Goal: Task Accomplishment & Management: Use online tool/utility

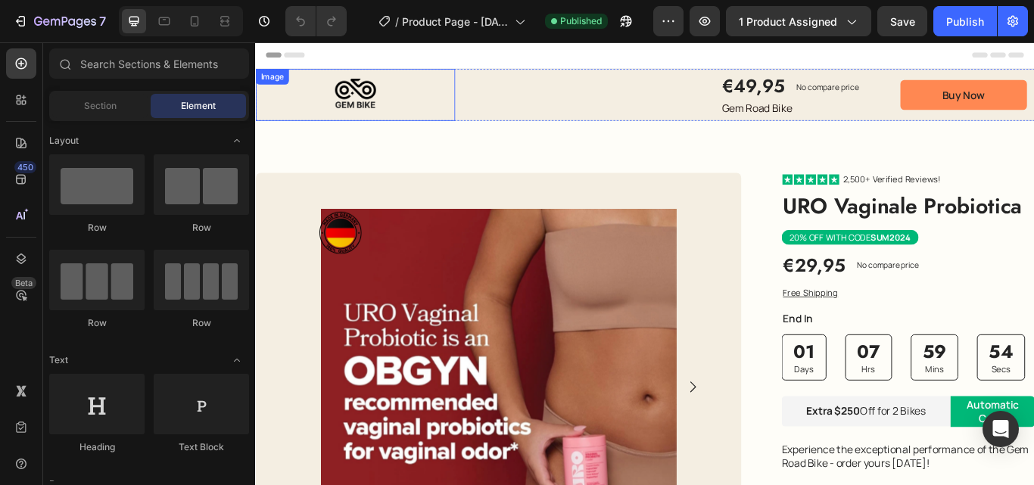
click at [474, 104] on img at bounding box center [371, 103] width 232 height 61
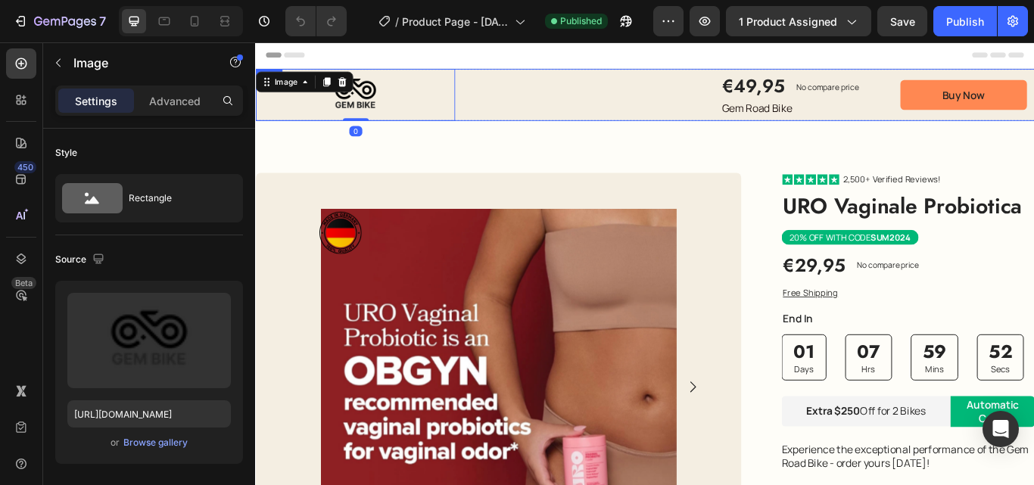
click at [490, 114] on div "Image 0 €49,95 Product Price Product Price No compare price Product Price Row G…" at bounding box center [709, 103] width 908 height 61
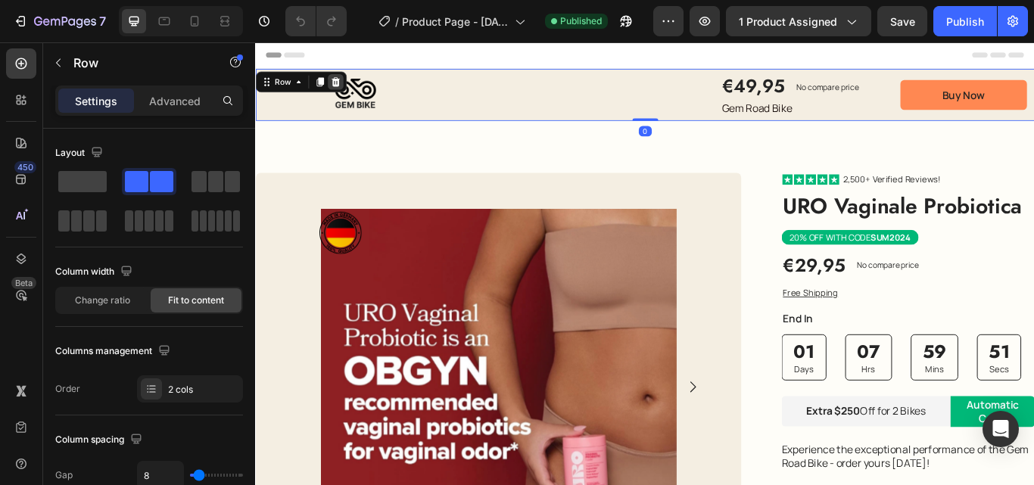
click at [347, 86] on icon at bounding box center [349, 88] width 10 height 11
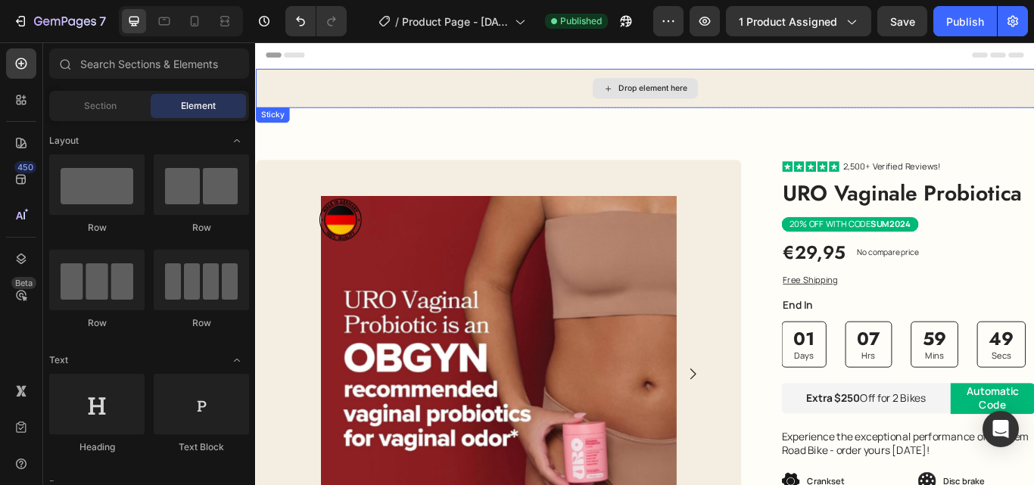
click at [687, 95] on div "Drop element here" at bounding box center [718, 96] width 80 height 12
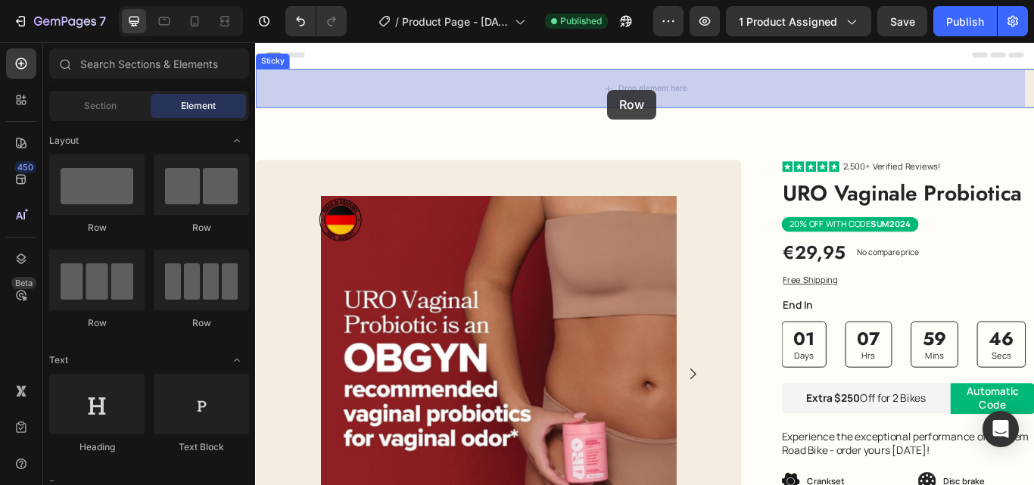
drag, startPoint x: 905, startPoint y: 65, endPoint x: 666, endPoint y: 101, distance: 241.2
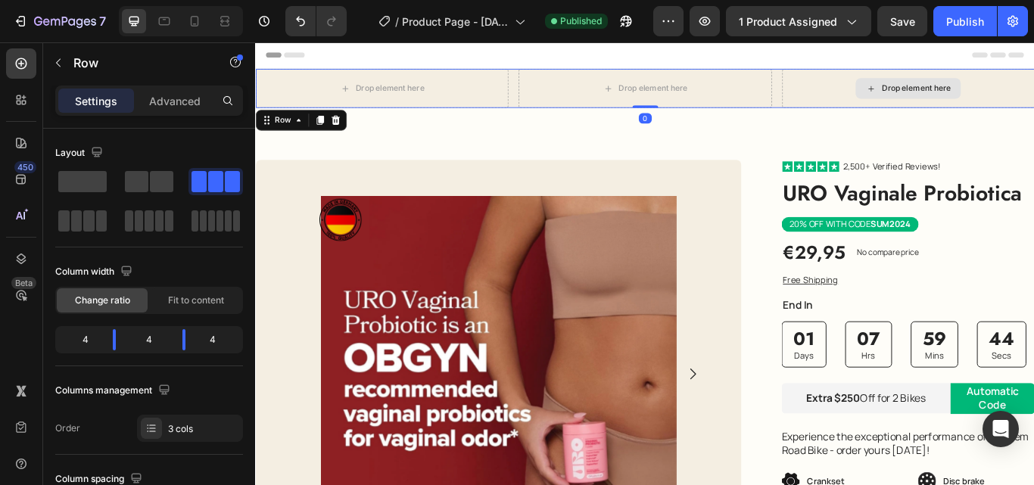
click at [973, 84] on div "Drop element here" at bounding box center [1016, 96] width 123 height 24
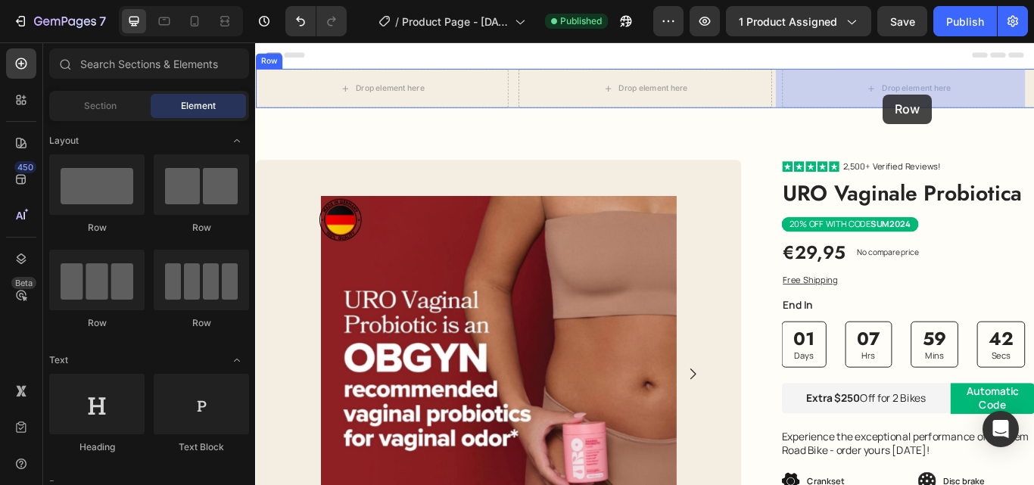
drag, startPoint x: 478, startPoint y: 237, endPoint x: 413, endPoint y: 92, distance: 158.6
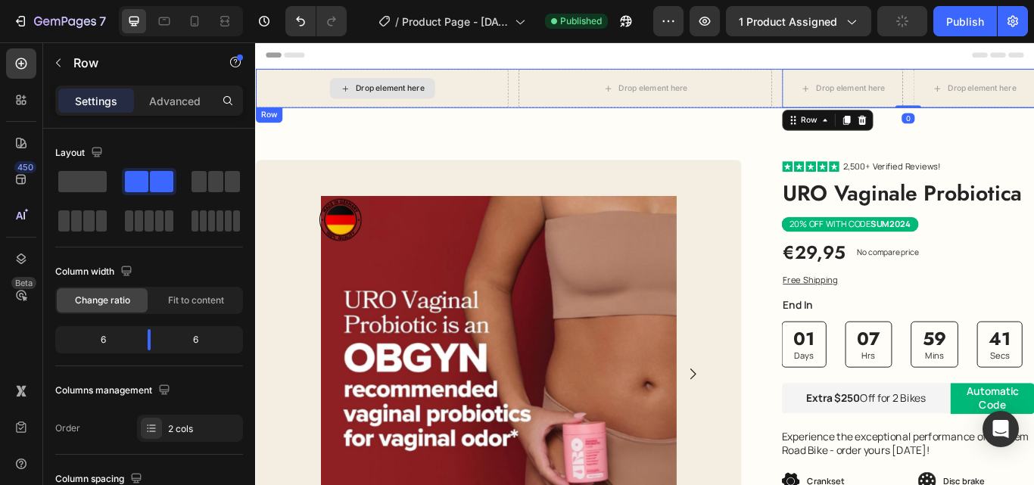
click at [404, 95] on div "Drop element here" at bounding box center [412, 96] width 80 height 12
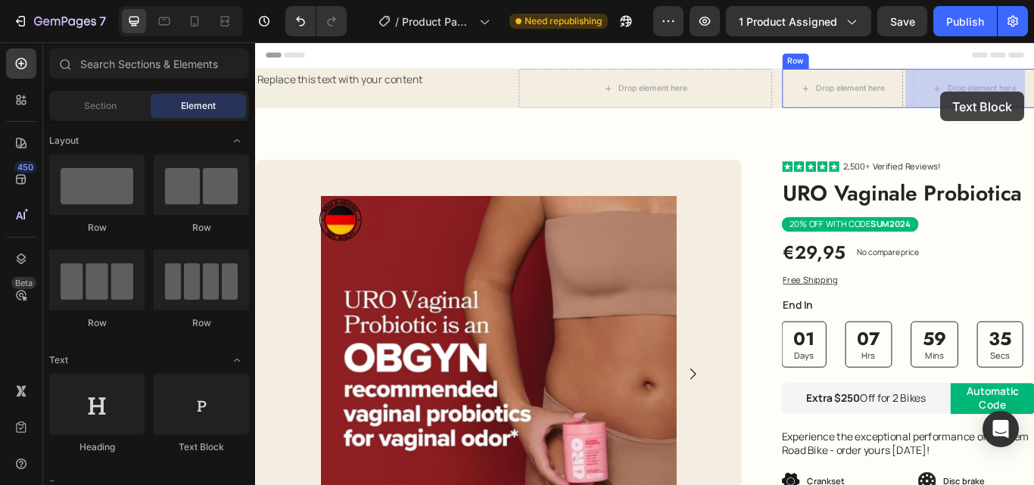
drag, startPoint x: 786, startPoint y: 236, endPoint x: 1054, endPoint y: 104, distance: 298.2
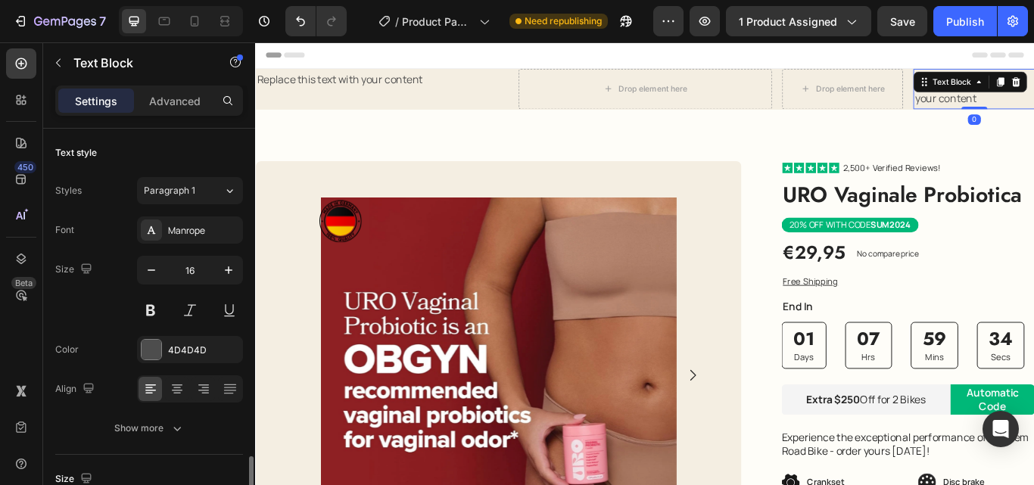
scroll to position [227, 0]
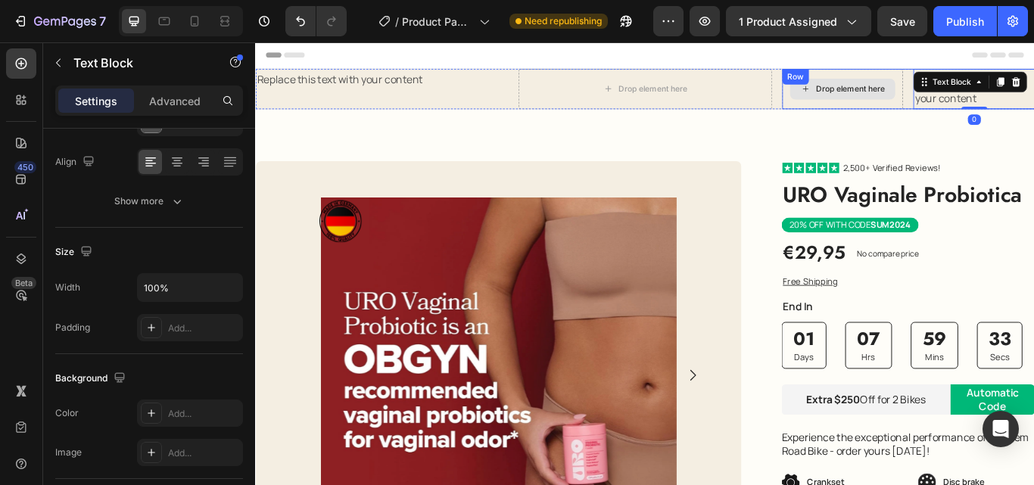
drag, startPoint x: 933, startPoint y: 89, endPoint x: 333, endPoint y: 245, distance: 619.7
click at [932, 89] on div "Drop element here" at bounding box center [939, 97] width 123 height 24
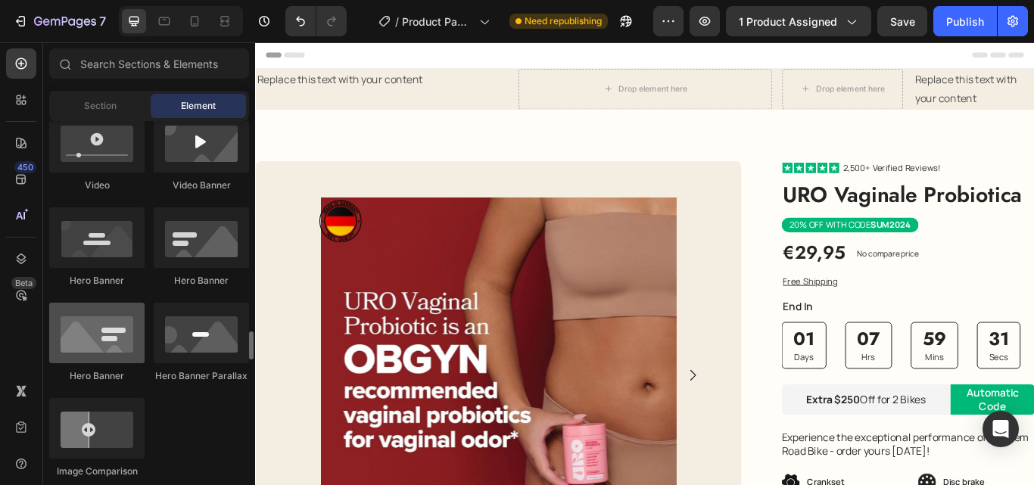
scroll to position [908, 0]
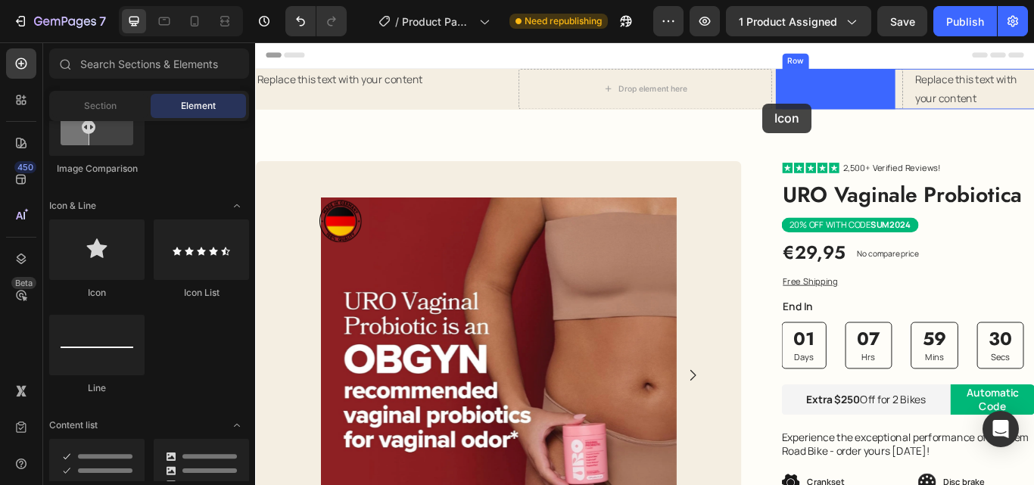
drag, startPoint x: 421, startPoint y: 285, endPoint x: 890, endPoint y: 88, distance: 508.9
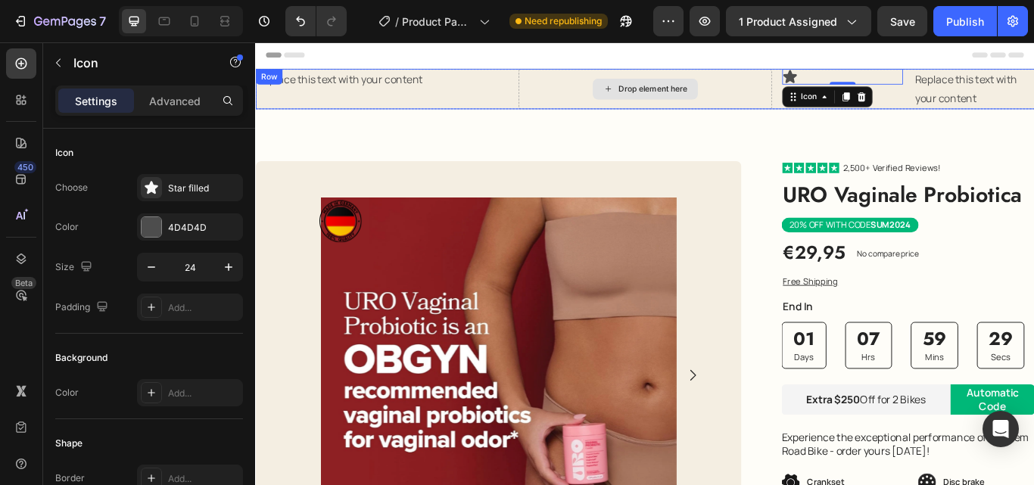
click at [698, 98] on div "Drop element here" at bounding box center [718, 97] width 80 height 12
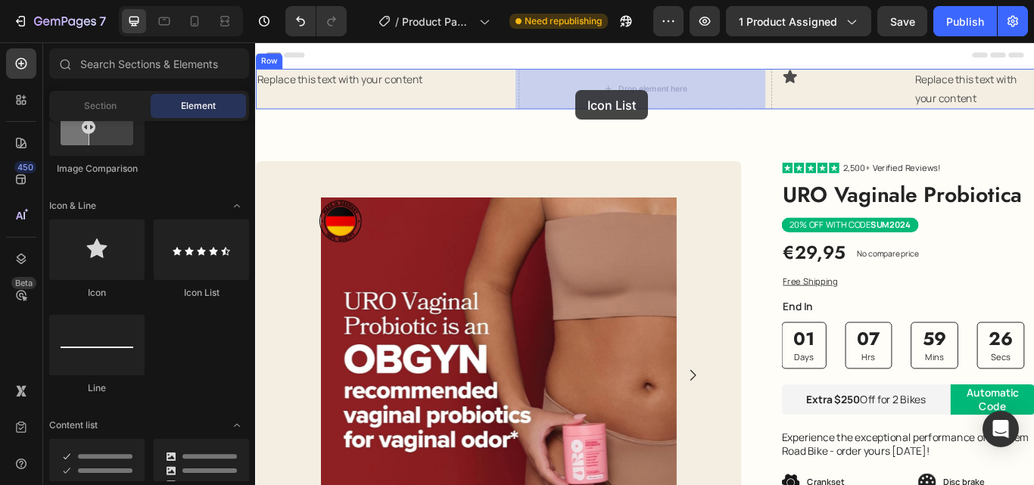
drag, startPoint x: 436, startPoint y: 297, endPoint x: 593, endPoint y: 113, distance: 241.6
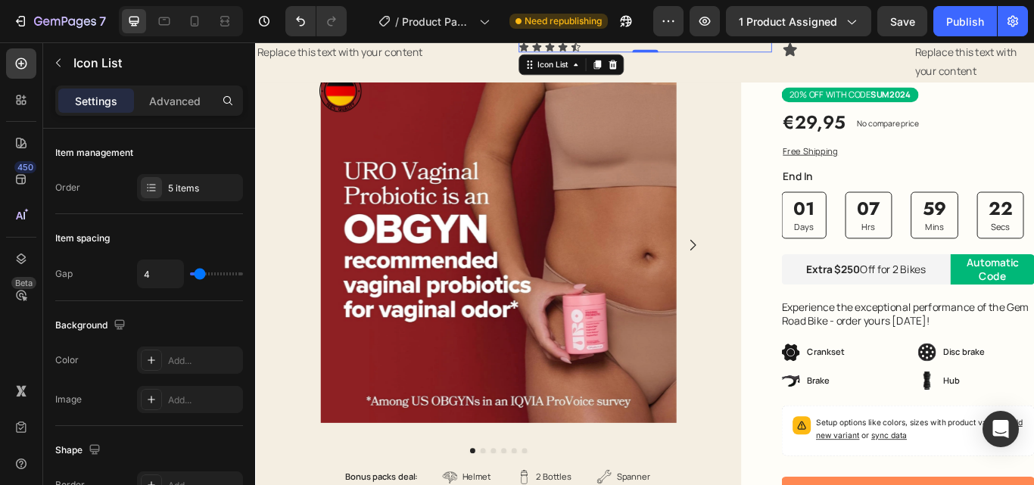
scroll to position [0, 0]
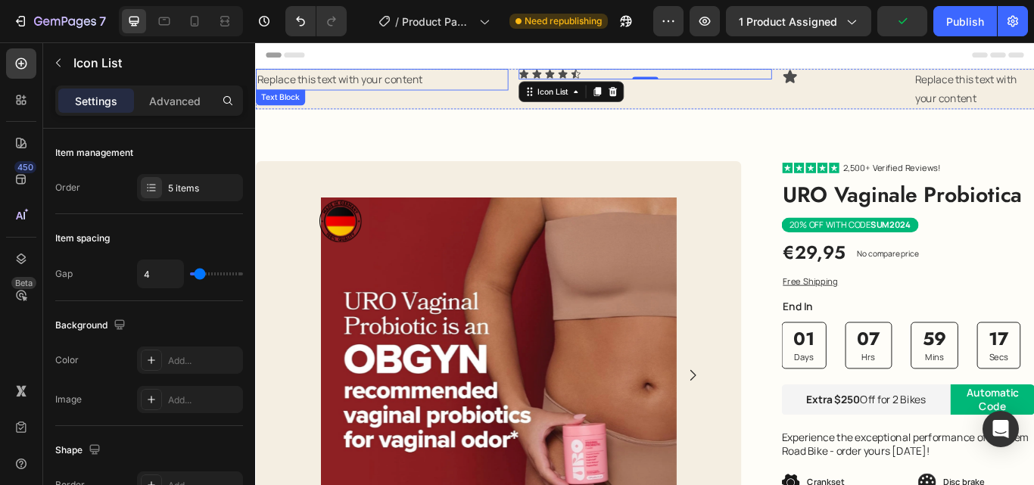
click at [411, 84] on div "Replace this text with your content" at bounding box center [402, 85] width 294 height 25
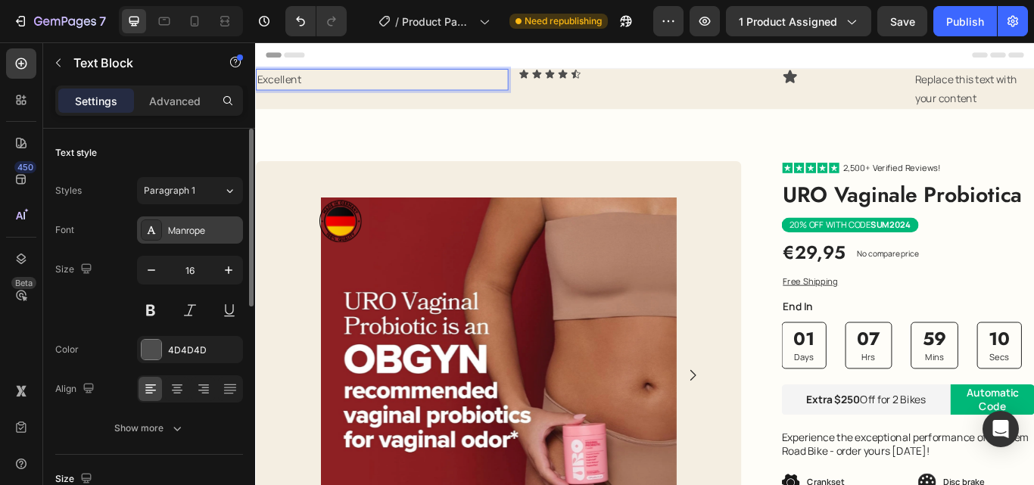
click at [186, 224] on div "Manrope" at bounding box center [203, 231] width 71 height 14
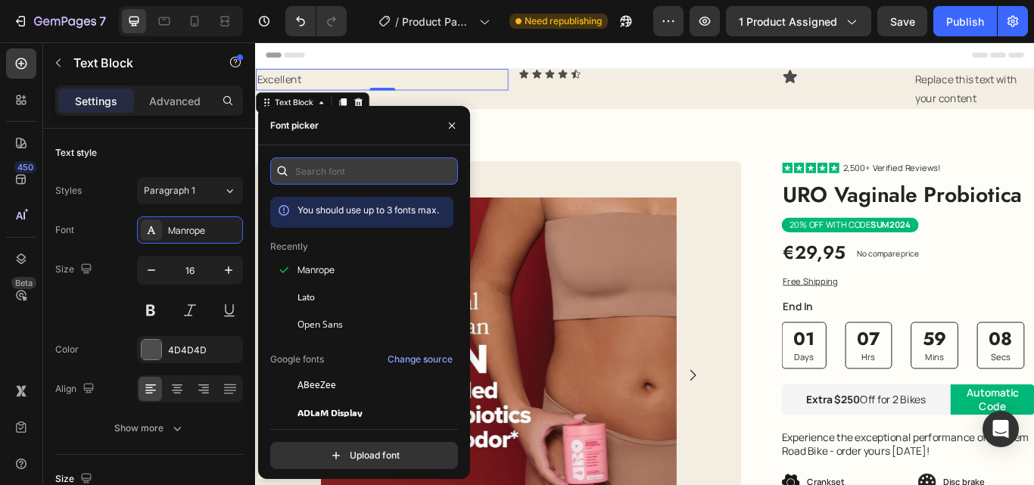
click at [375, 162] on input "text" at bounding box center [364, 170] width 188 height 27
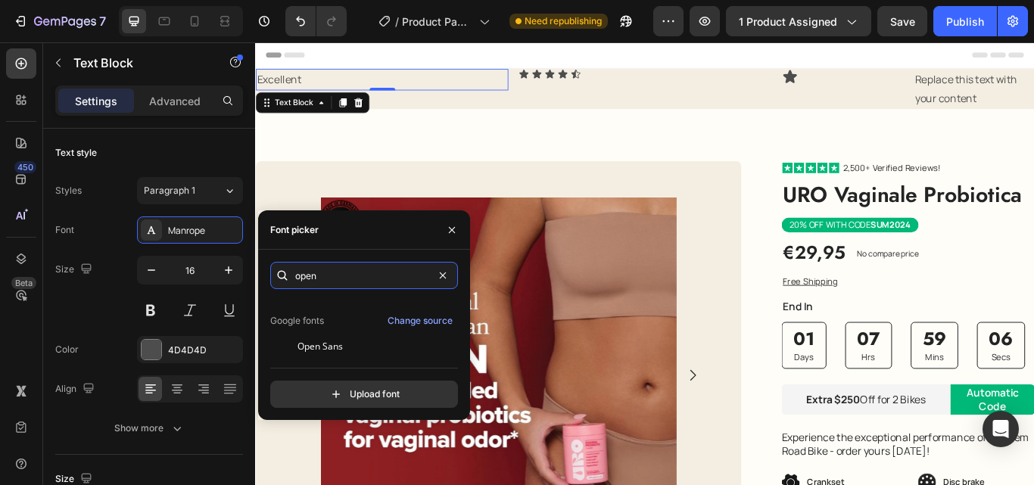
scroll to position [37, 0]
type input "open"
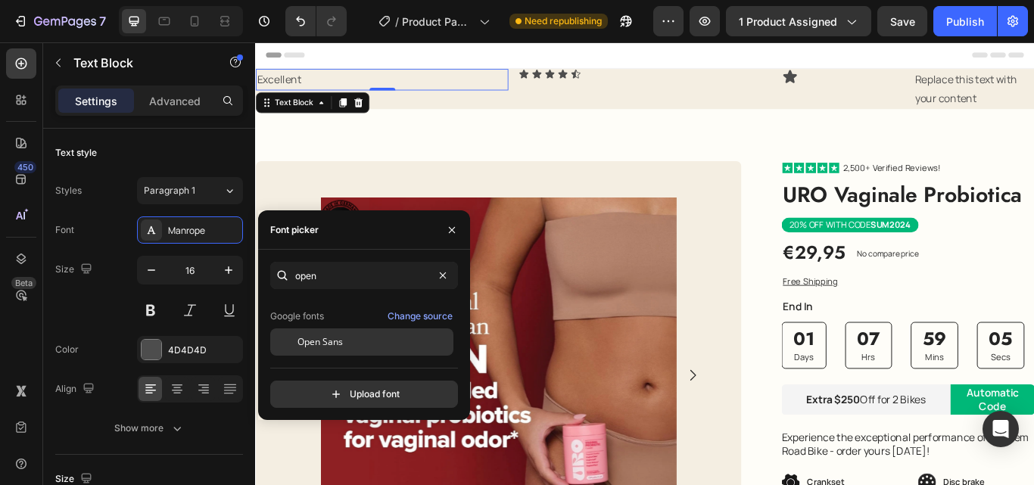
click at [334, 347] on span "Open Sans" at bounding box center [319, 342] width 45 height 14
click at [317, 73] on div "Excellent" at bounding box center [402, 85] width 294 height 25
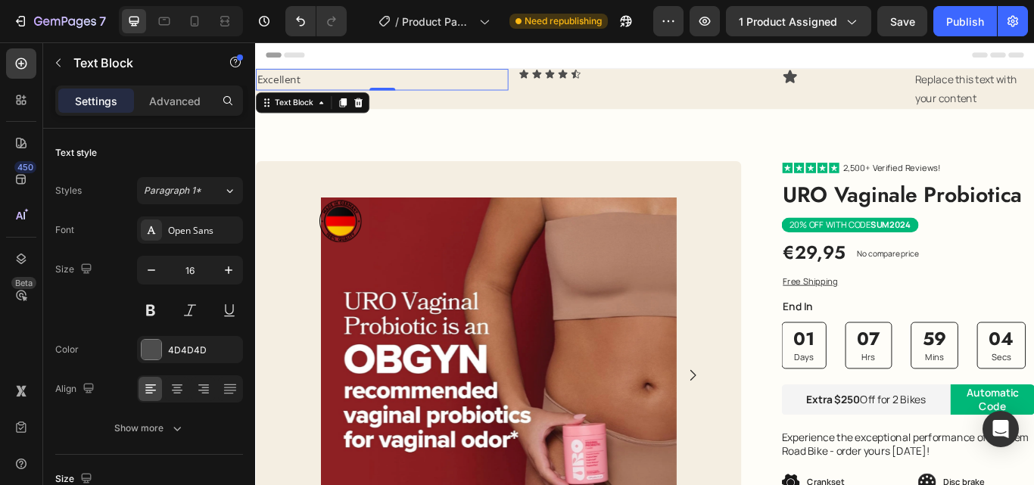
click at [316, 73] on div "Excellent" at bounding box center [402, 85] width 294 height 25
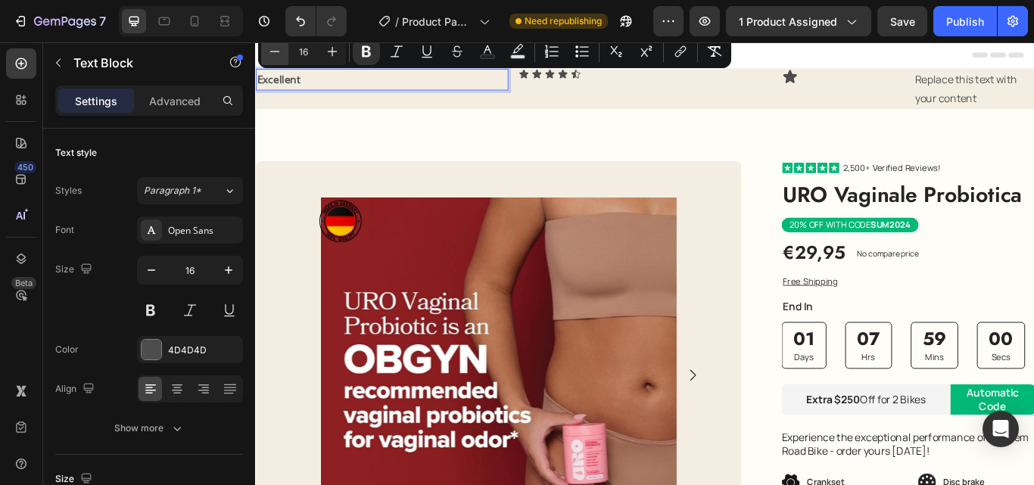
click at [269, 51] on icon "Editor contextual toolbar" at bounding box center [274, 51] width 15 height 15
type input "12"
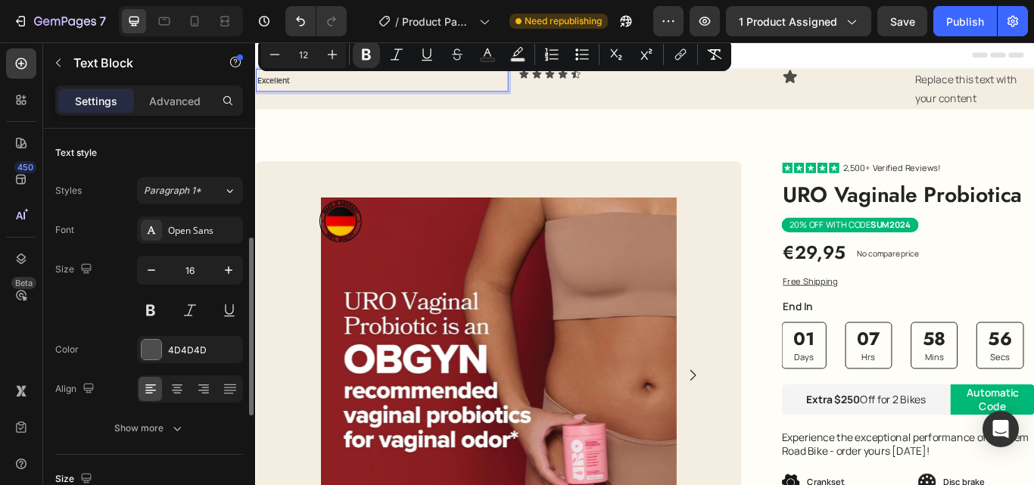
scroll to position [378, 0]
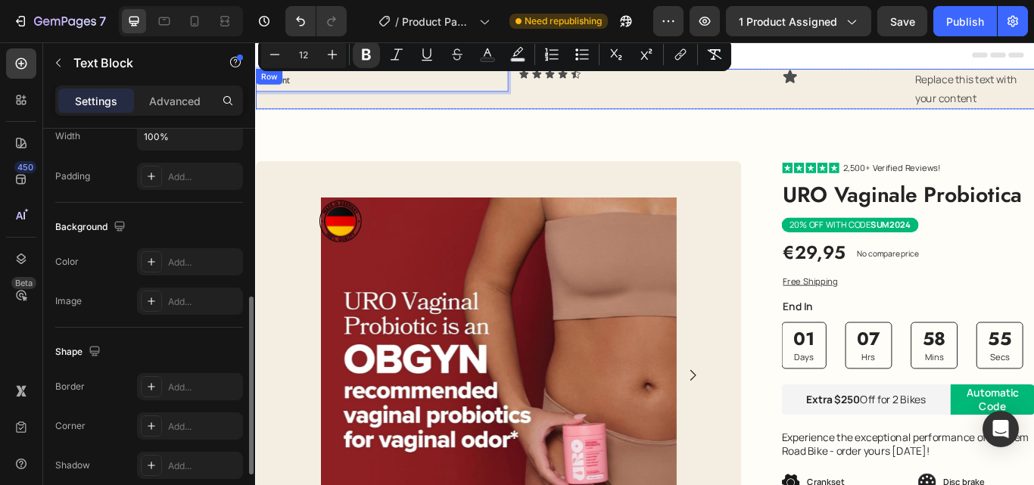
click at [394, 101] on div "Excellent Text Block 0" at bounding box center [402, 96] width 294 height 47
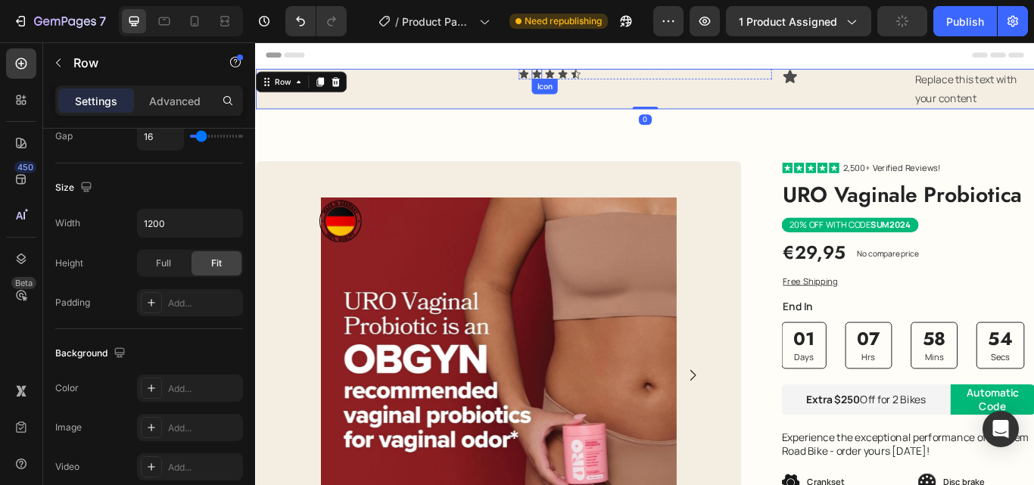
scroll to position [0, 0]
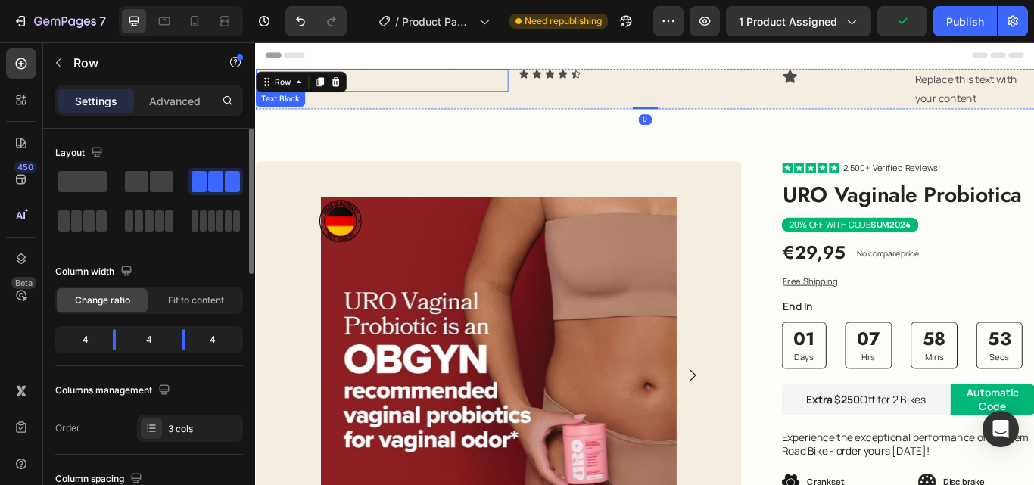
click at [369, 82] on p "Excellent" at bounding box center [402, 86] width 291 height 23
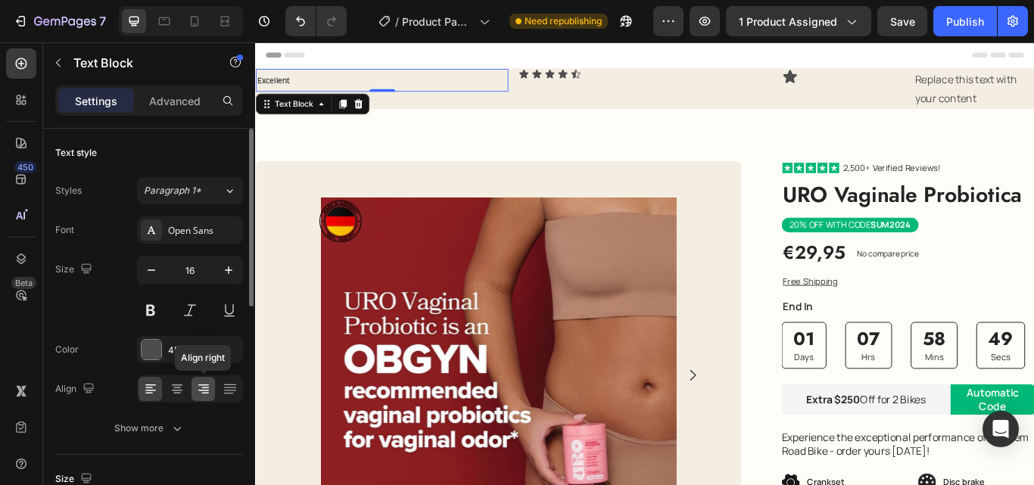
click at [212, 383] on div at bounding box center [203, 389] width 23 height 24
click at [185, 95] on p "Advanced" at bounding box center [174, 101] width 51 height 16
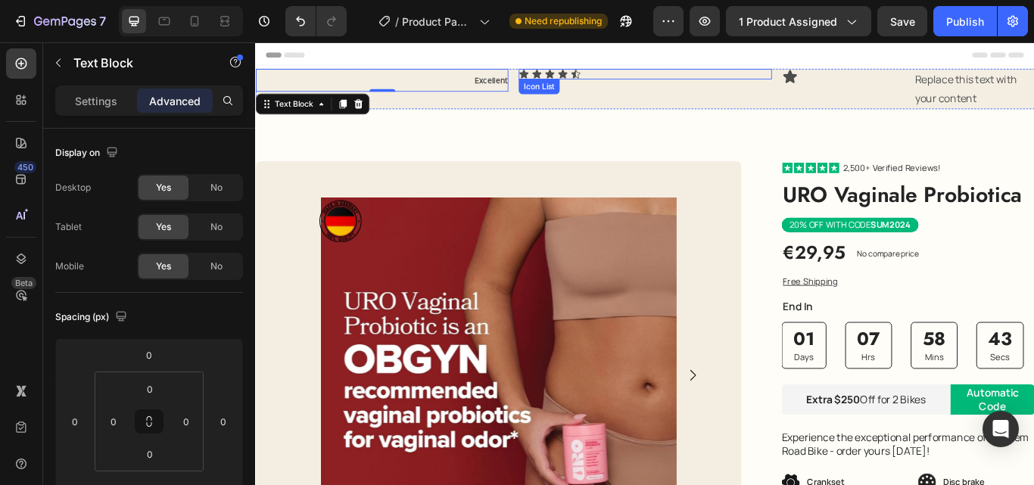
click at [647, 80] on div "Icon Icon Icon Icon Icon" at bounding box center [709, 79] width 294 height 12
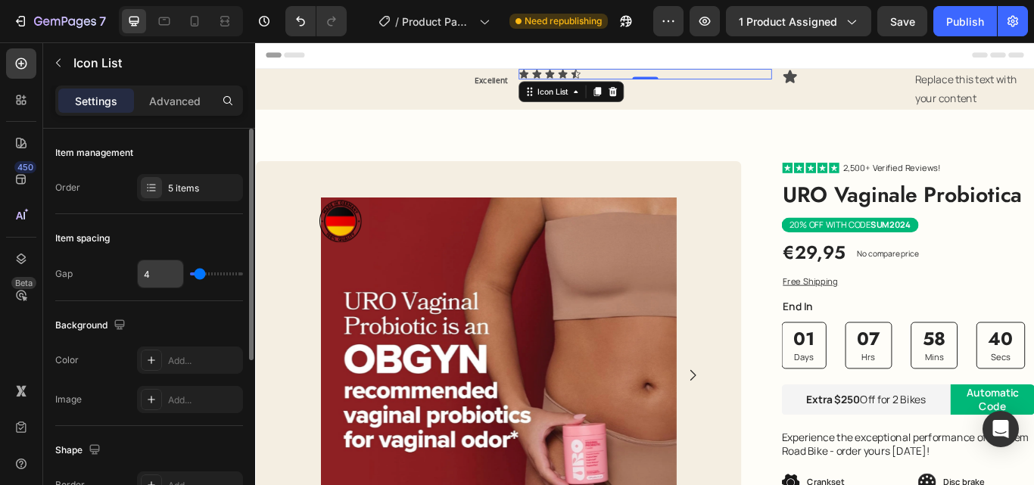
click at [161, 266] on input "4" at bounding box center [160, 273] width 45 height 27
type input "1"
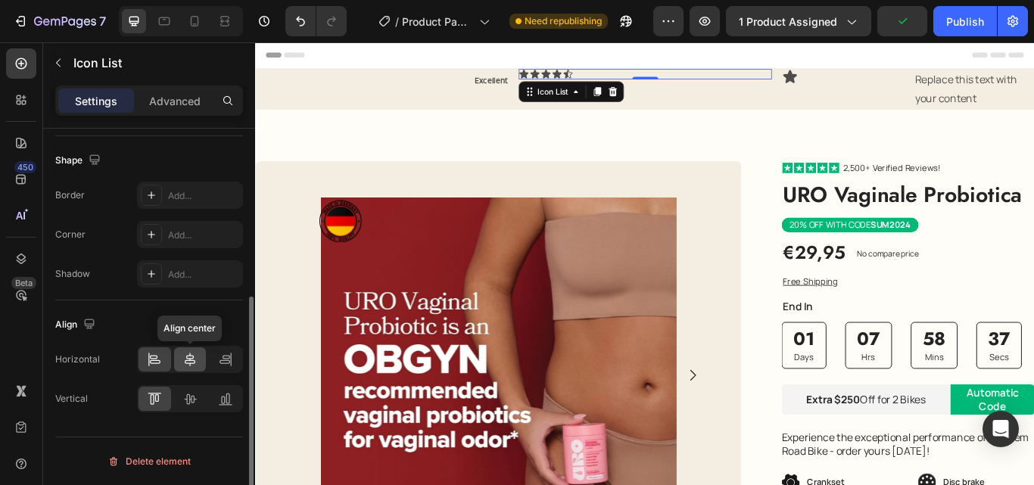
type input "1"
click at [195, 358] on icon at bounding box center [189, 359] width 15 height 15
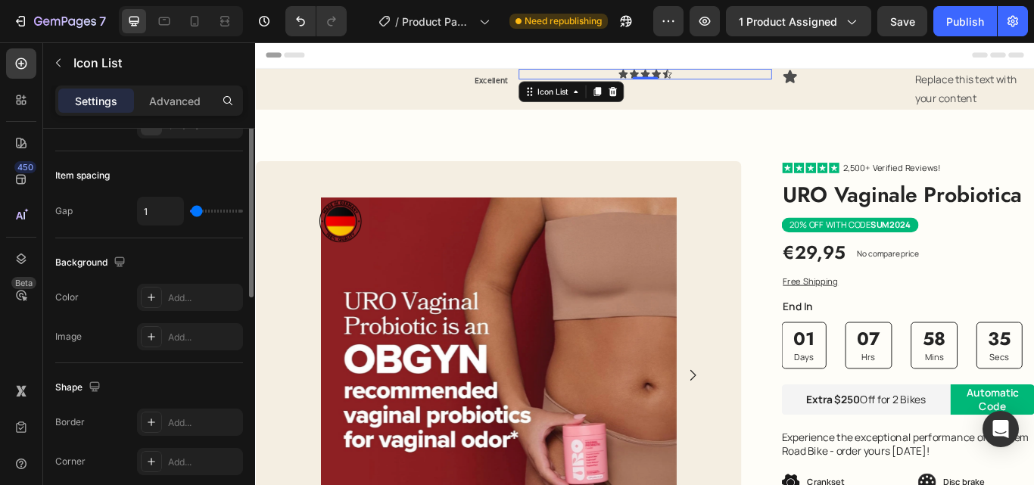
scroll to position [0, 0]
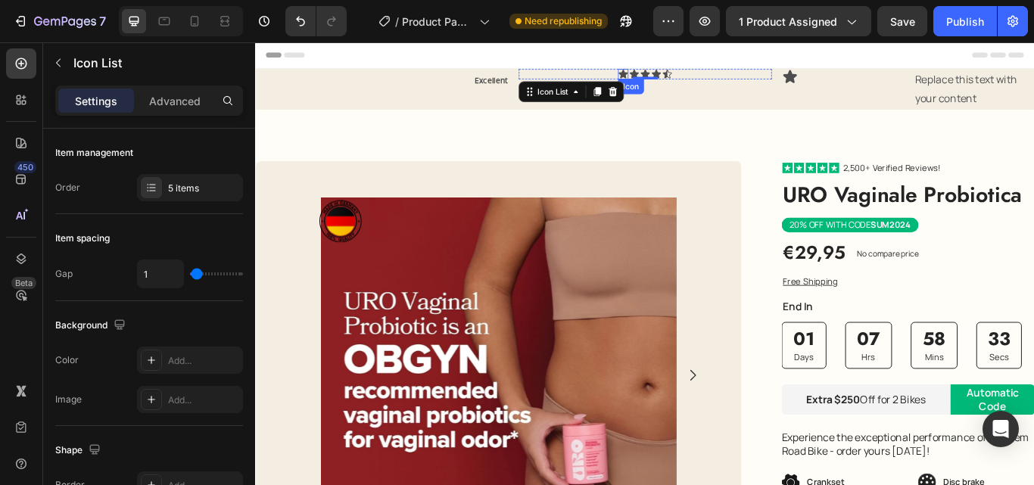
click at [677, 80] on icon at bounding box center [683, 79] width 12 height 12
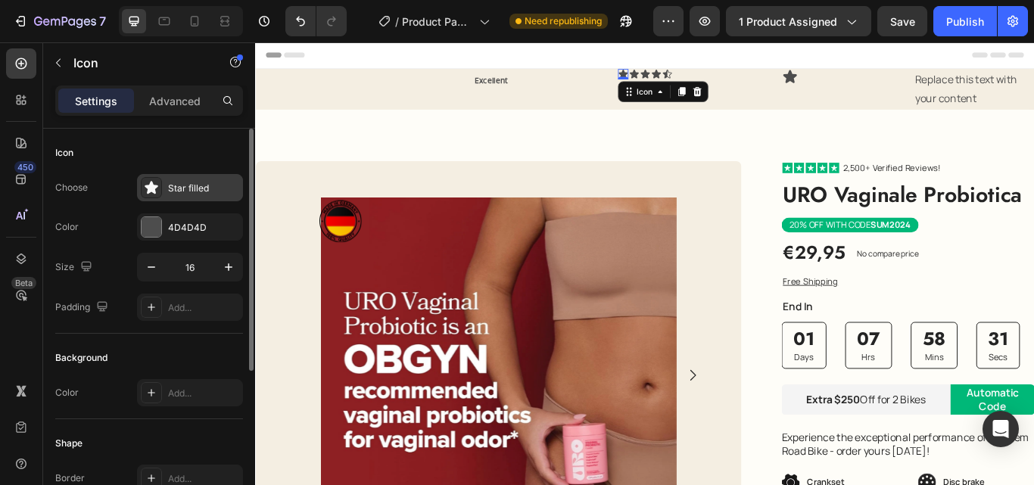
click at [181, 195] on div "Star filled" at bounding box center [190, 187] width 106 height 27
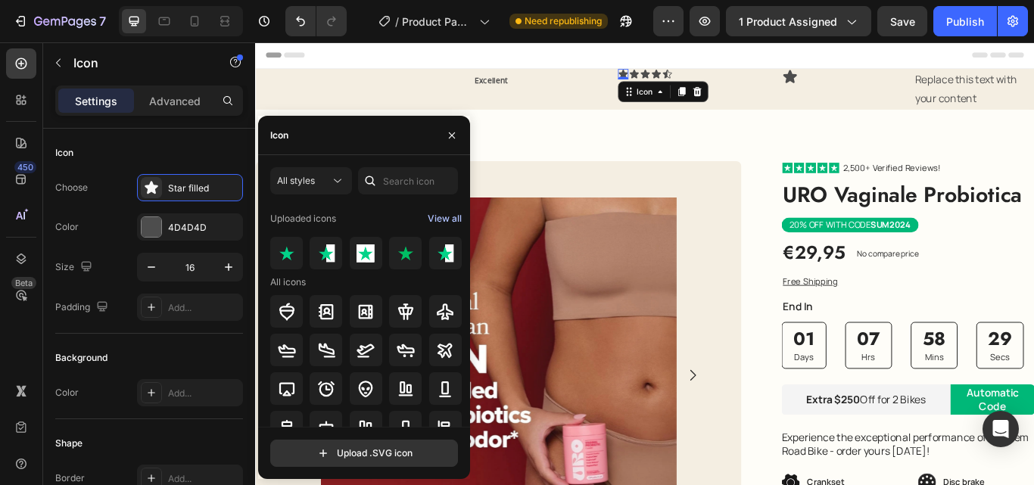
click at [446, 219] on div "View all" at bounding box center [445, 219] width 34 height 18
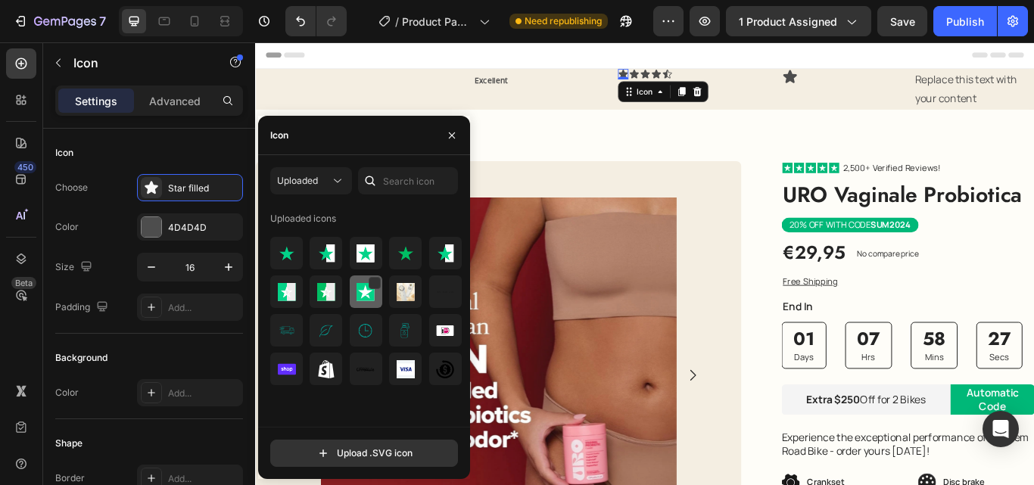
click at [363, 297] on img at bounding box center [366, 292] width 18 height 18
drag, startPoint x: 692, startPoint y: 78, endPoint x: 347, endPoint y: 225, distance: 375.1
click at [691, 78] on icon at bounding box center [696, 79] width 11 height 10
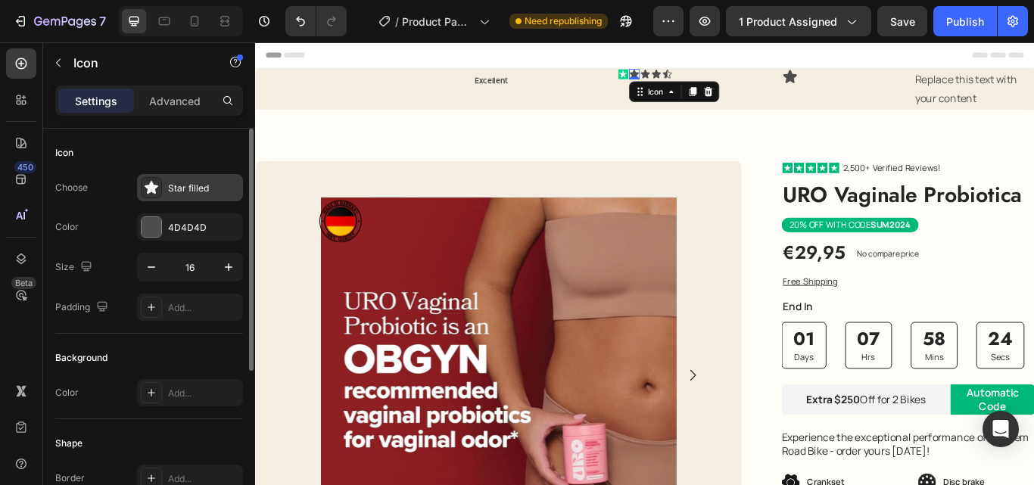
click at [176, 189] on div "Star filled" at bounding box center [203, 189] width 71 height 14
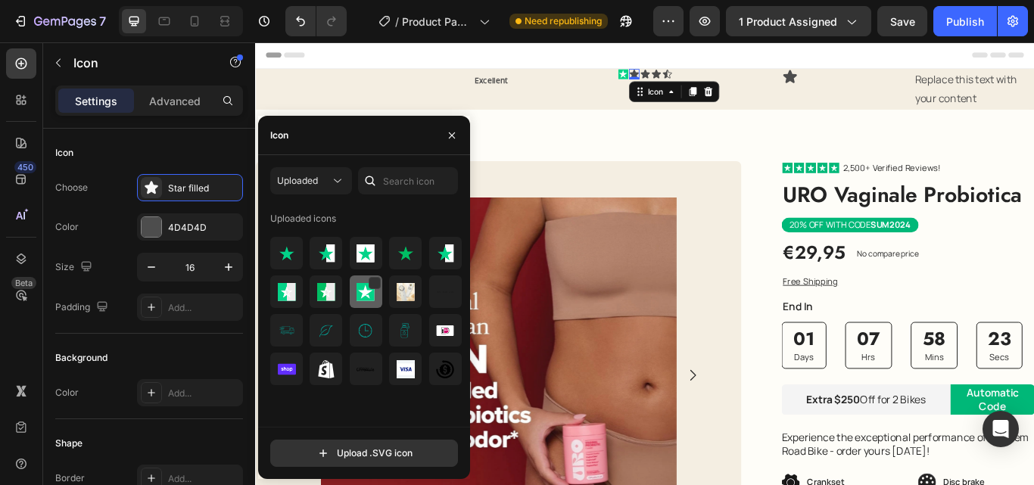
click at [368, 296] on img at bounding box center [366, 292] width 18 height 18
drag, startPoint x: 702, startPoint y: 80, endPoint x: 389, endPoint y: 160, distance: 323.5
click at [704, 80] on icon at bounding box center [709, 79] width 11 height 10
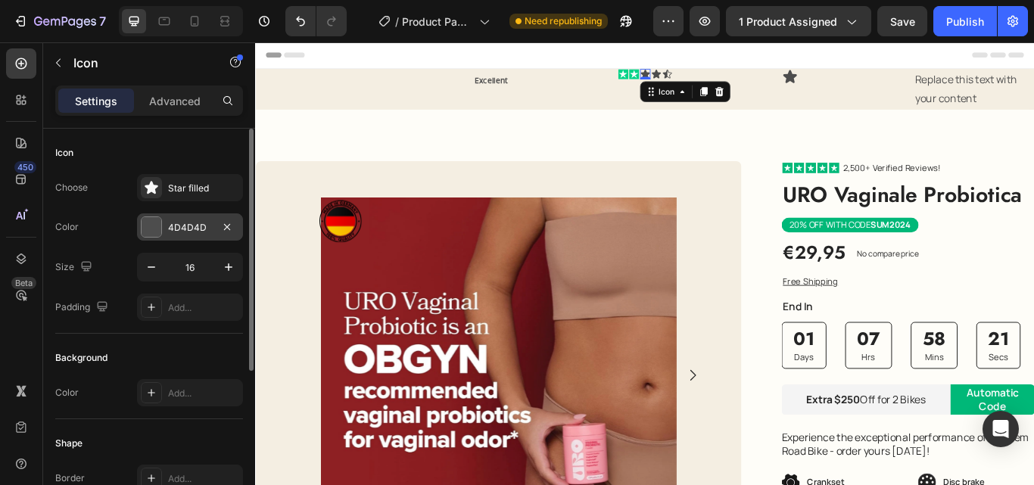
click at [159, 223] on div at bounding box center [152, 227] width 20 height 20
click at [195, 186] on div "Star filled" at bounding box center [203, 189] width 71 height 14
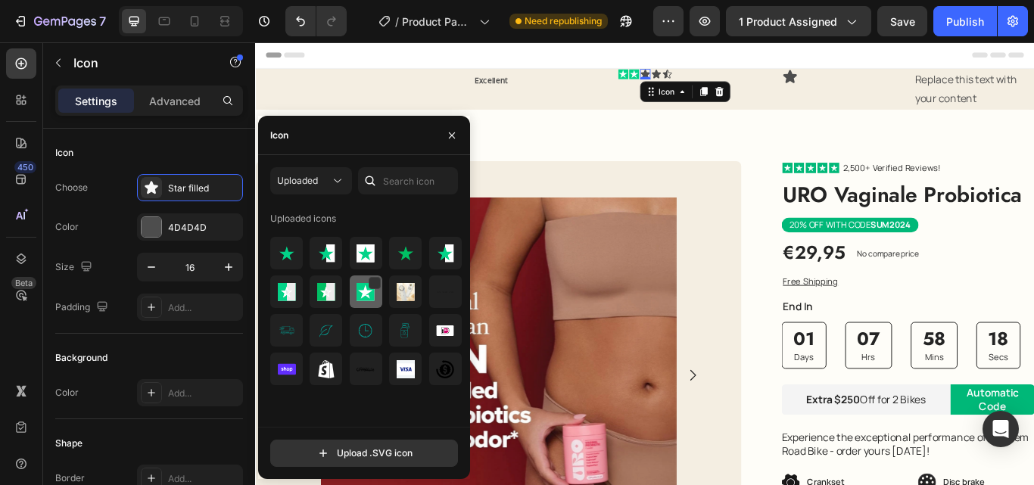
click at [370, 293] on img at bounding box center [366, 292] width 18 height 18
click at [717, 77] on icon at bounding box center [722, 79] width 11 height 10
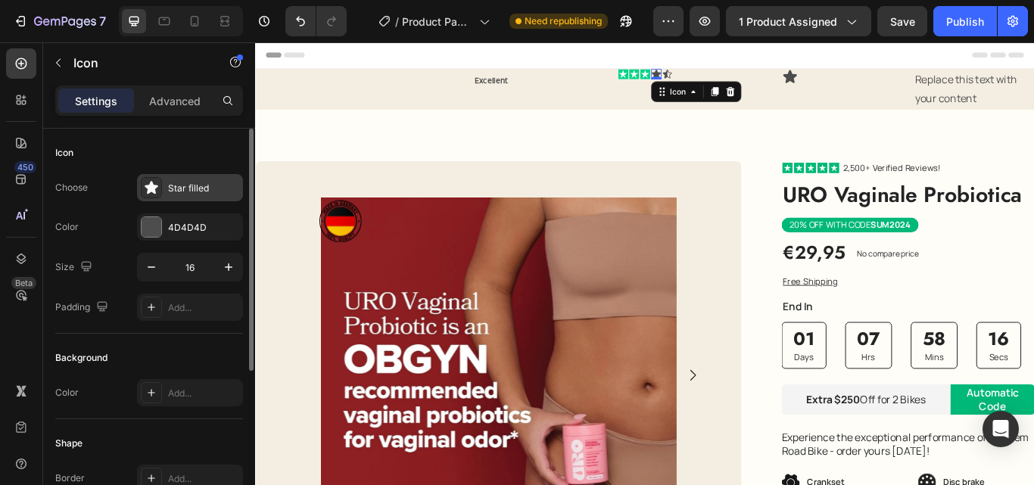
click at [167, 179] on div "Star filled" at bounding box center [190, 187] width 106 height 27
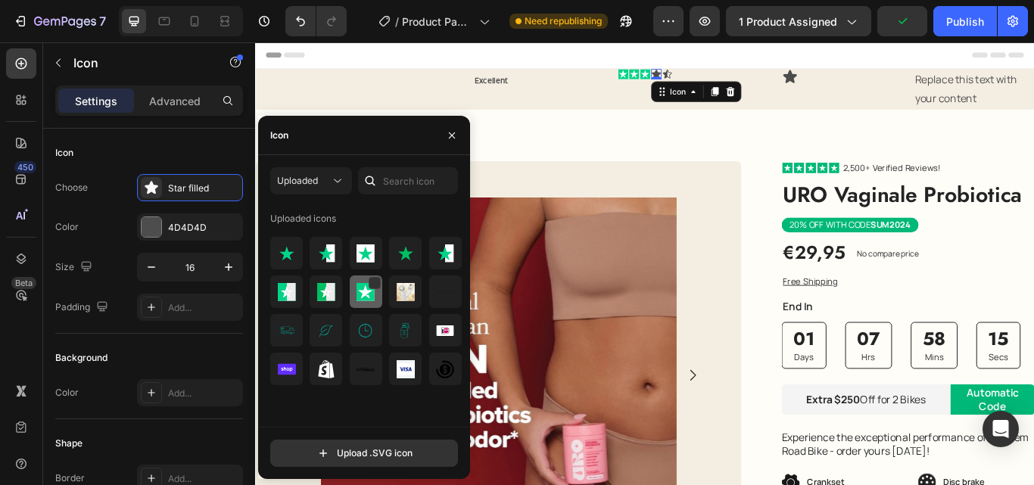
click at [361, 301] on div at bounding box center [366, 292] width 33 height 33
drag, startPoint x: 730, startPoint y: 76, endPoint x: 359, endPoint y: 174, distance: 384.3
click at [730, 77] on icon at bounding box center [735, 79] width 11 height 10
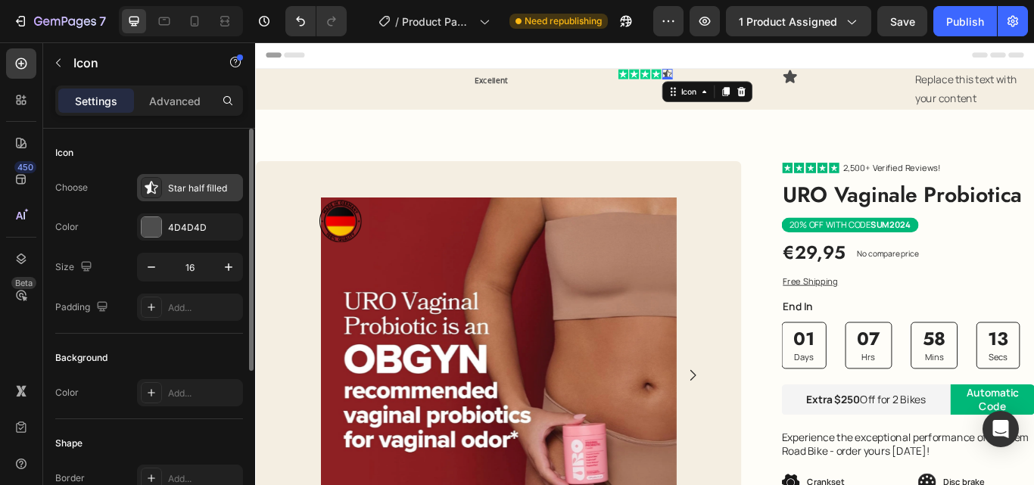
click at [171, 188] on div "Star half filled" at bounding box center [203, 189] width 71 height 14
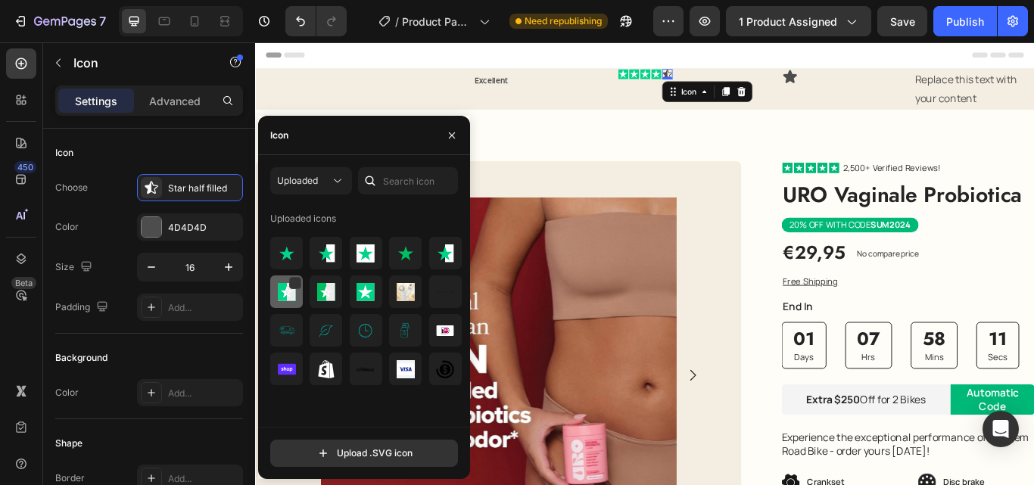
click at [290, 290] on img at bounding box center [287, 292] width 18 height 18
click at [876, 79] on icon at bounding box center [878, 82] width 18 height 18
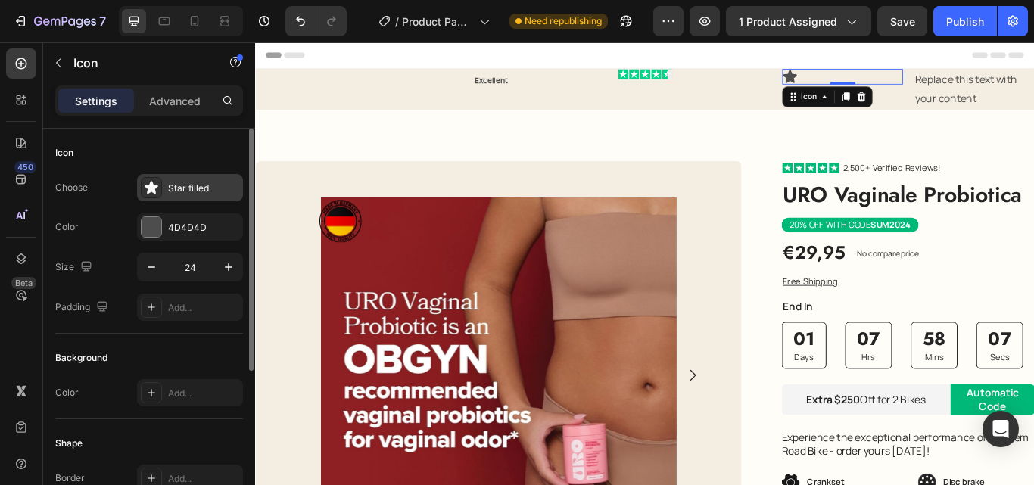
click at [167, 186] on div "Star filled" at bounding box center [190, 187] width 106 height 27
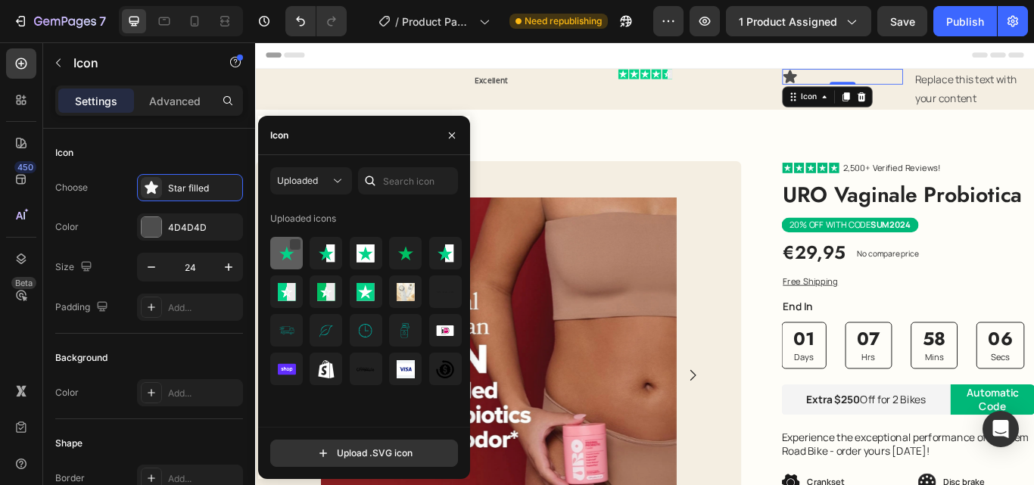
click at [291, 246] on div at bounding box center [295, 244] width 12 height 12
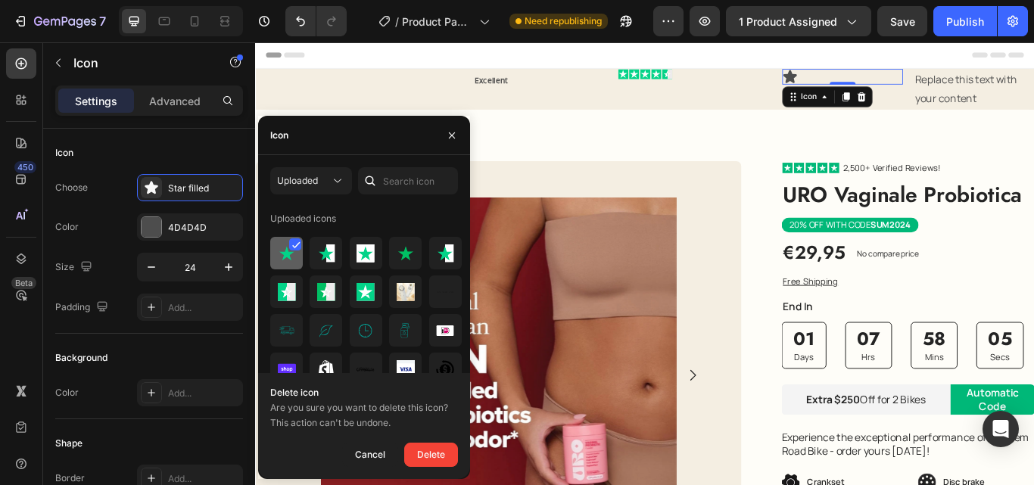
click at [281, 254] on img at bounding box center [287, 253] width 18 height 18
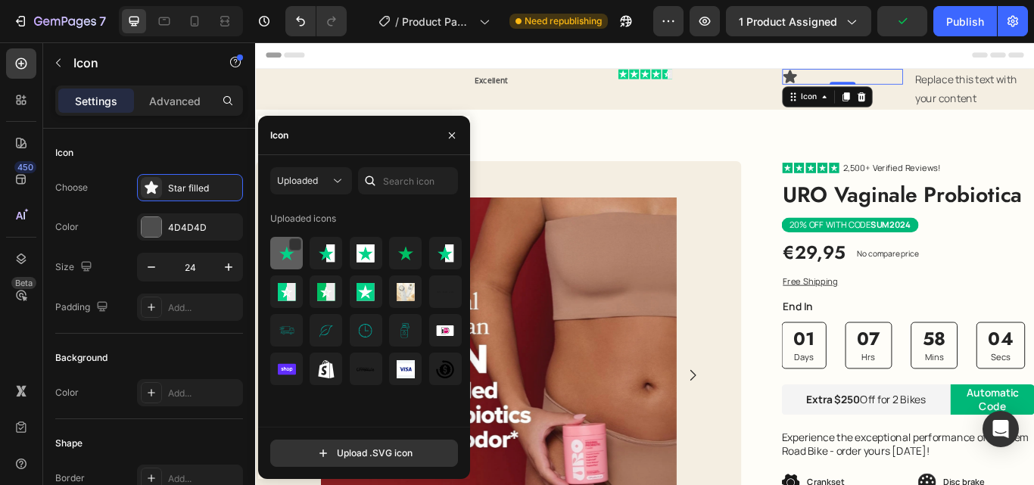
click at [281, 254] on img at bounding box center [287, 253] width 18 height 18
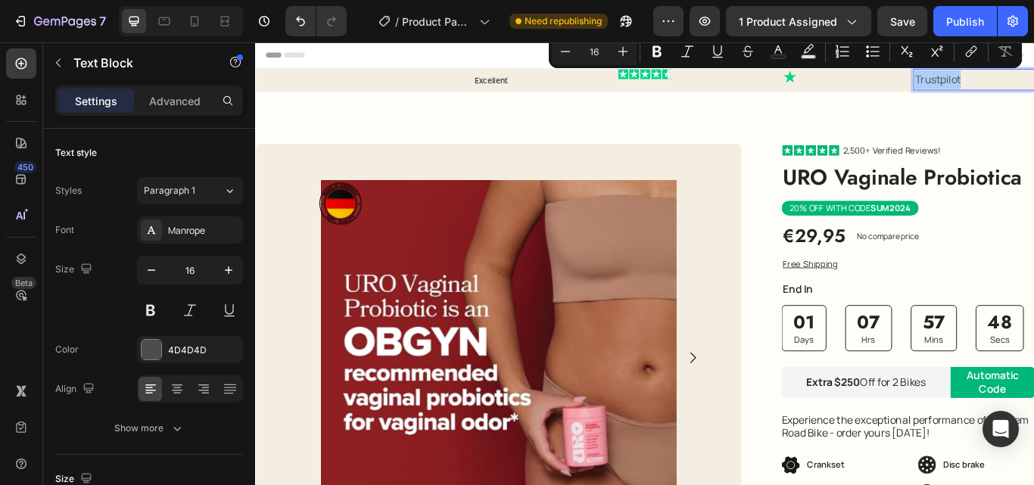
click at [587, 48] on input "16" at bounding box center [594, 51] width 30 height 18
click at [596, 52] on input "16" at bounding box center [594, 51] width 30 height 18
type input "8"
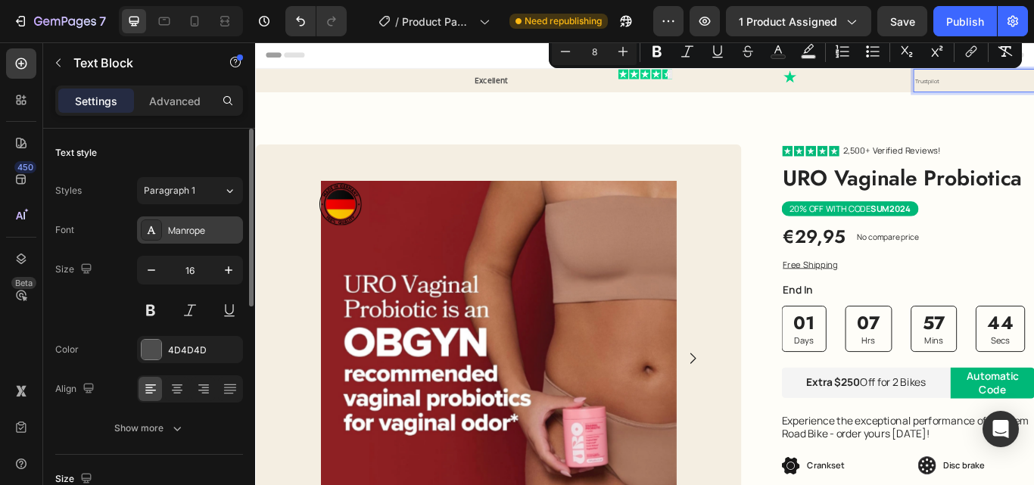
click at [180, 225] on div "Manrope" at bounding box center [203, 231] width 71 height 14
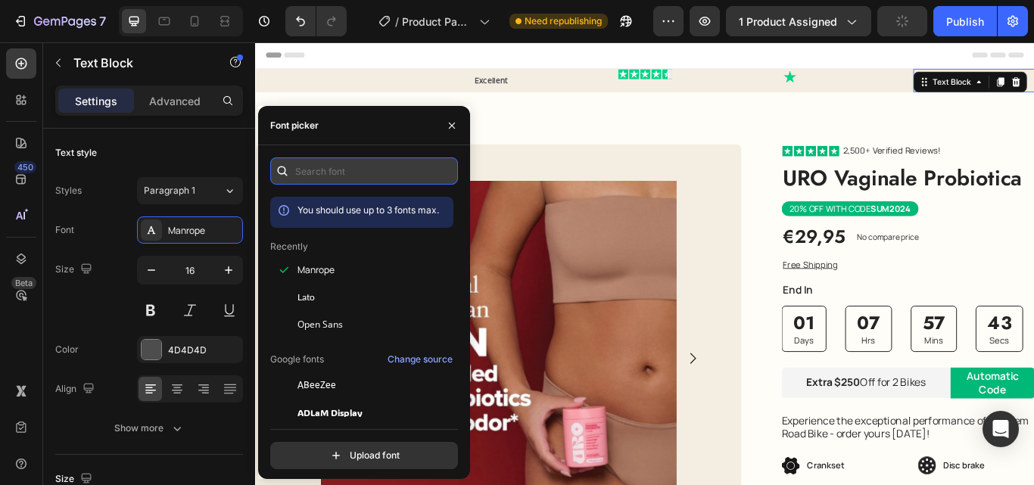
click at [389, 165] on input "text" at bounding box center [364, 170] width 188 height 27
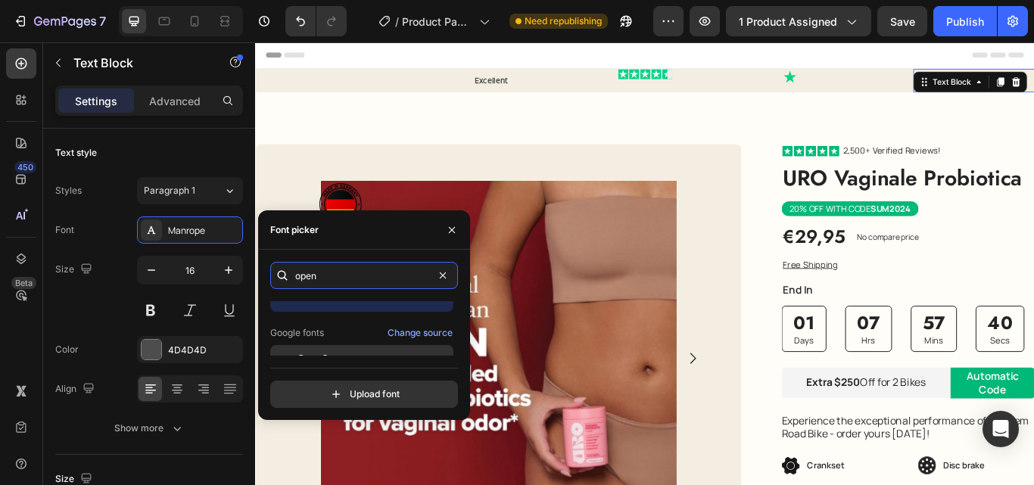
scroll to position [37, 0]
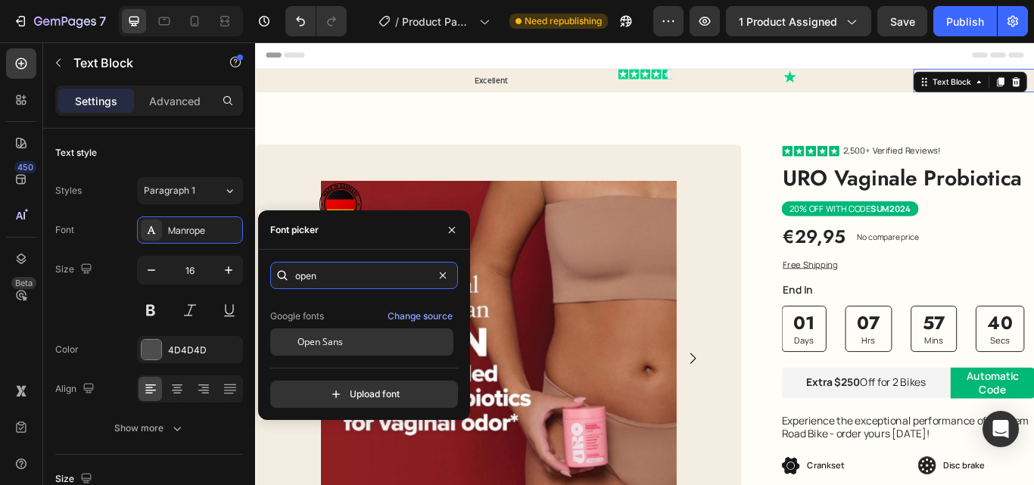
type input "open"
click at [304, 350] on div "Open Sans" at bounding box center [361, 342] width 183 height 27
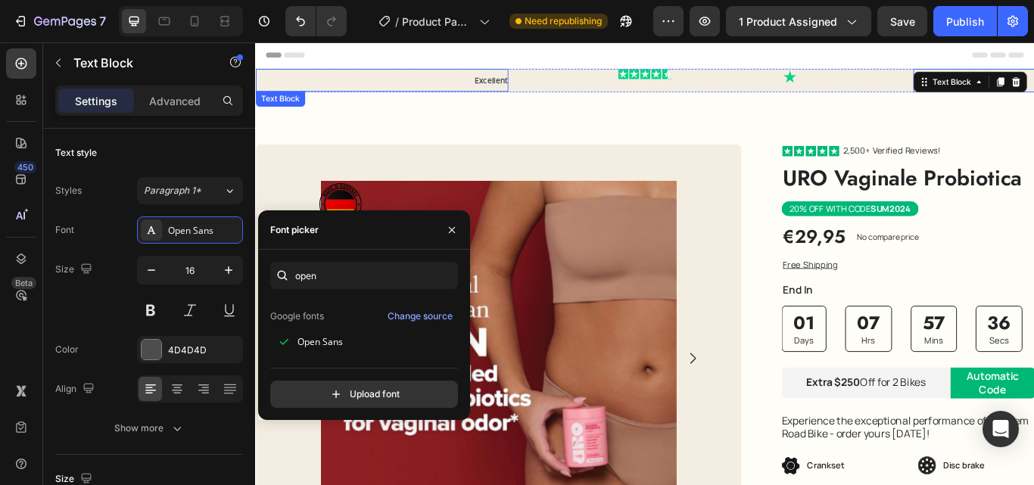
click at [533, 89] on strong "Excellent" at bounding box center [529, 86] width 38 height 13
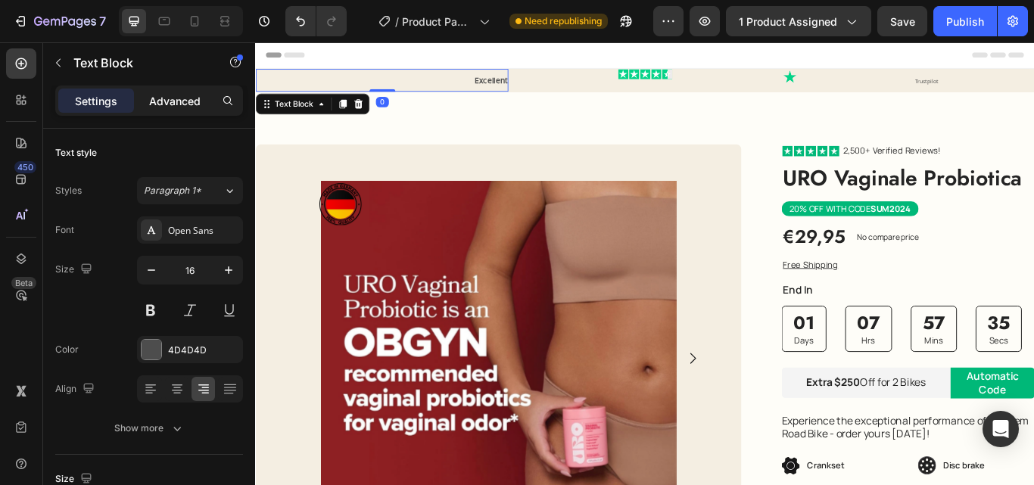
click at [177, 93] on p "Advanced" at bounding box center [174, 101] width 51 height 16
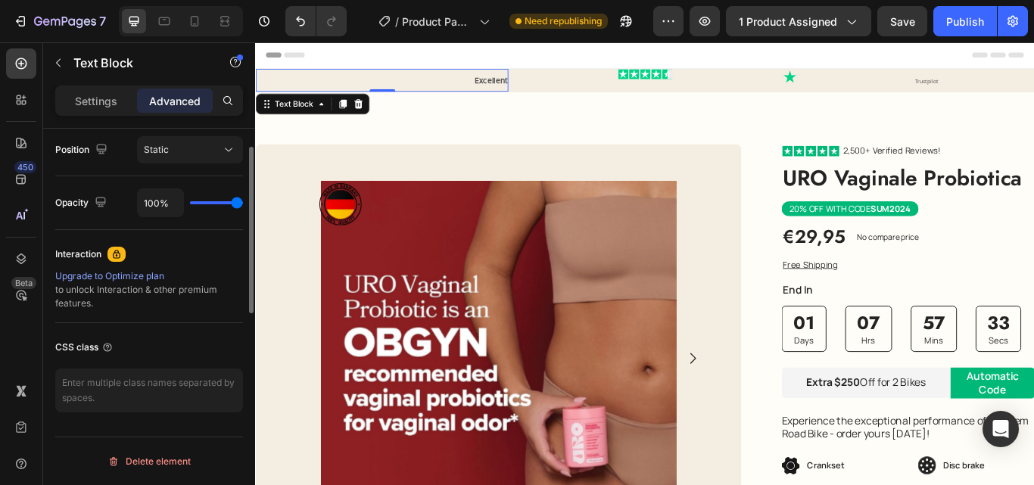
scroll to position [406, 0]
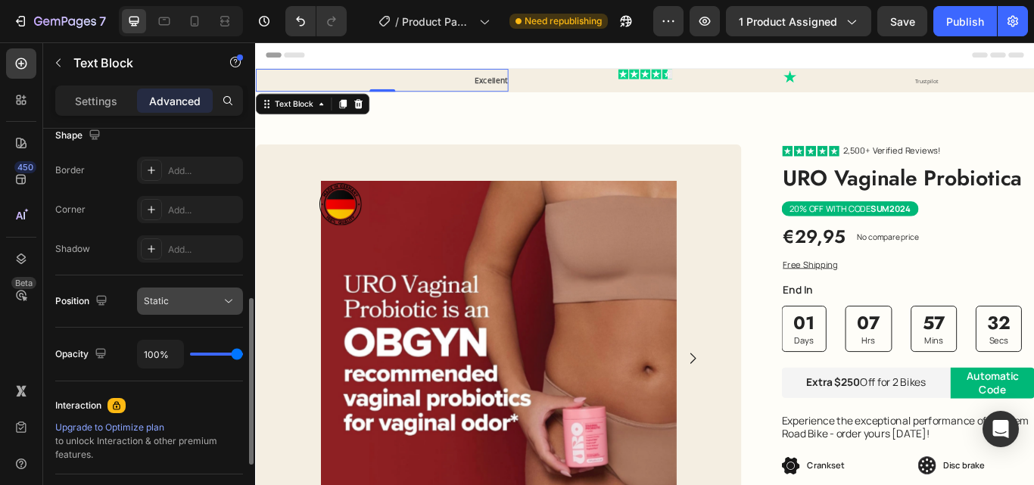
click at [166, 294] on span "Static" at bounding box center [156, 301] width 25 height 14
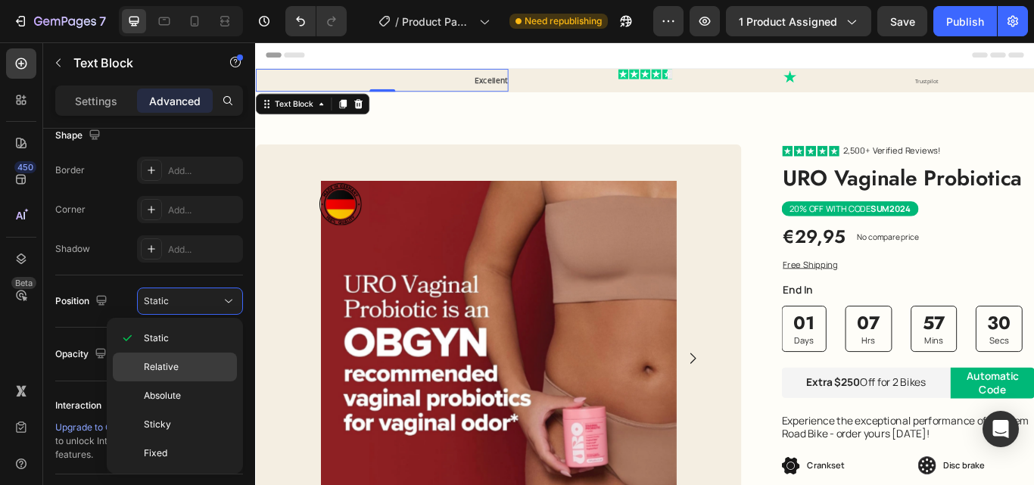
click at [178, 370] on p "Relative" at bounding box center [187, 367] width 86 height 14
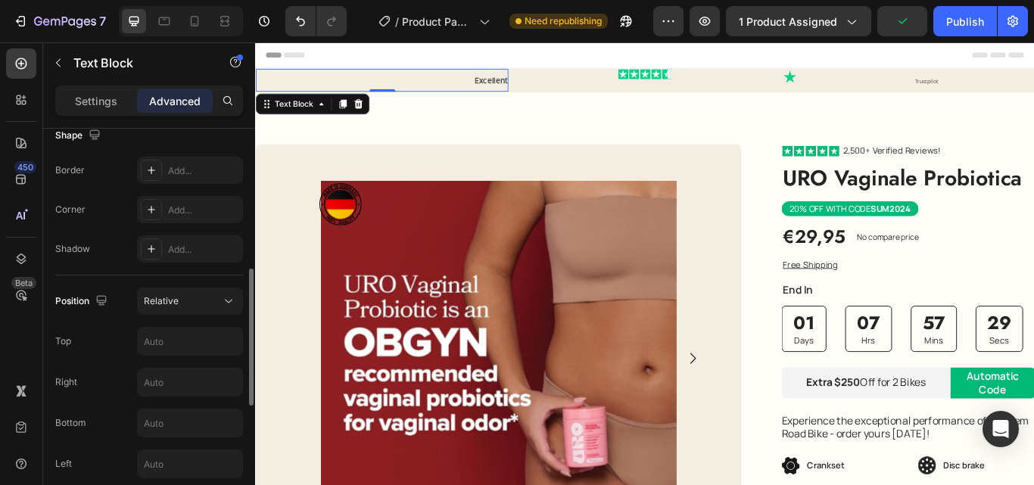
scroll to position [482, 0]
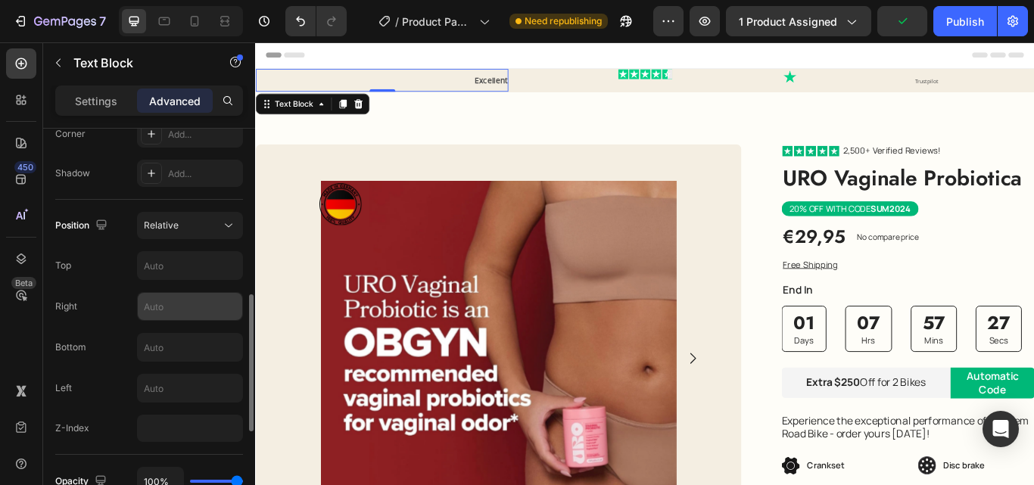
click at [184, 301] on input "text" at bounding box center [190, 306] width 104 height 27
type input "2"
click at [192, 393] on input "text" at bounding box center [190, 388] width 104 height 27
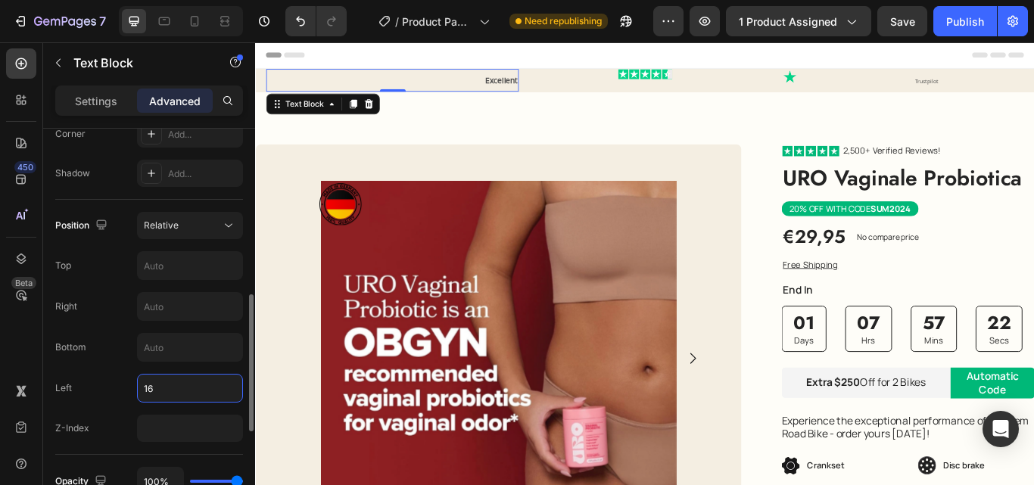
type input "160"
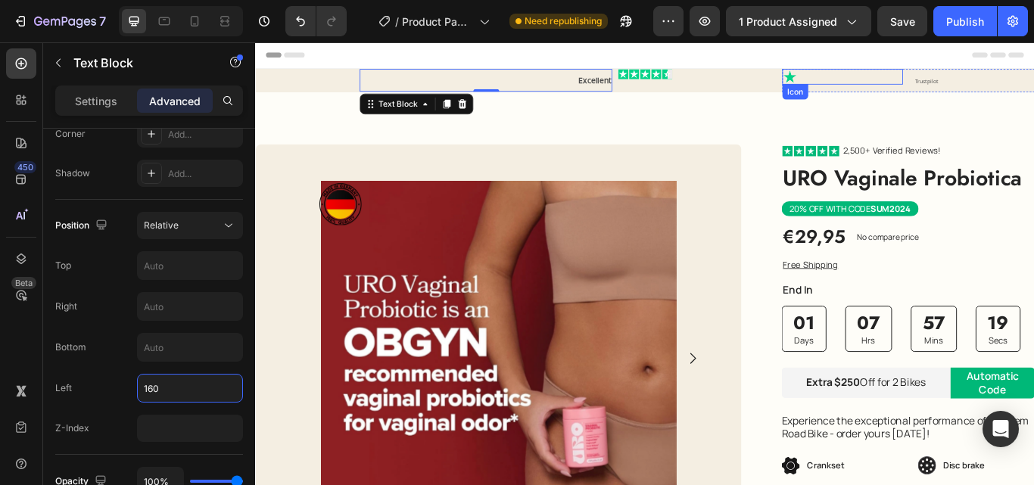
click at [869, 84] on icon at bounding box center [878, 82] width 18 height 18
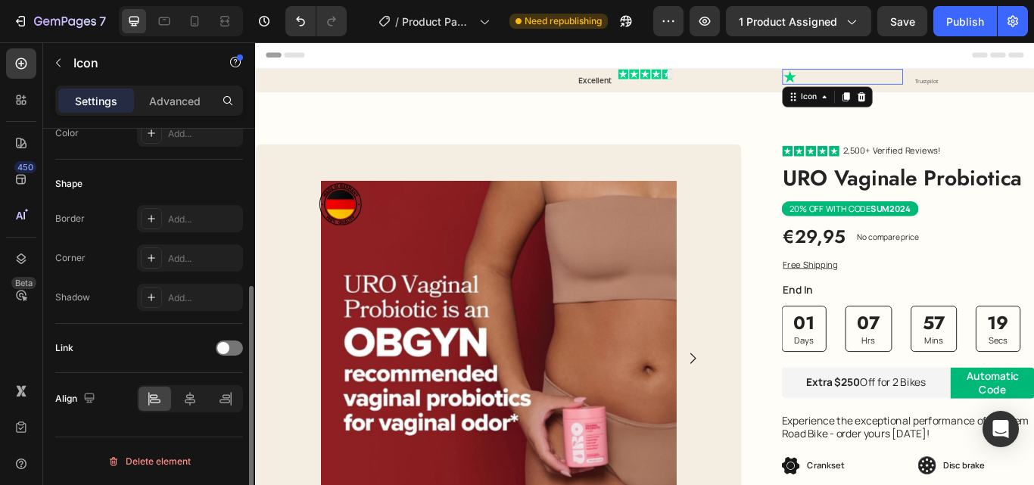
scroll to position [0, 0]
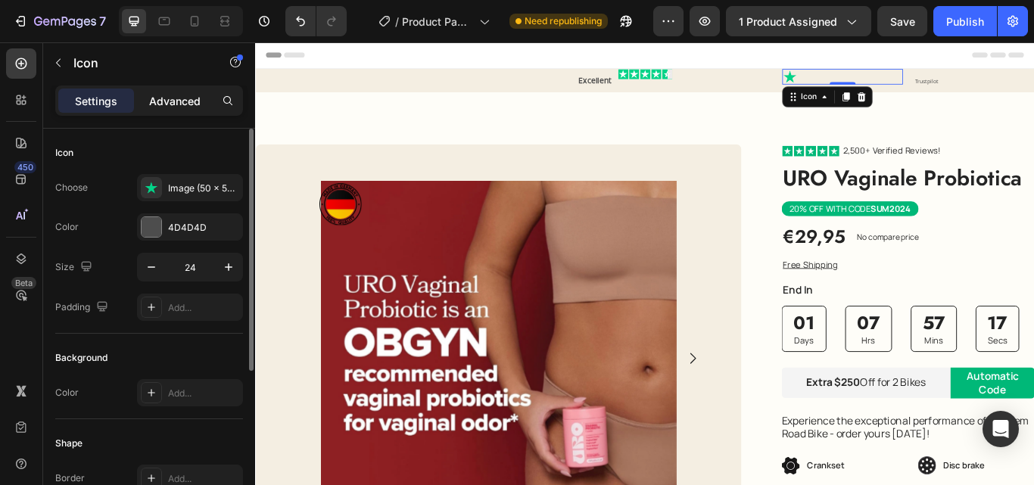
click at [164, 95] on p "Advanced" at bounding box center [174, 101] width 51 height 16
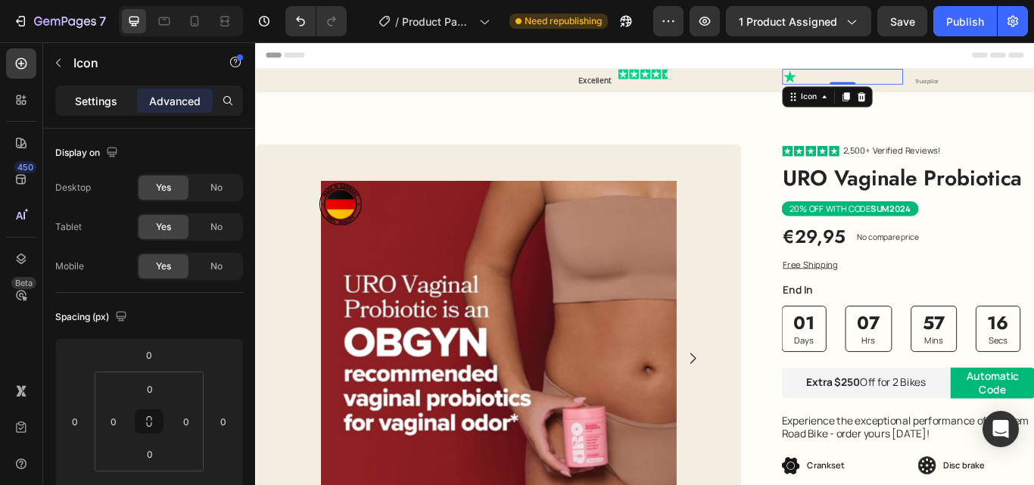
click at [97, 101] on p "Settings" at bounding box center [96, 101] width 42 height 16
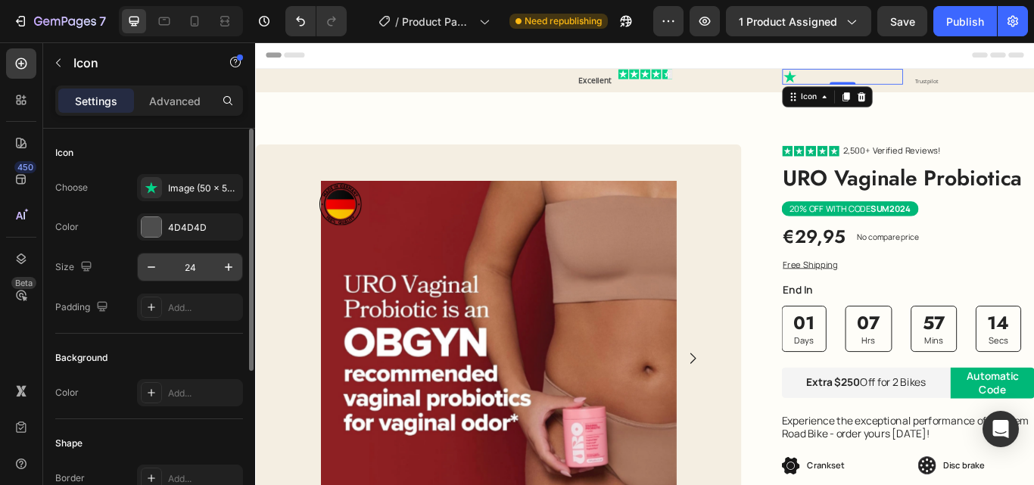
click at [193, 269] on input "24" at bounding box center [190, 267] width 50 height 27
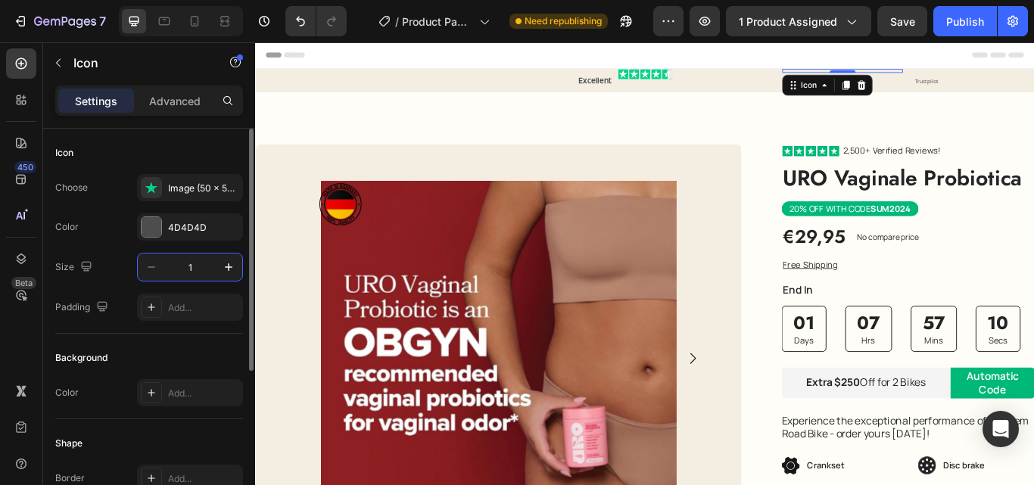
type input "13"
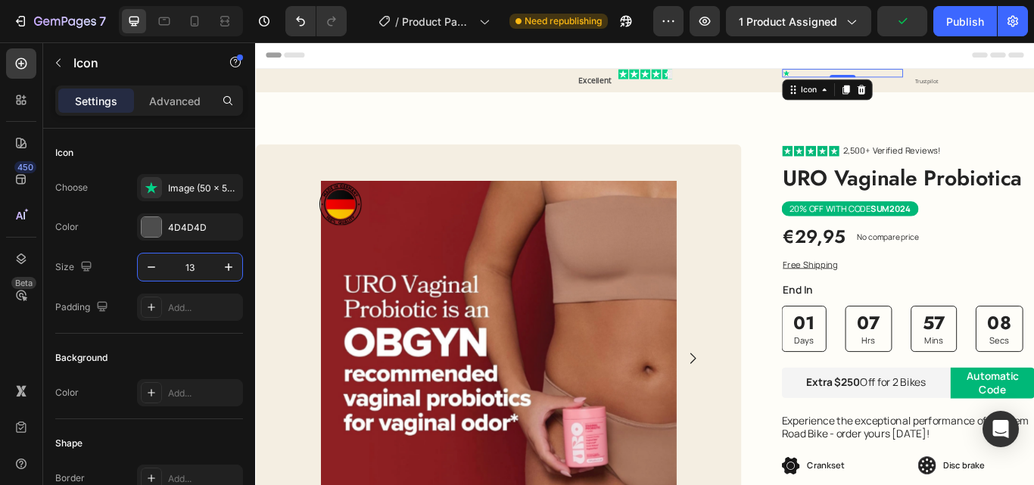
click at [168, 96] on p "Advanced" at bounding box center [174, 101] width 51 height 16
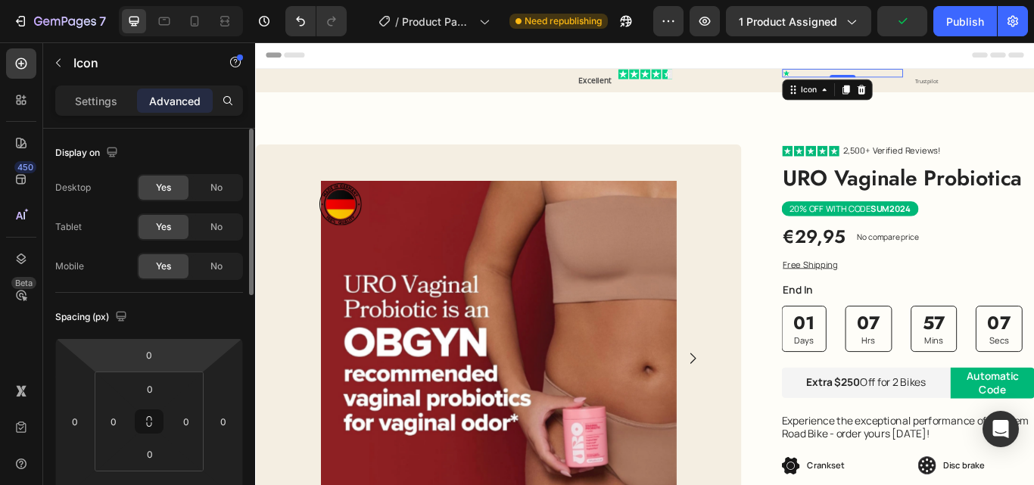
scroll to position [378, 0]
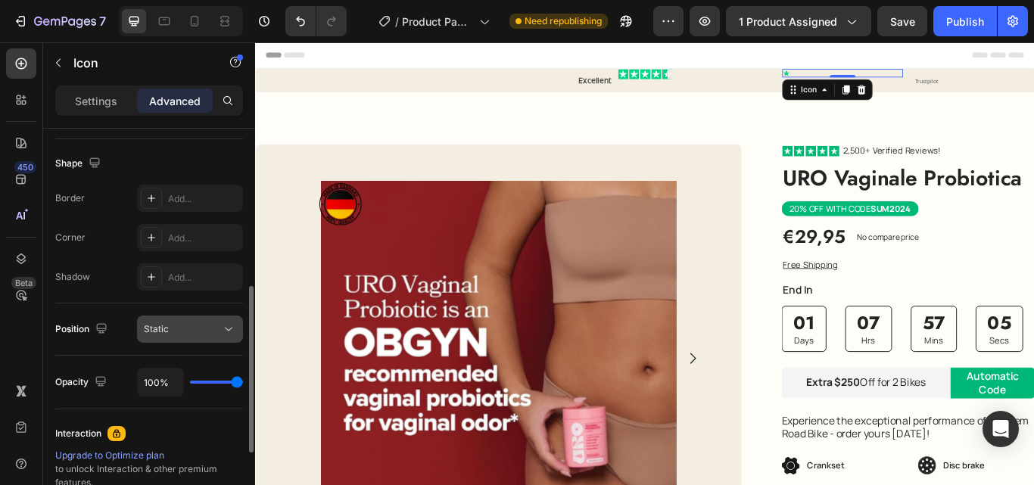
click at [179, 334] on div "Static" at bounding box center [182, 329] width 77 height 14
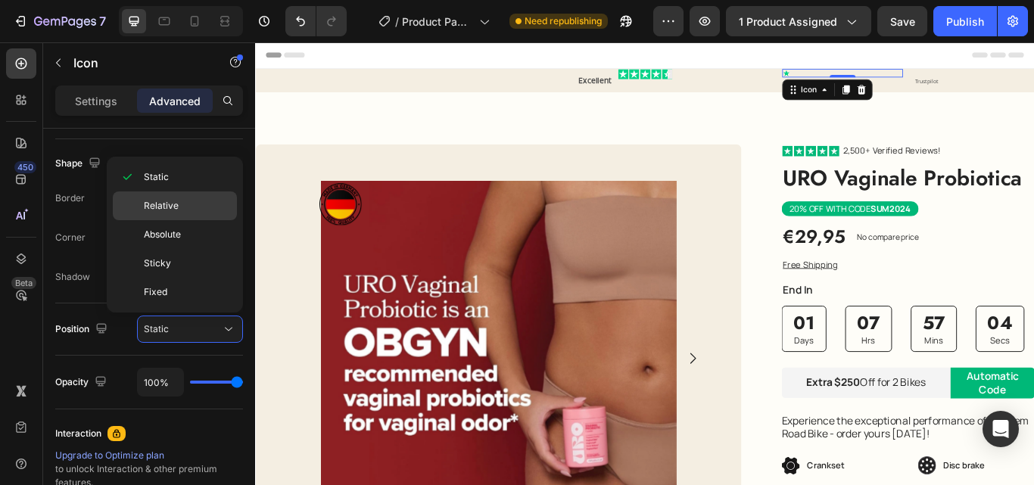
click at [157, 211] on span "Relative" at bounding box center [161, 206] width 35 height 14
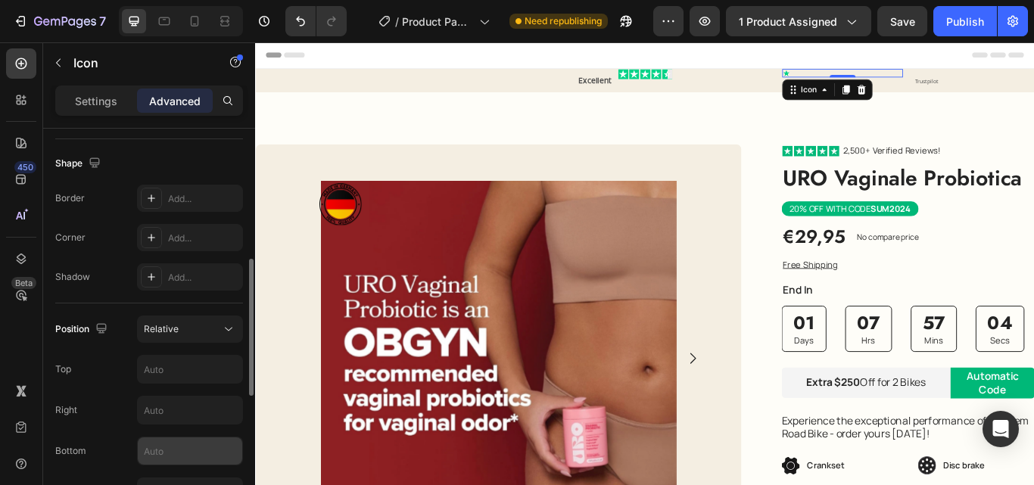
scroll to position [530, 0]
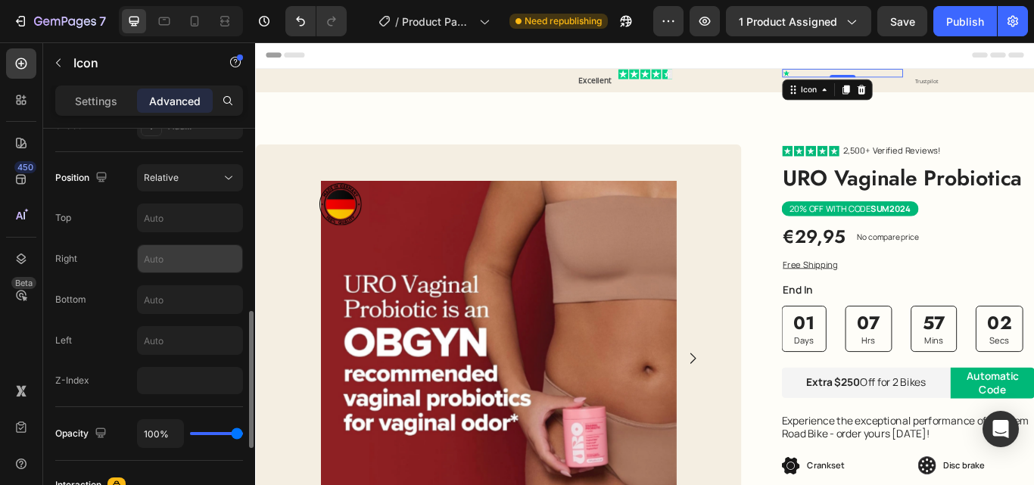
click at [176, 254] on input "text" at bounding box center [190, 258] width 104 height 27
type input "165"
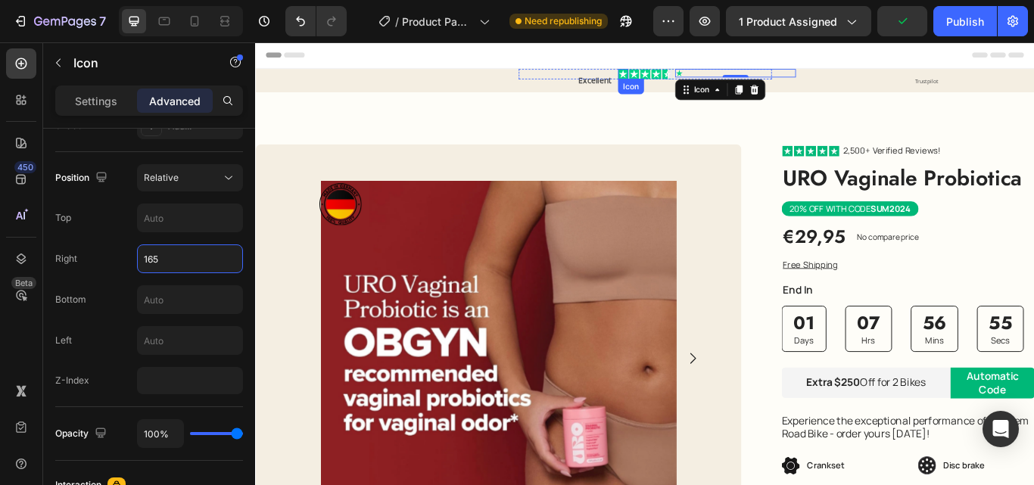
click at [678, 79] on icon at bounding box center [683, 79] width 10 height 9
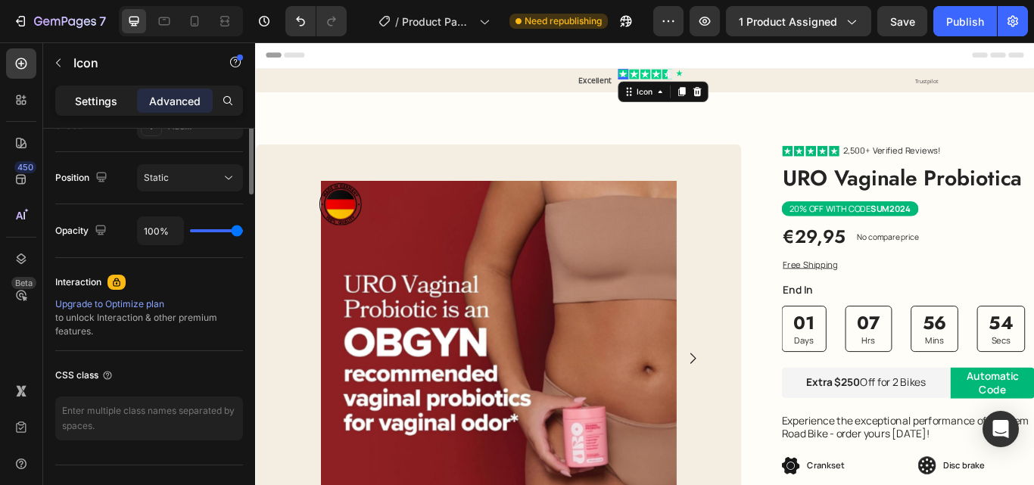
scroll to position [303, 0]
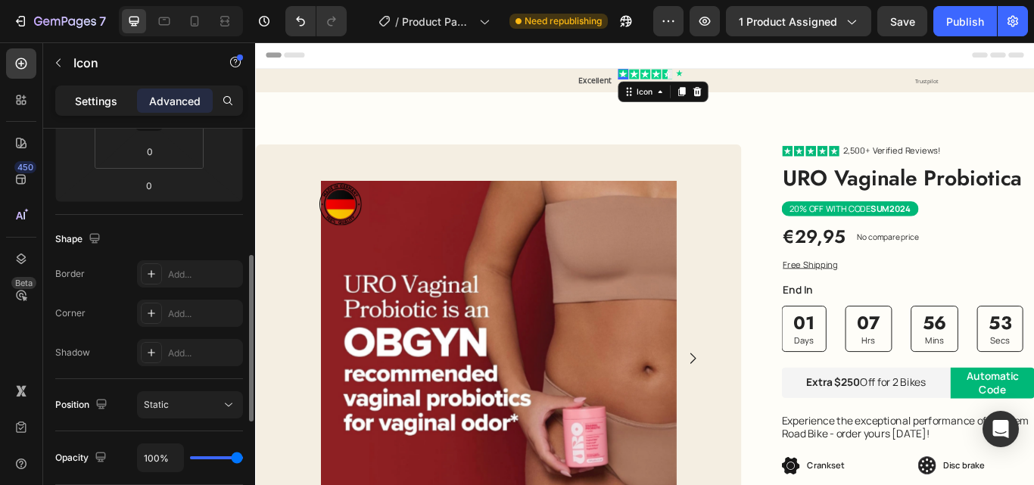
click at [98, 102] on p "Settings" at bounding box center [96, 101] width 42 height 16
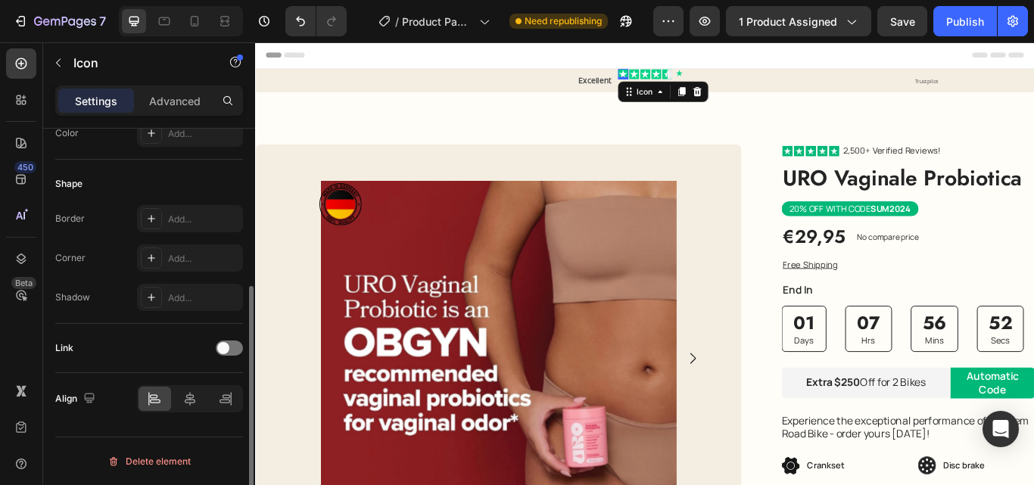
scroll to position [0, 0]
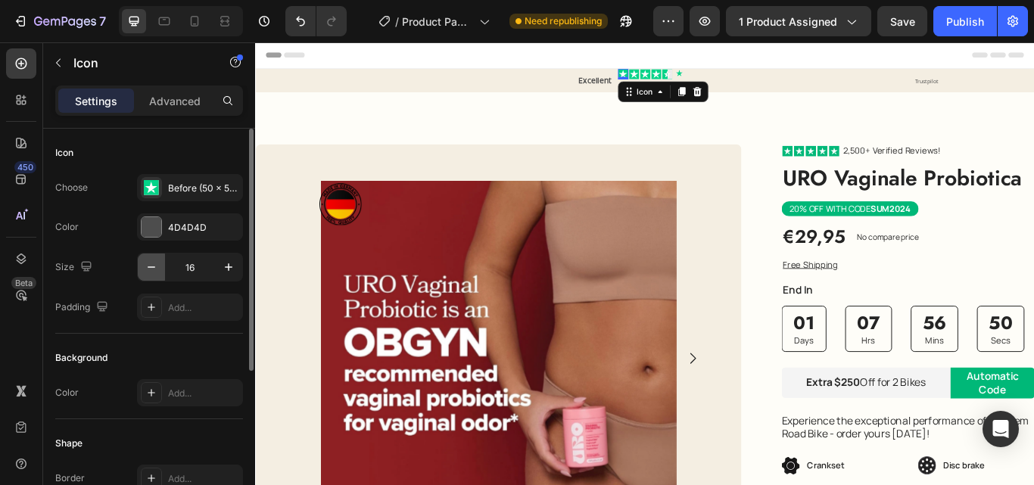
click at [151, 264] on icon "button" at bounding box center [151, 267] width 15 height 15
type input "13"
click at [690, 78] on icon at bounding box center [695, 79] width 10 height 9
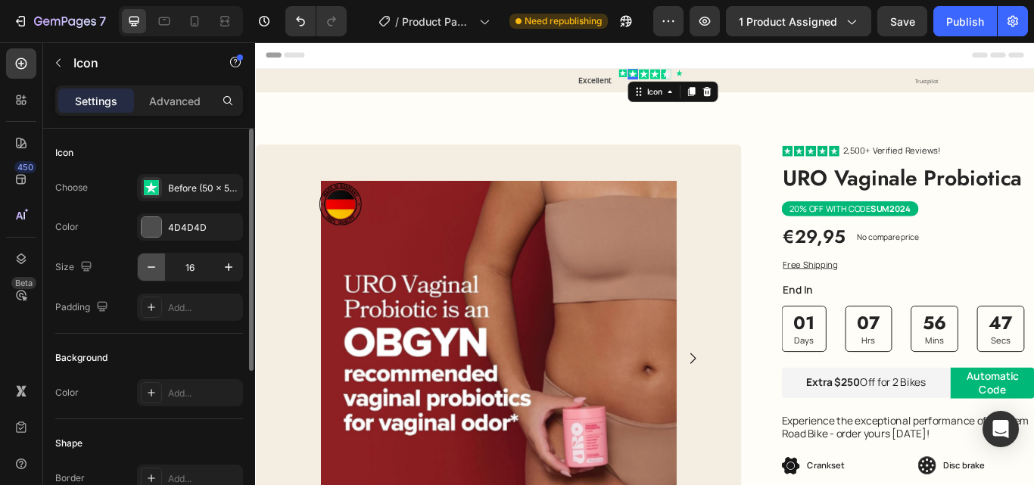
click at [155, 269] on icon "button" at bounding box center [151, 267] width 15 height 15
click at [154, 269] on icon "button" at bounding box center [151, 267] width 15 height 15
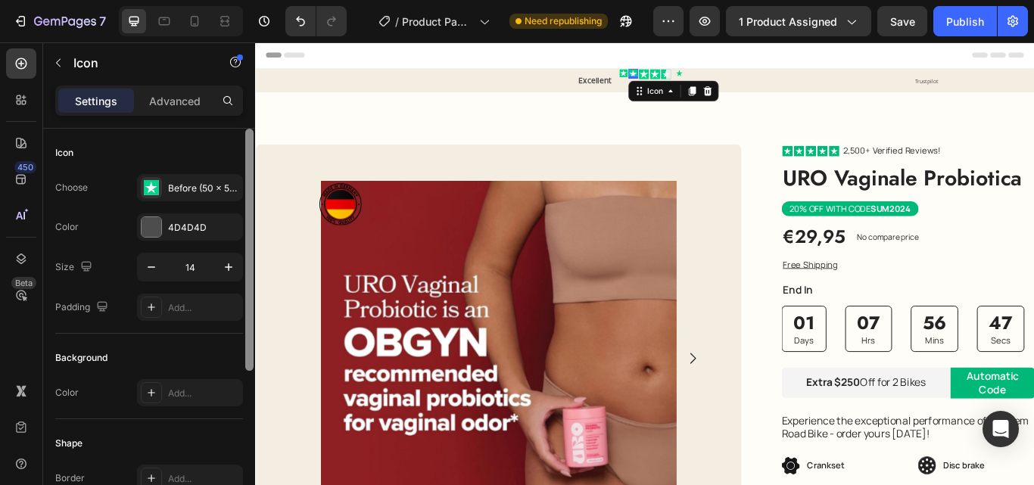
type input "13"
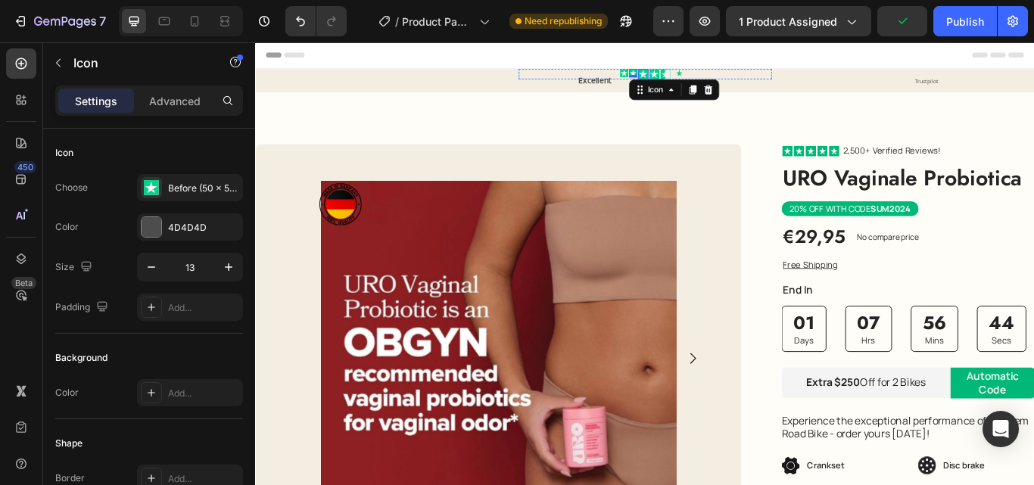
click at [701, 77] on icon at bounding box center [707, 79] width 12 height 12
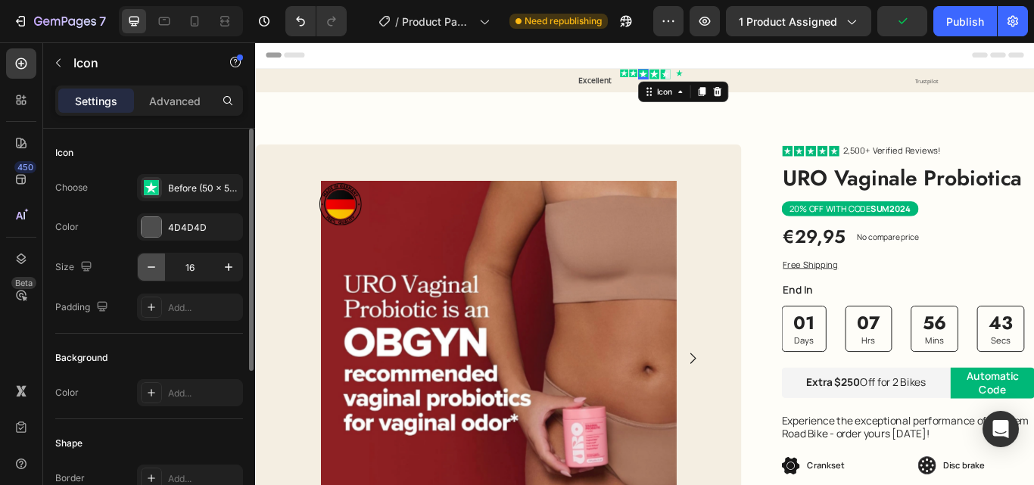
click at [153, 270] on icon "button" at bounding box center [151, 267] width 15 height 15
type input "13"
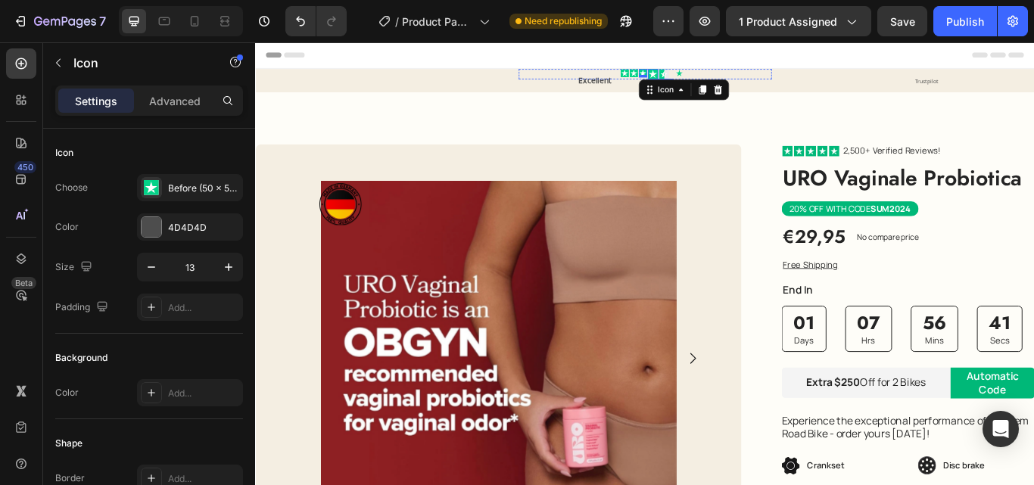
click at [712, 76] on icon at bounding box center [718, 79] width 12 height 12
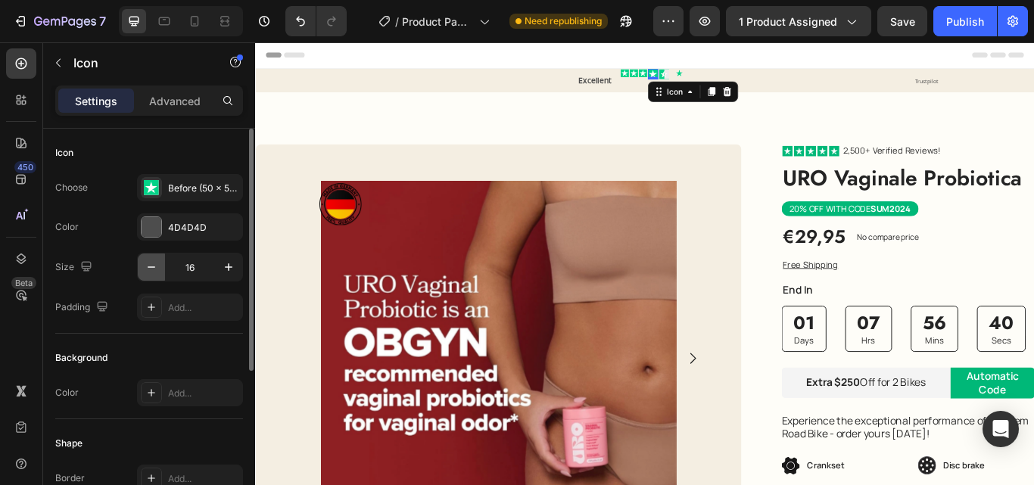
click at [154, 273] on icon "button" at bounding box center [151, 267] width 15 height 15
type input "13"
click at [724, 77] on icon at bounding box center [730, 79] width 12 height 12
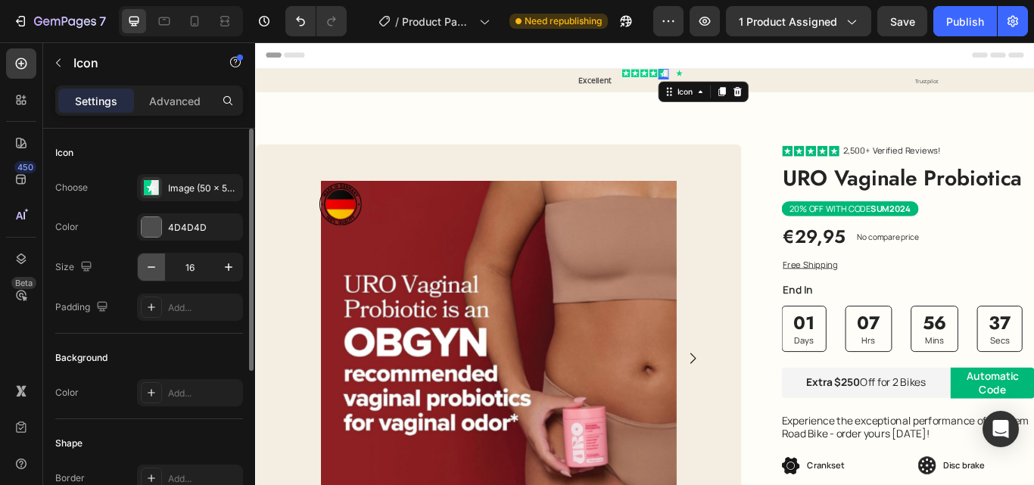
click at [157, 266] on icon "button" at bounding box center [151, 267] width 15 height 15
click at [155, 265] on icon "button" at bounding box center [151, 267] width 15 height 15
type input "13"
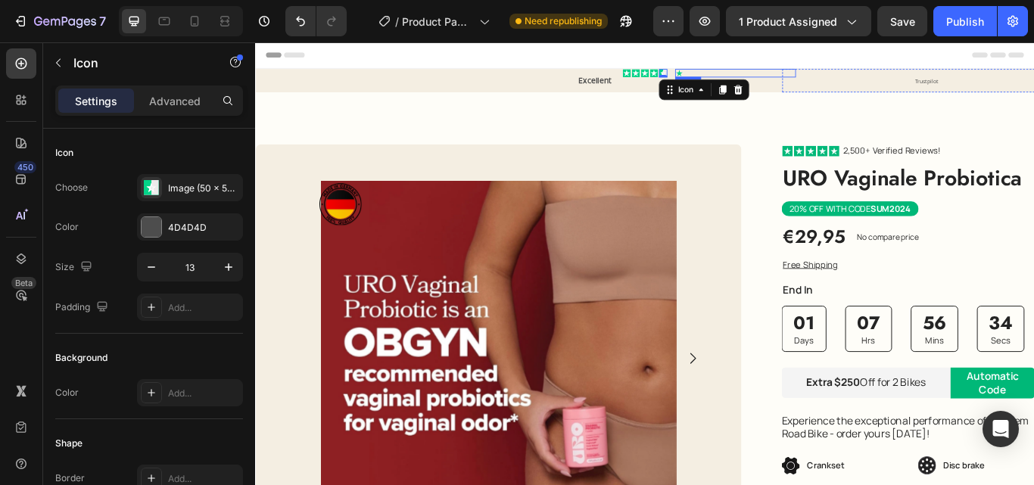
click at [745, 78] on icon at bounding box center [749, 78] width 8 height 8
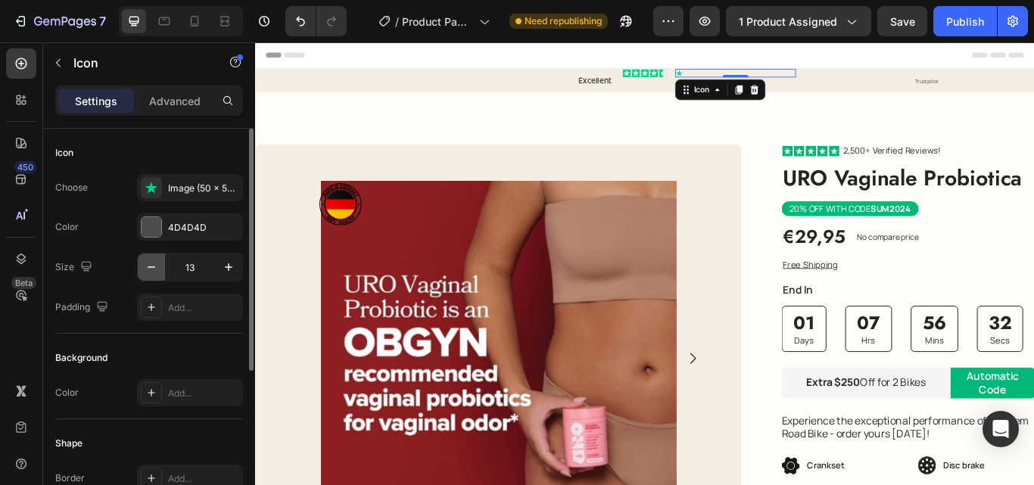
click at [159, 263] on button "button" at bounding box center [151, 267] width 27 height 27
type input "11"
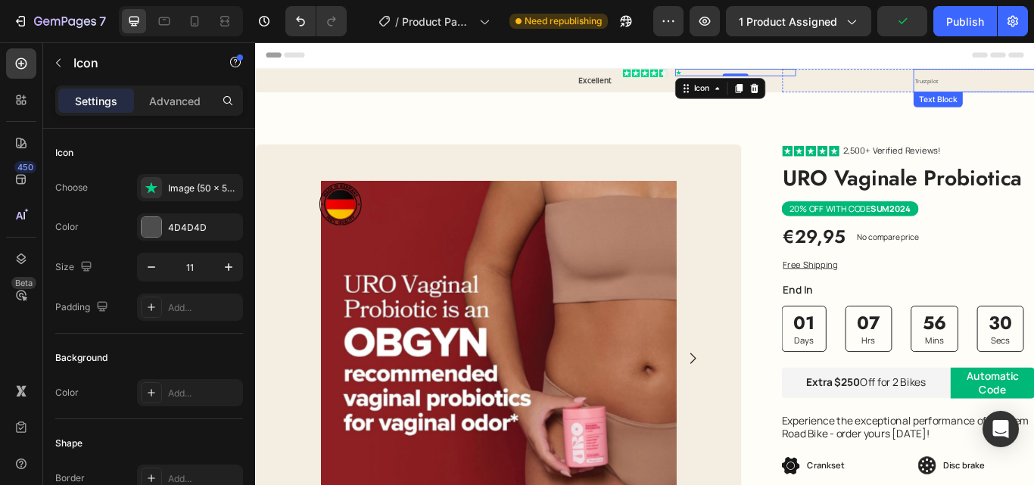
click at [1033, 89] on span "Trustpilot" at bounding box center [1036, 87] width 27 height 8
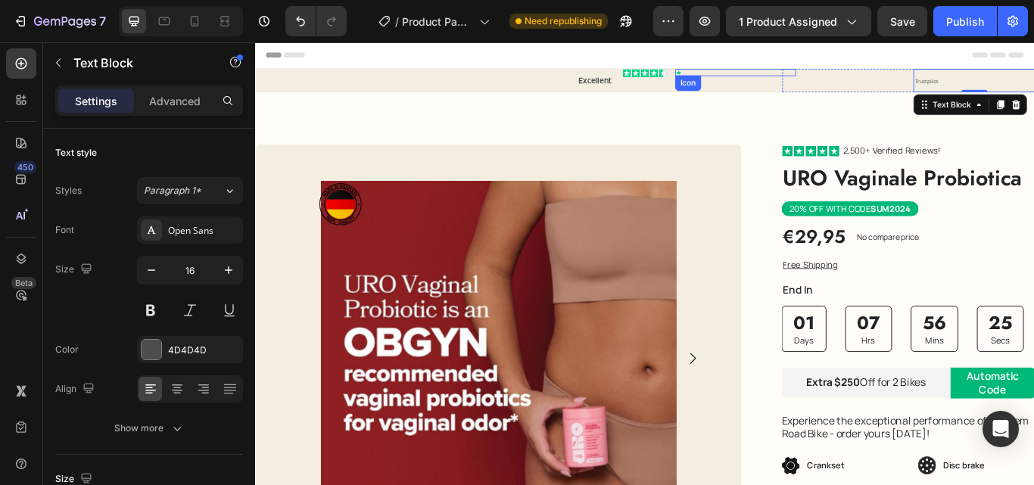
click at [744, 78] on icon at bounding box center [747, 77] width 7 height 7
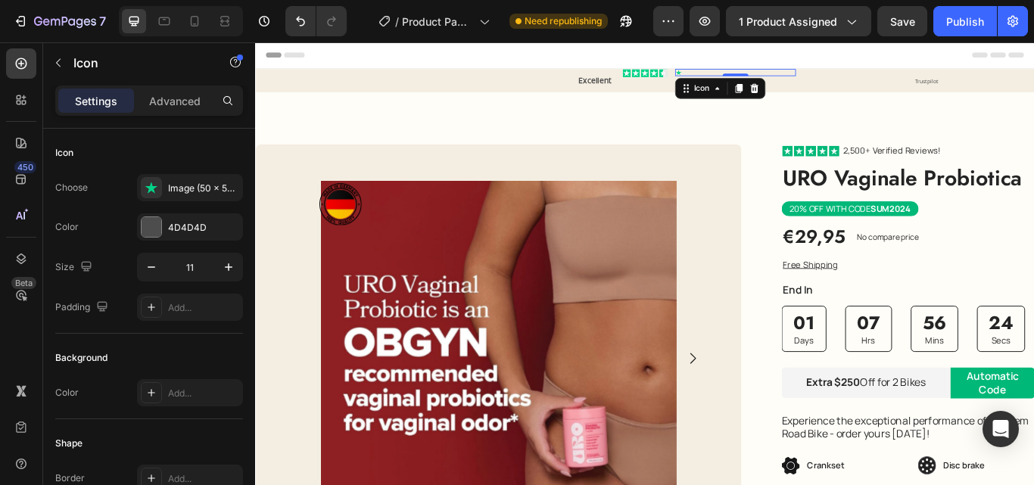
click at [744, 78] on icon at bounding box center [747, 77] width 7 height 7
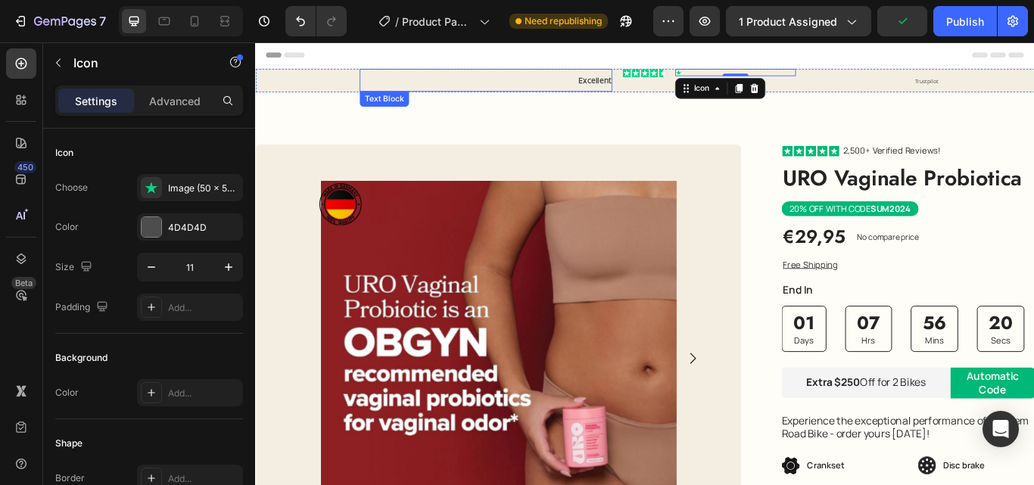
click at [506, 92] on p "Excellent" at bounding box center [523, 86] width 291 height 23
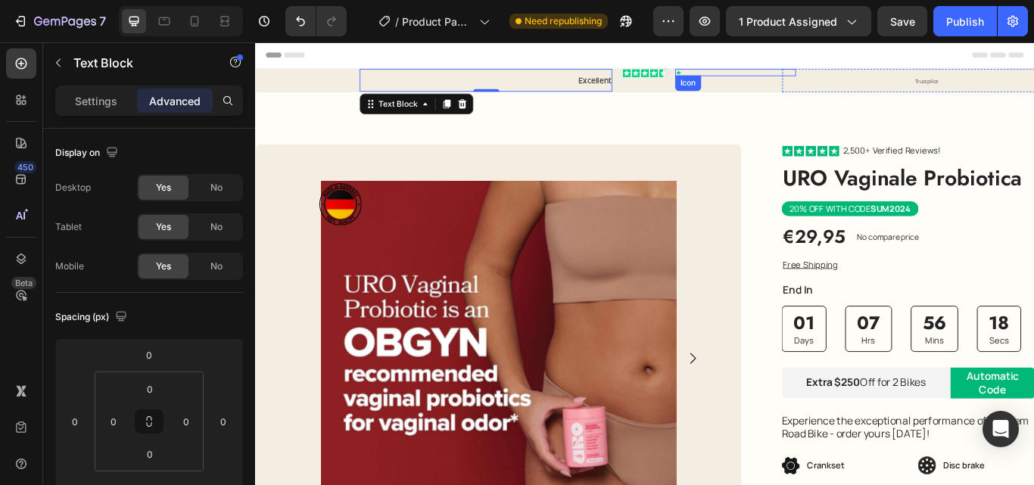
click at [744, 76] on icon at bounding box center [747, 77] width 7 height 7
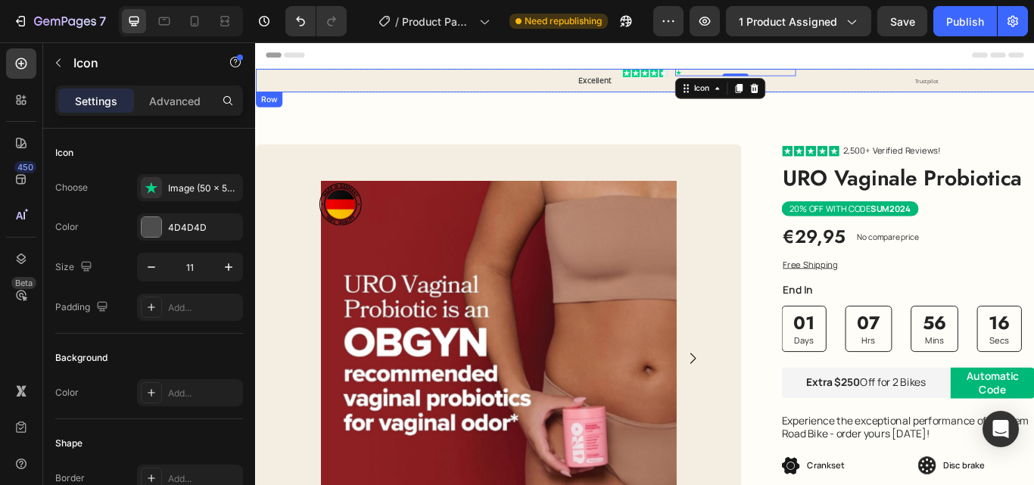
click at [341, 80] on div "Excellent Text Block" at bounding box center [402, 86] width 294 height 27
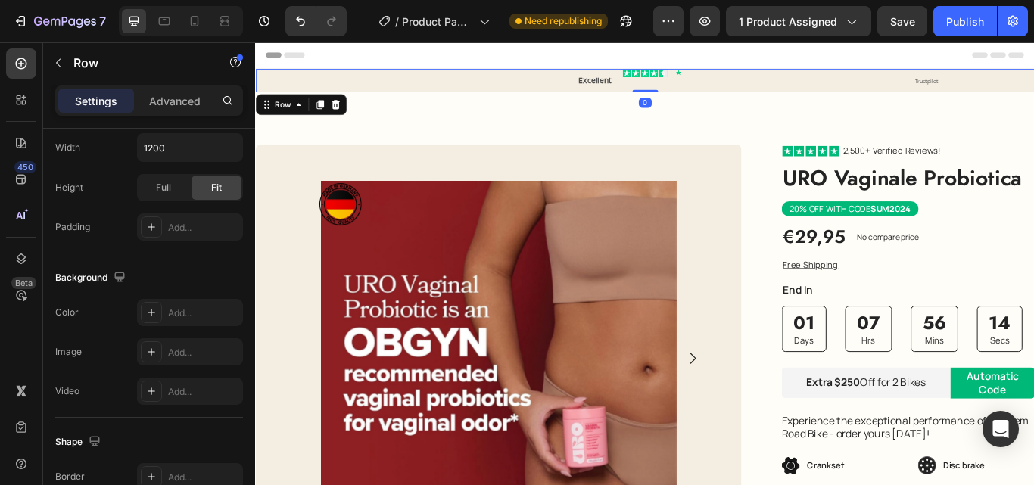
scroll to position [696, 0]
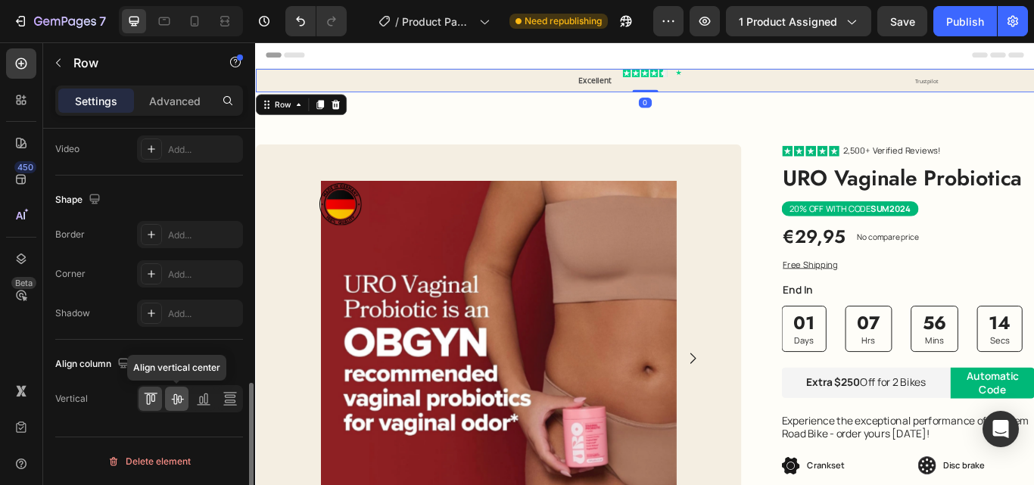
click at [179, 401] on icon at bounding box center [177, 398] width 15 height 15
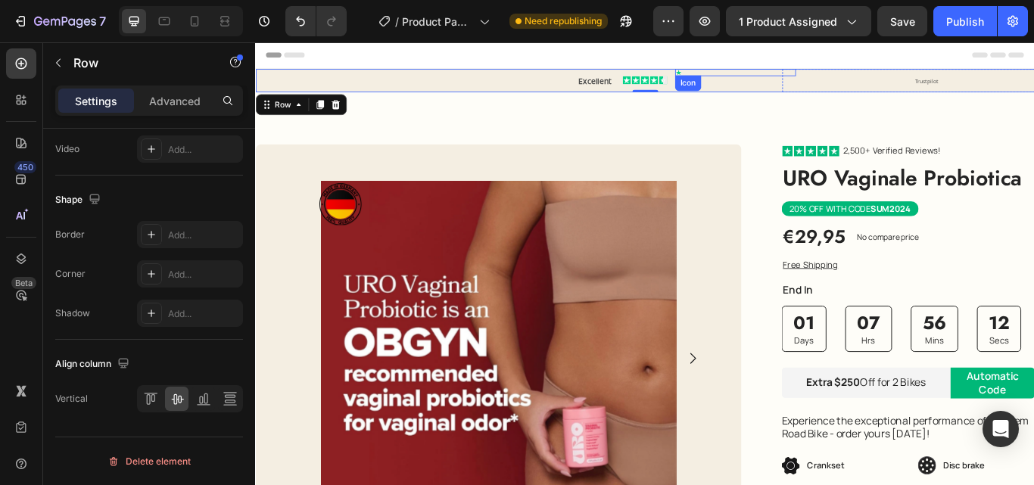
click at [744, 79] on icon at bounding box center [747, 77] width 7 height 7
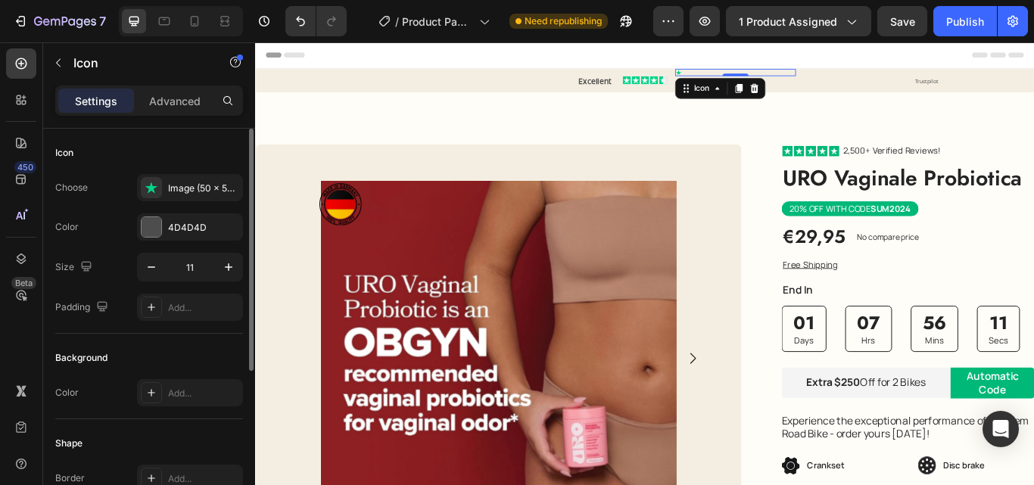
scroll to position [260, 0]
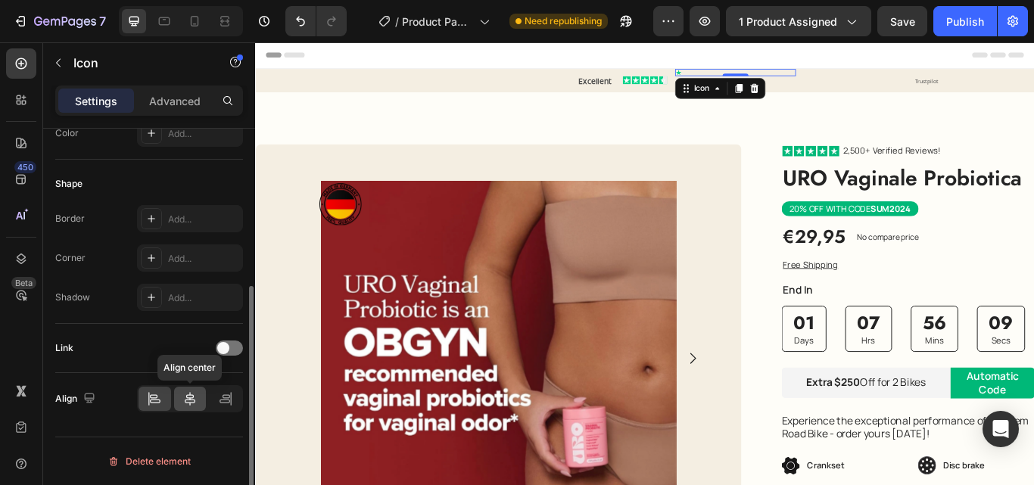
click at [189, 399] on icon at bounding box center [189, 398] width 15 height 15
click at [153, 396] on icon at bounding box center [154, 398] width 15 height 15
click at [170, 97] on p "Advanced" at bounding box center [174, 101] width 51 height 16
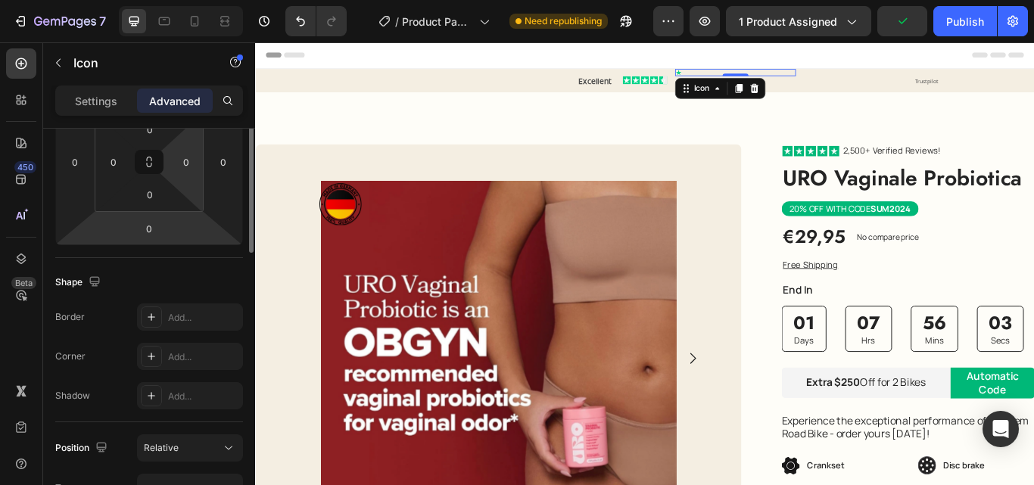
scroll to position [184, 0]
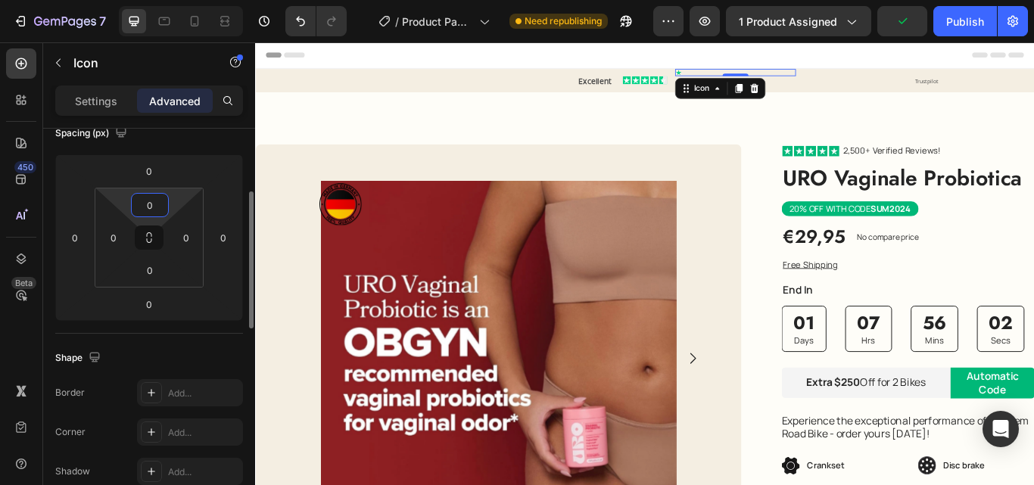
click at [155, 203] on input "0" at bounding box center [150, 205] width 30 height 23
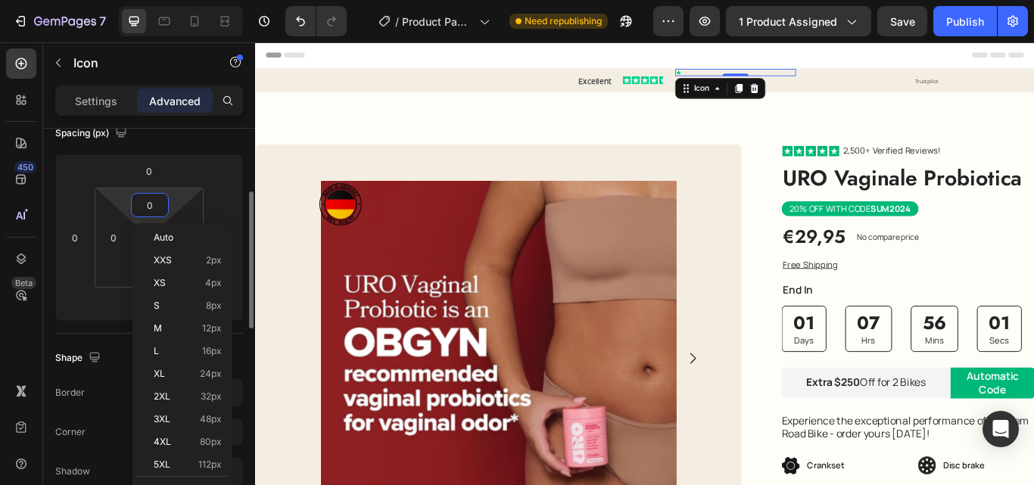
type input "2"
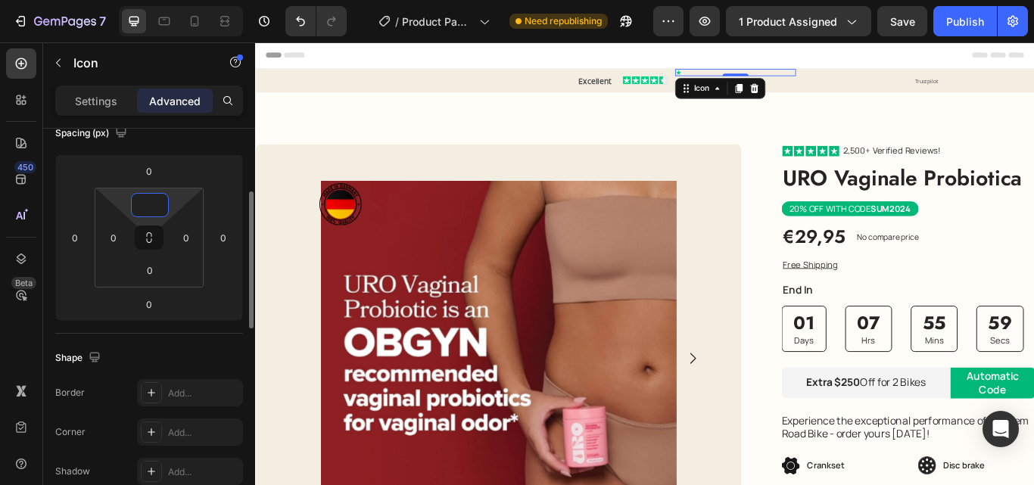
type input "4"
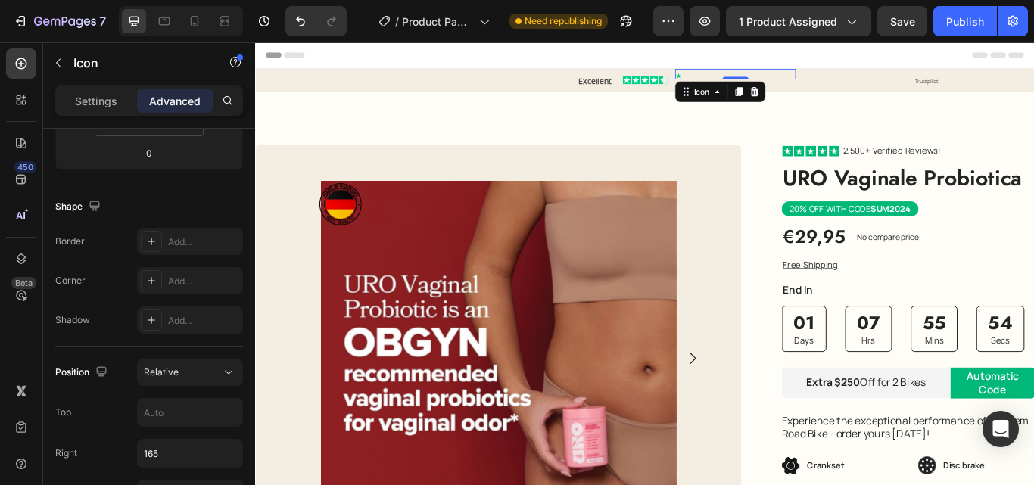
scroll to position [562, 0]
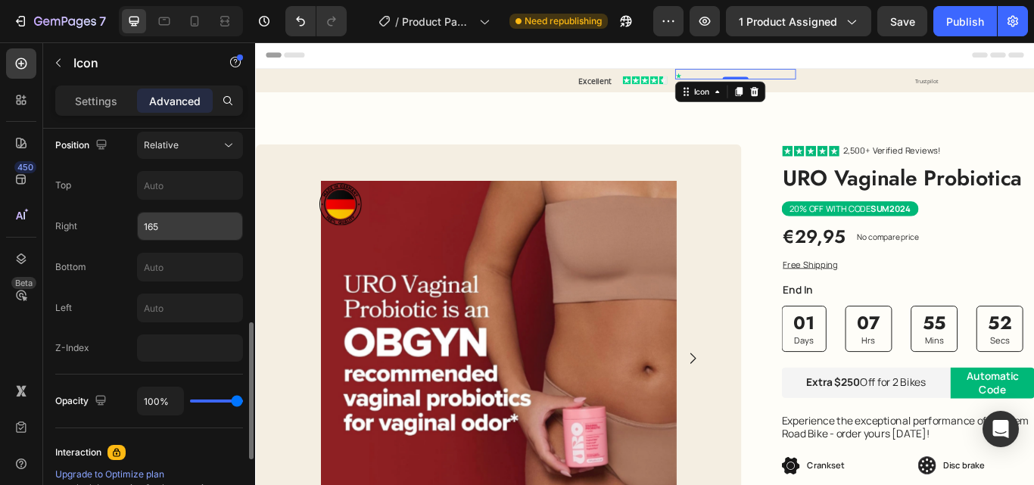
type input "5"
click at [167, 229] on input "165" at bounding box center [190, 226] width 104 height 27
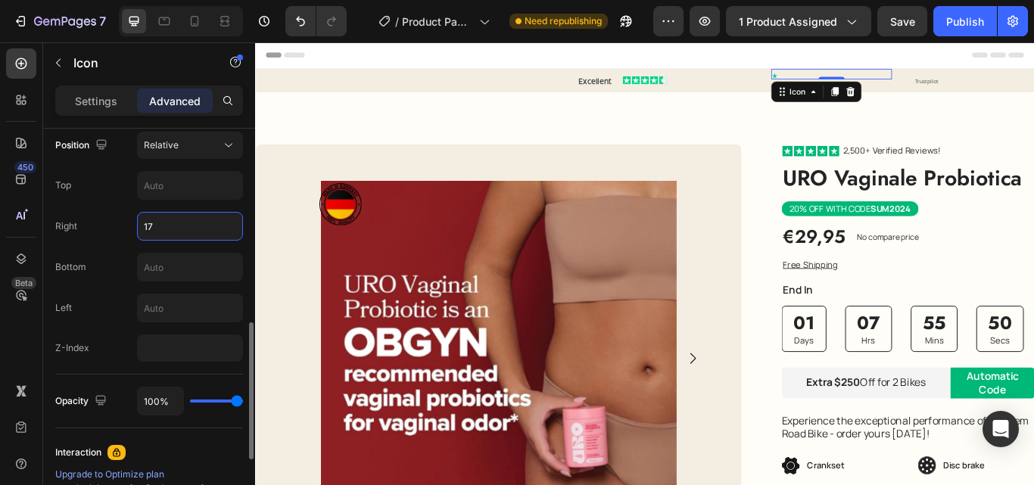
type input "170"
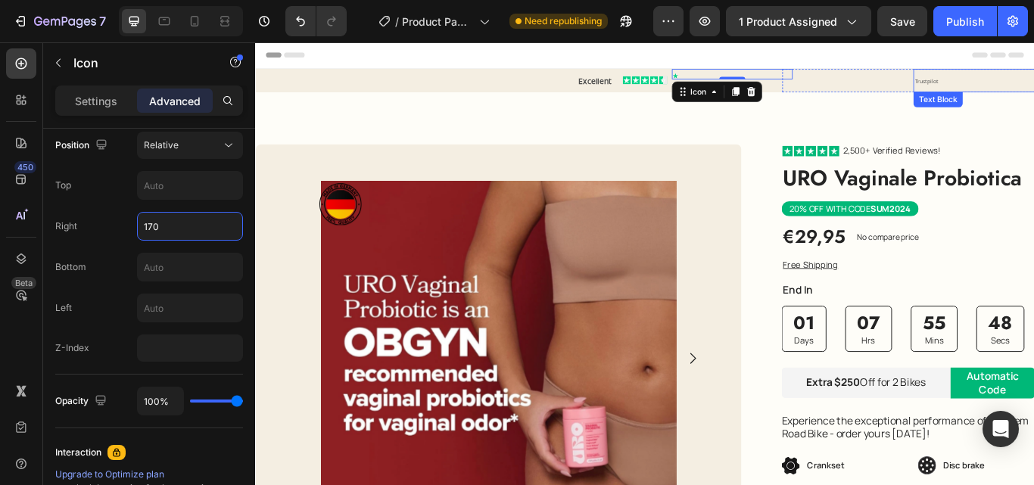
click at [1031, 87] on span "Trustpilot" at bounding box center [1036, 87] width 27 height 8
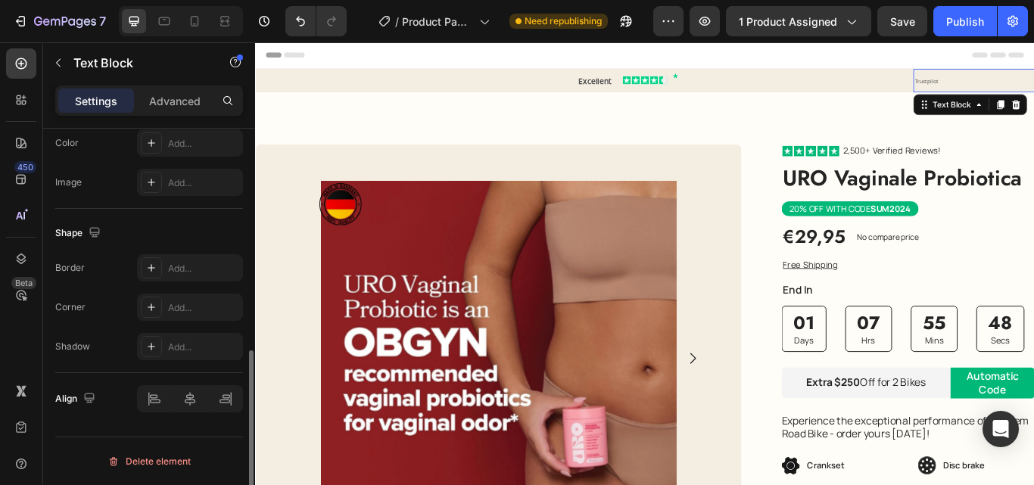
scroll to position [0, 0]
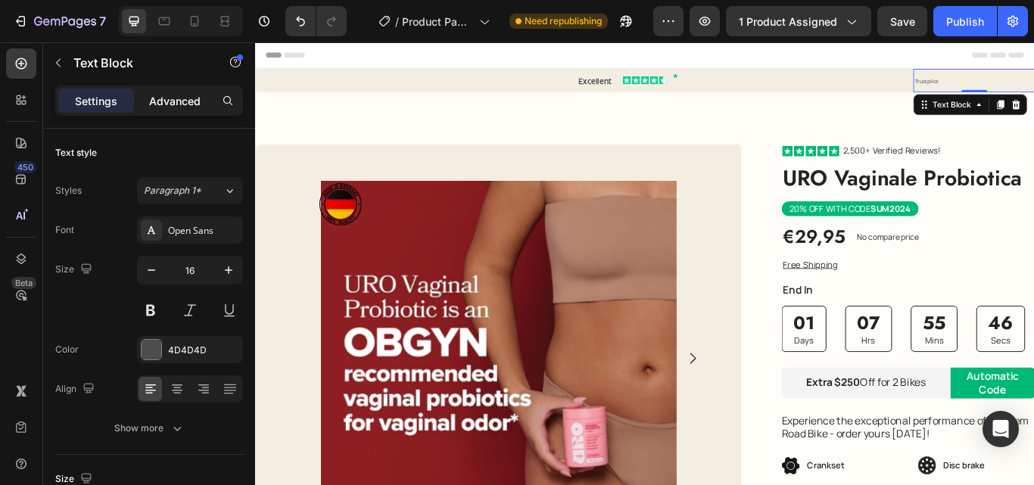
click at [173, 104] on p "Advanced" at bounding box center [174, 101] width 51 height 16
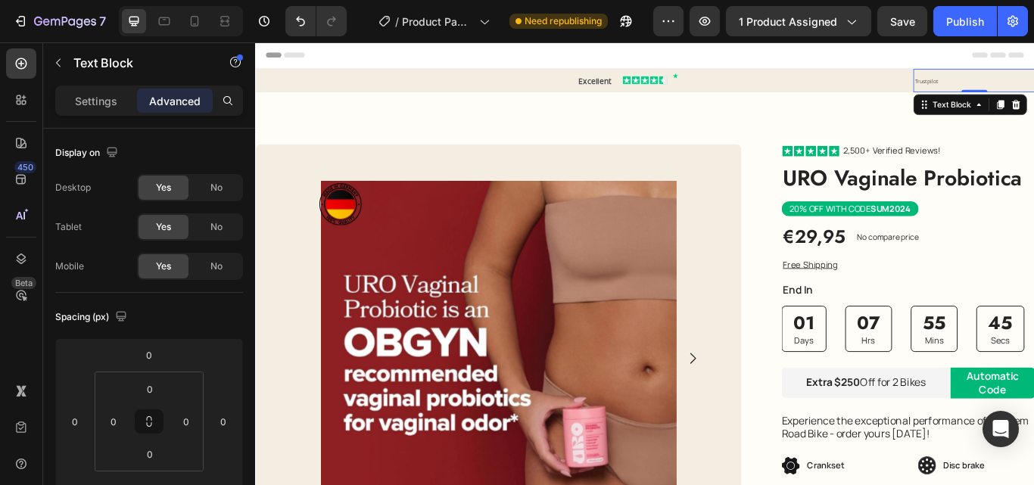
scroll to position [378, 0]
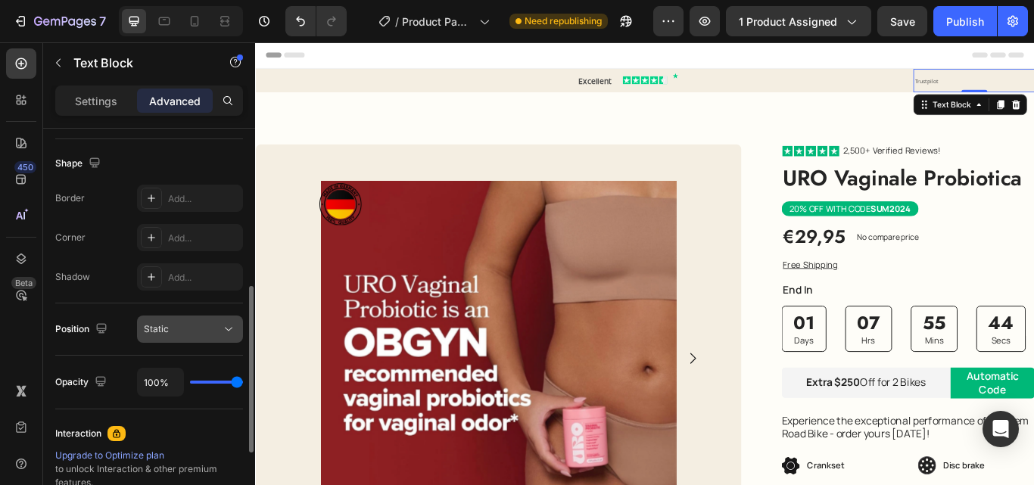
click at [173, 332] on div "Static" at bounding box center [182, 329] width 77 height 14
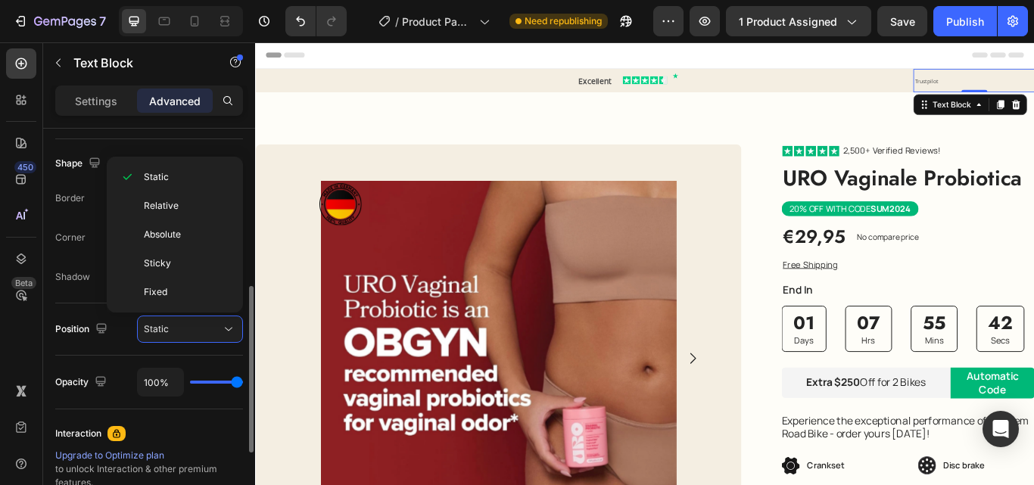
click at [175, 197] on div "Relative" at bounding box center [175, 206] width 124 height 29
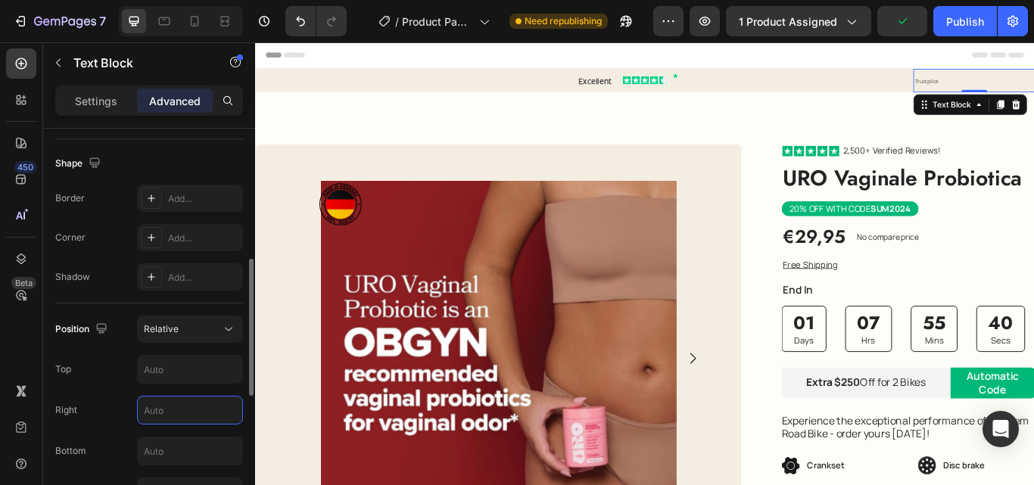
click at [179, 418] on input "text" at bounding box center [190, 410] width 104 height 27
type input "1"
type input "360"
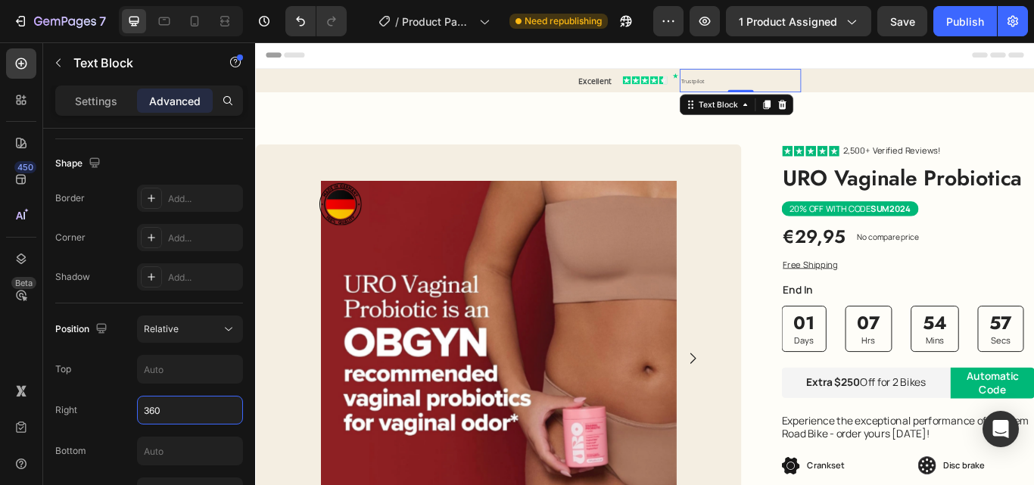
click at [733, 54] on div "Header" at bounding box center [709, 57] width 884 height 30
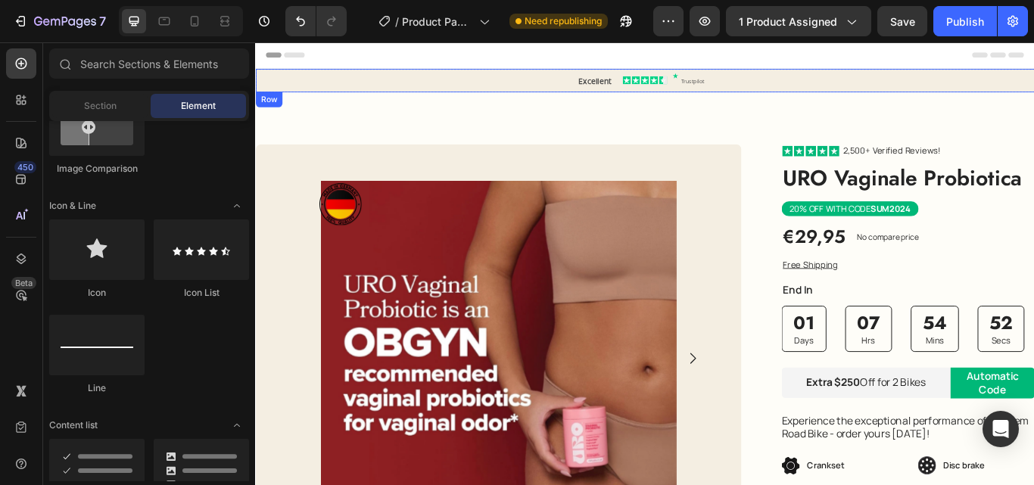
click at [301, 91] on div "Excellent Text Block" at bounding box center [402, 86] width 294 height 27
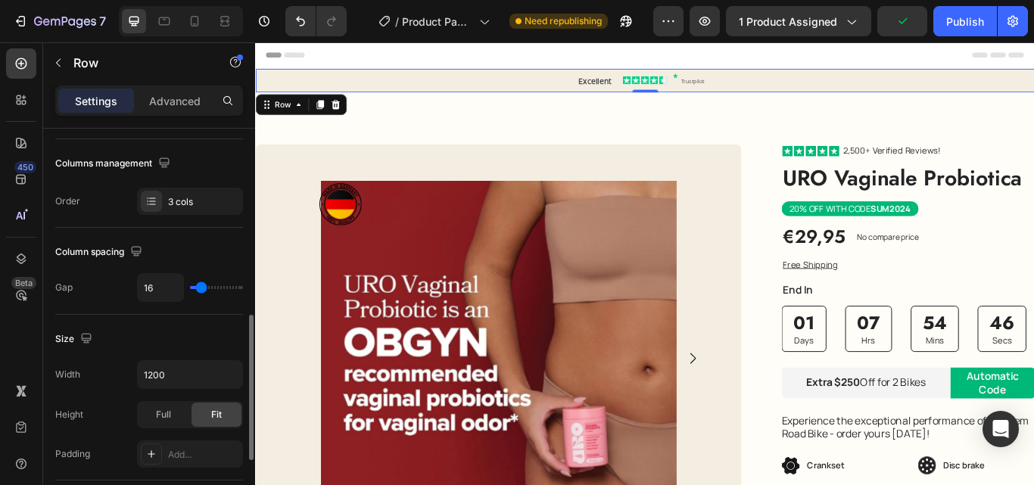
scroll to position [303, 0]
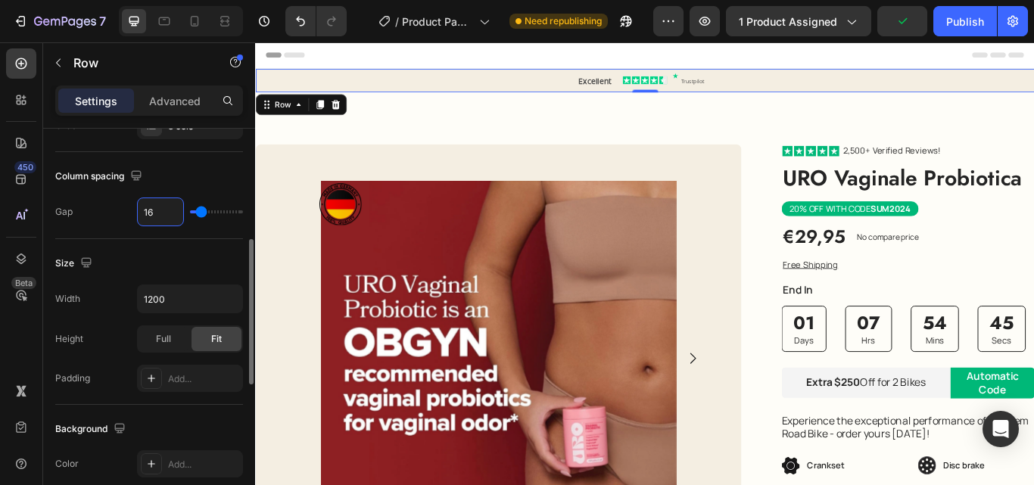
click at [155, 210] on input "16" at bounding box center [160, 211] width 45 height 27
type input "0"
click at [733, 81] on icon at bounding box center [736, 81] width 7 height 7
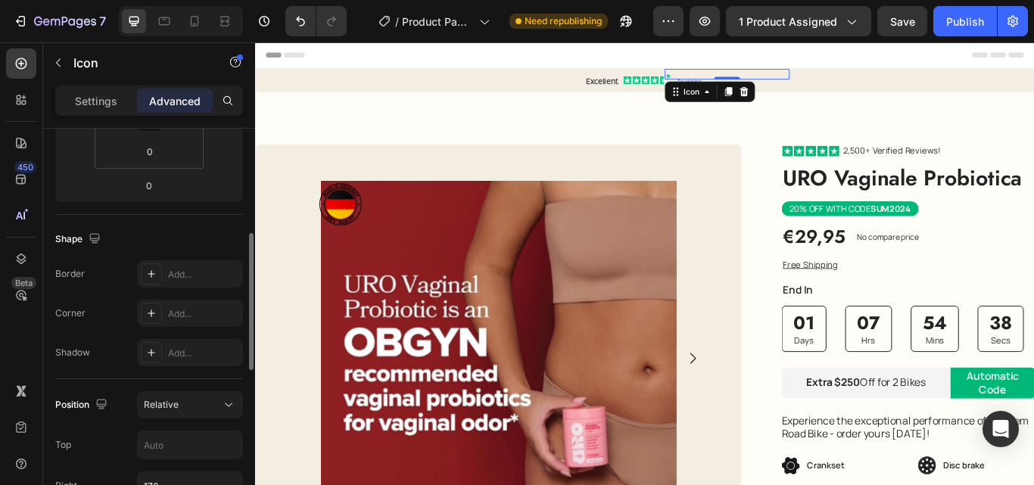
scroll to position [454, 0]
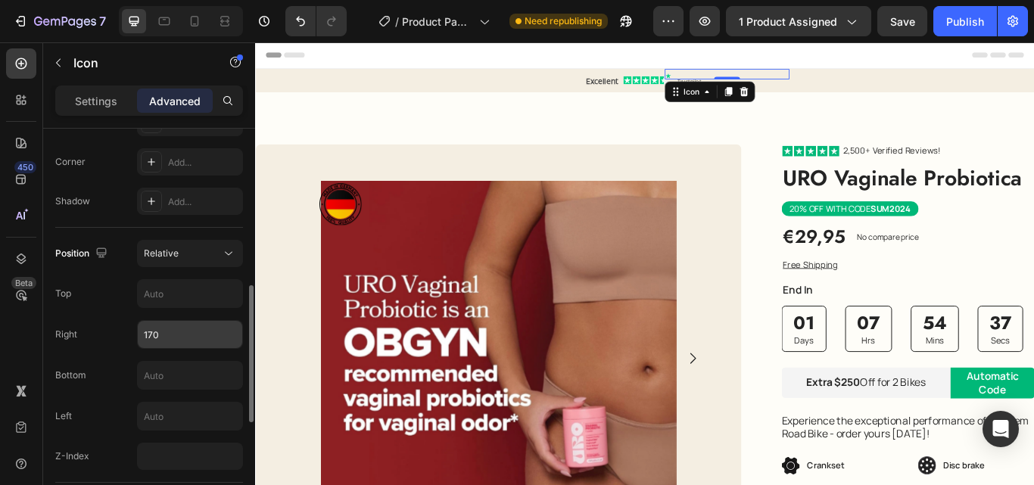
click at [168, 334] on input "170" at bounding box center [190, 334] width 104 height 27
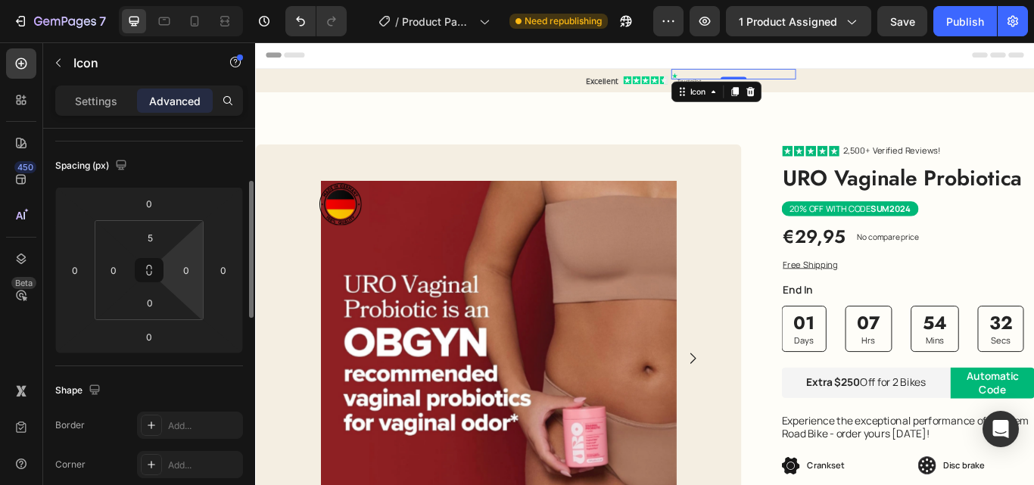
scroll to position [0, 0]
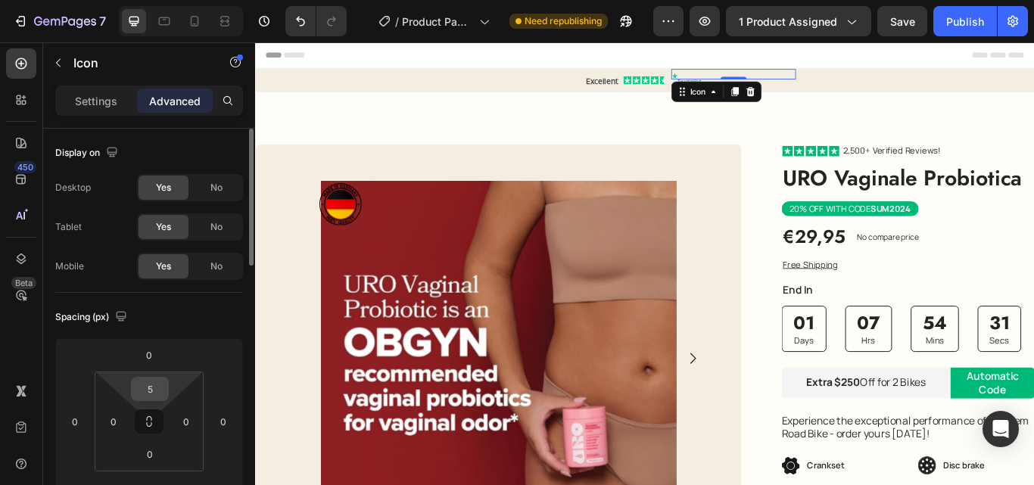
type input "160"
click at [151, 394] on input "5" at bounding box center [150, 389] width 30 height 23
type input "8"
type input "10"
click at [836, 55] on div "Header" at bounding box center [709, 57] width 884 height 30
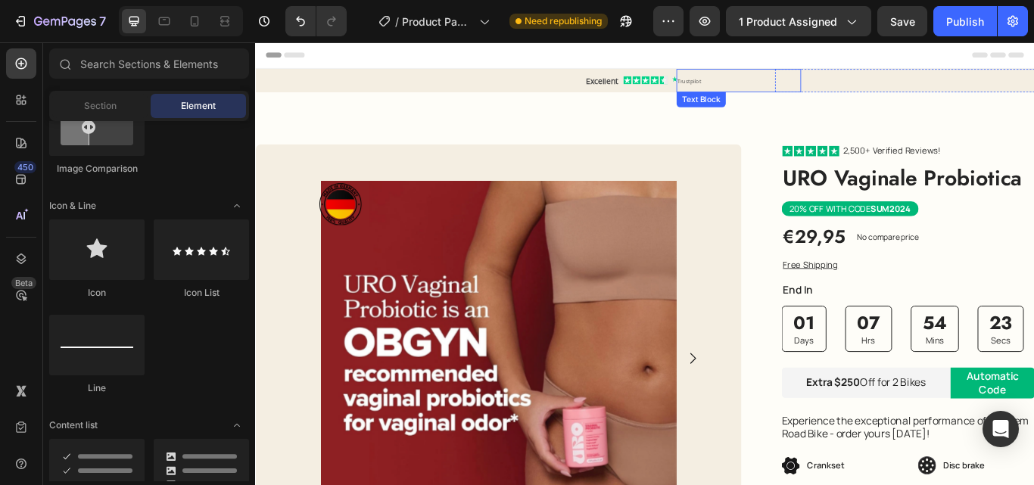
click at [760, 86] on span "Trustpilot" at bounding box center [760, 87] width 27 height 8
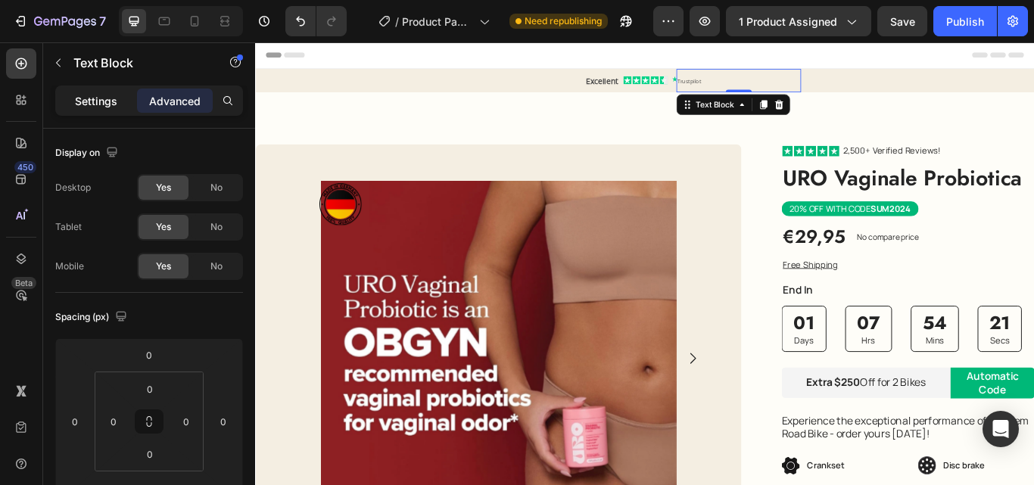
click at [99, 92] on div "Settings" at bounding box center [96, 101] width 76 height 24
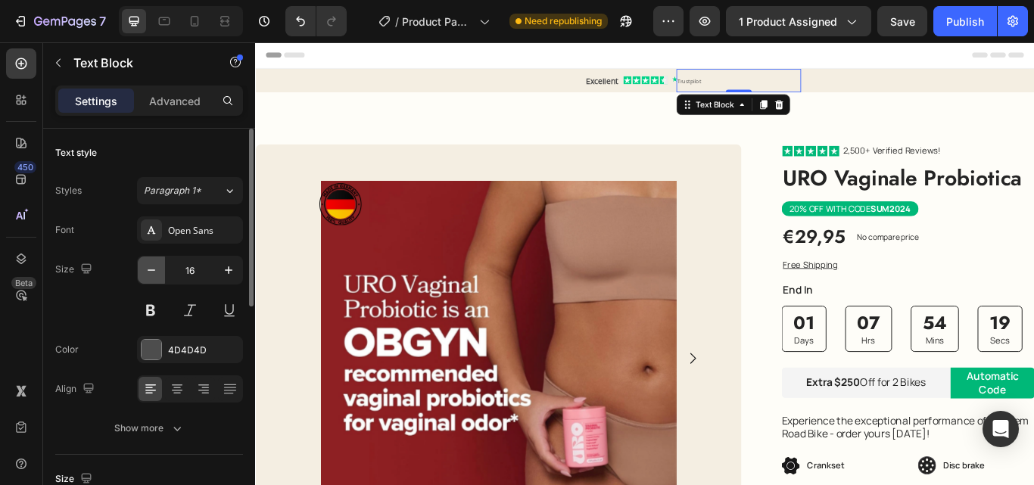
click at [160, 263] on button "button" at bounding box center [151, 270] width 27 height 27
type input "13"
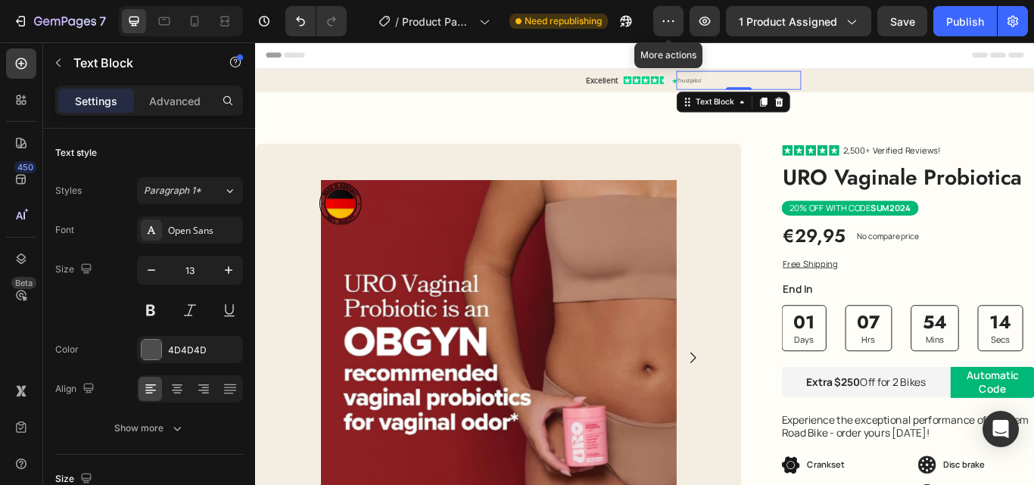
click at [661, 50] on div "Header" at bounding box center [709, 57] width 884 height 30
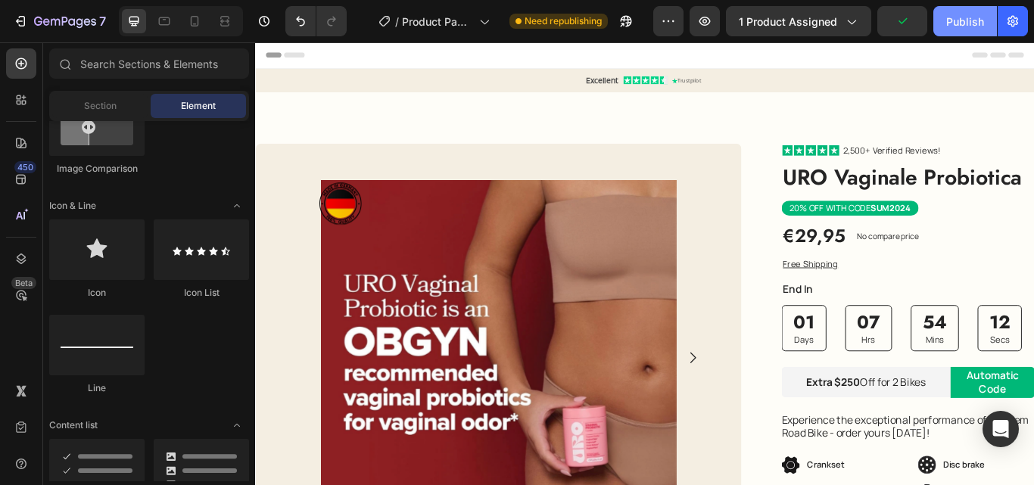
click at [973, 21] on div "Publish" at bounding box center [965, 22] width 38 height 16
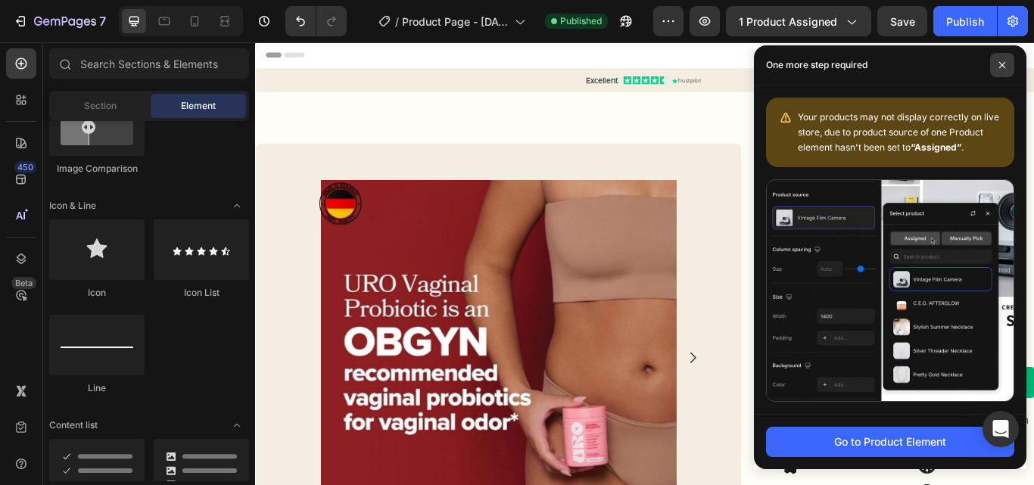
click at [995, 68] on span at bounding box center [1002, 65] width 24 height 24
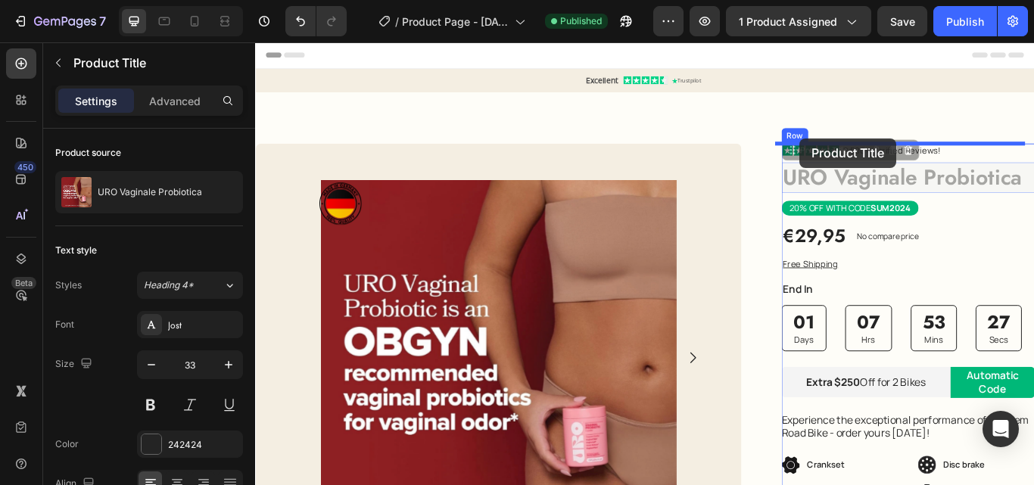
drag, startPoint x: 867, startPoint y: 202, endPoint x: 888, endPoint y: 153, distance: 53.6
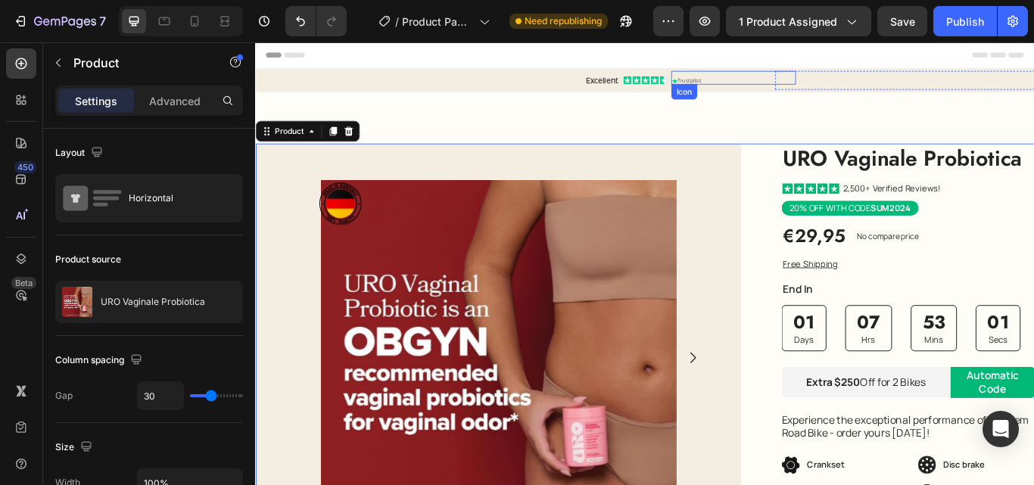
click at [740, 86] on icon at bounding box center [744, 87] width 8 height 8
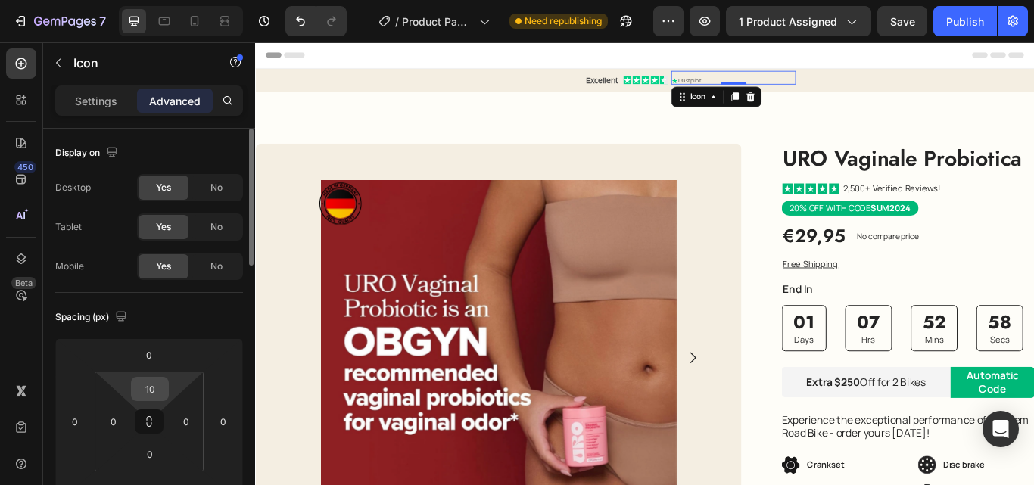
click at [159, 388] on input "10" at bounding box center [150, 389] width 30 height 23
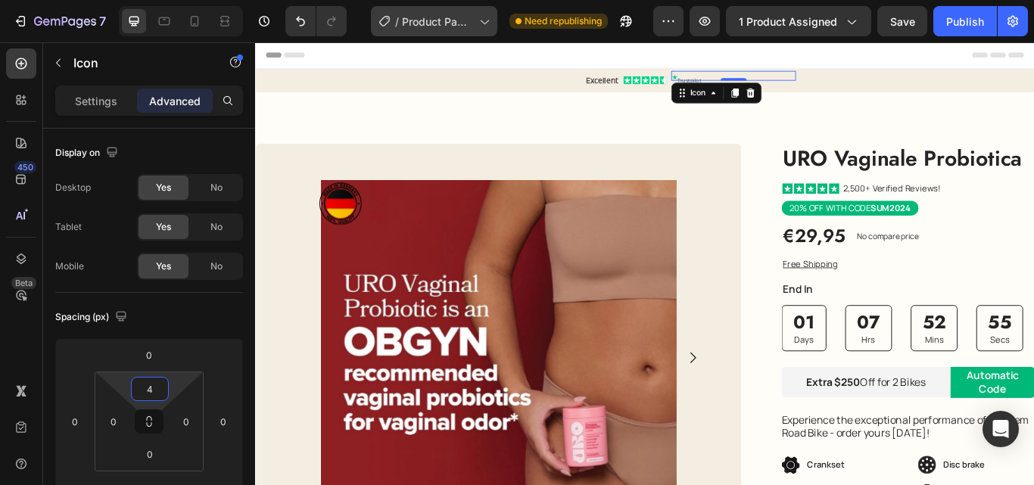
click at [958, 26] on div "Publish" at bounding box center [965, 22] width 38 height 16
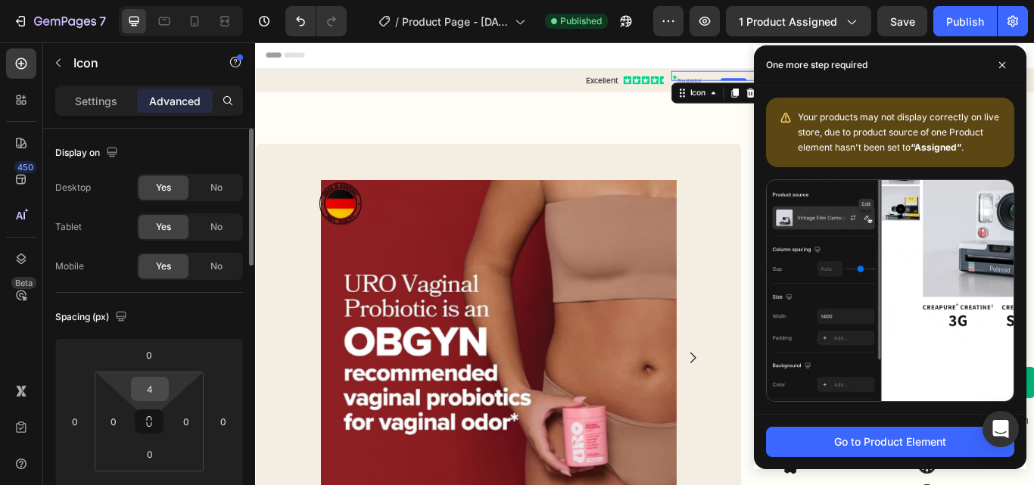
click at [151, 392] on input "4" at bounding box center [150, 389] width 30 height 23
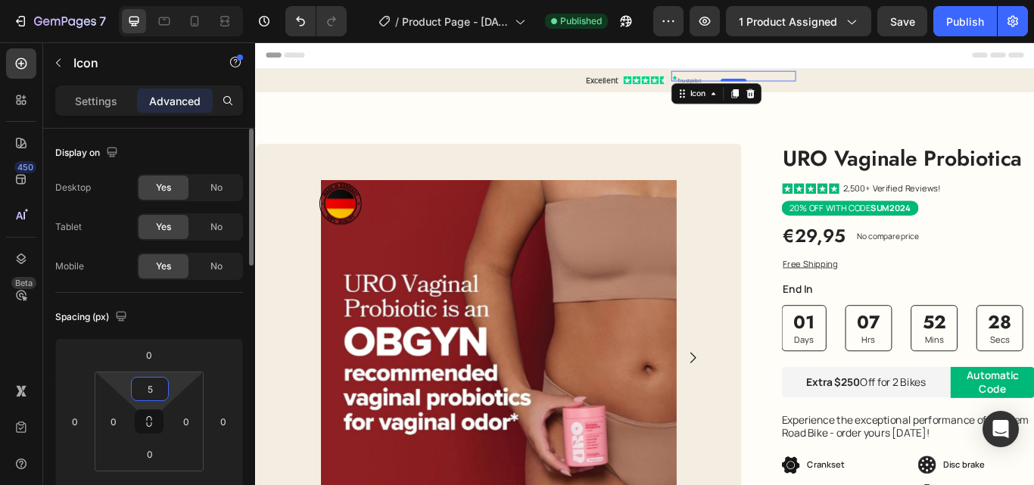
click at [151, 392] on input "5" at bounding box center [150, 389] width 30 height 23
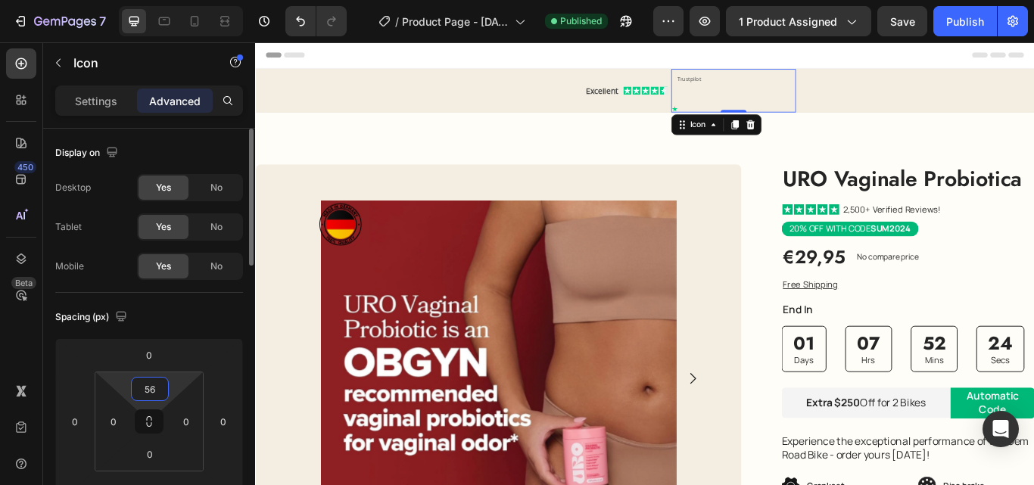
click at [146, 390] on input "56" at bounding box center [150, 389] width 30 height 23
click at [148, 388] on input "56" at bounding box center [150, 389] width 30 height 23
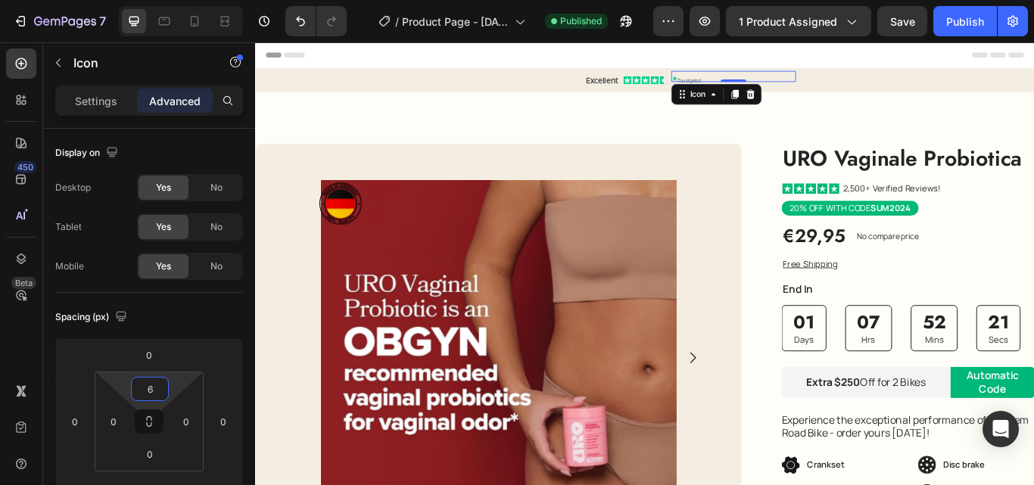
type input "6"
click at [973, 17] on div "Publish" at bounding box center [965, 22] width 38 height 16
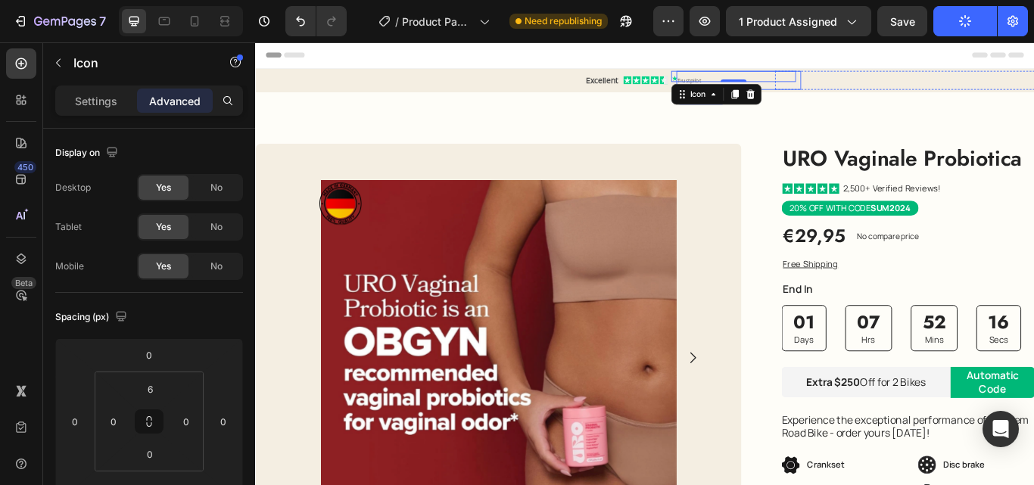
click at [834, 82] on p "Trustpilot" at bounding box center [818, 86] width 142 height 18
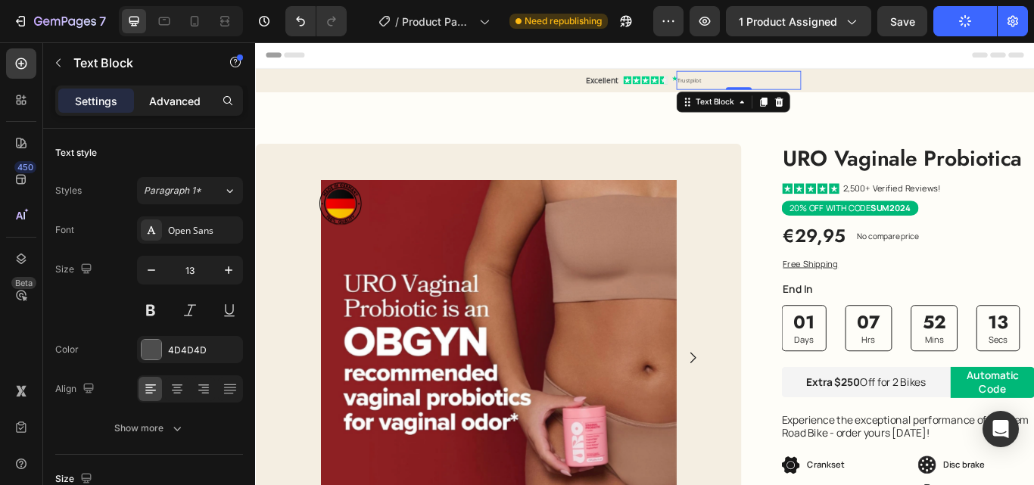
click at [170, 101] on p "Advanced" at bounding box center [174, 101] width 51 height 16
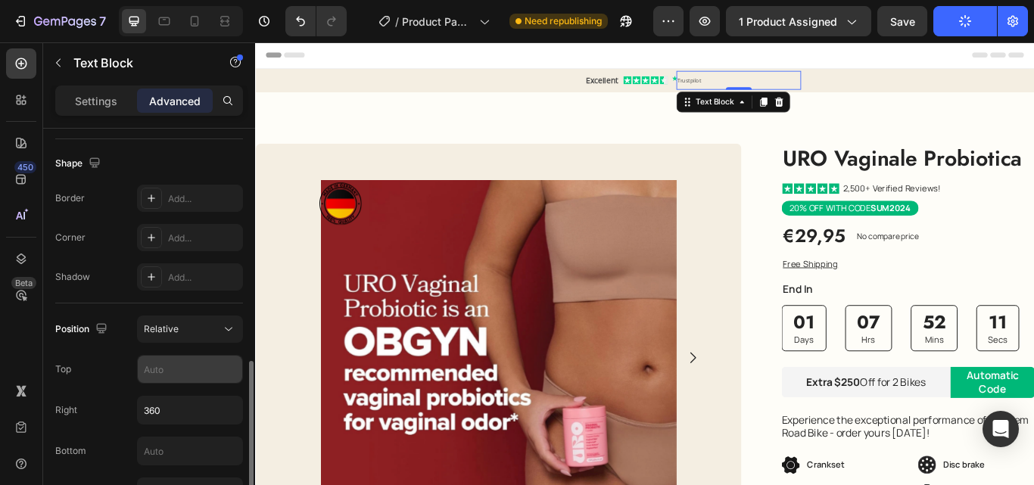
scroll to position [454, 0]
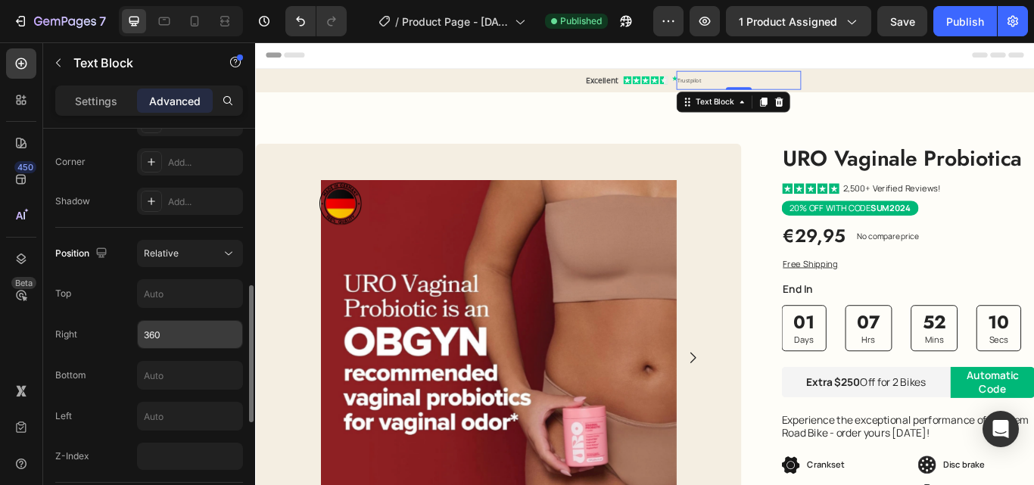
click at [175, 332] on input "360" at bounding box center [190, 334] width 104 height 27
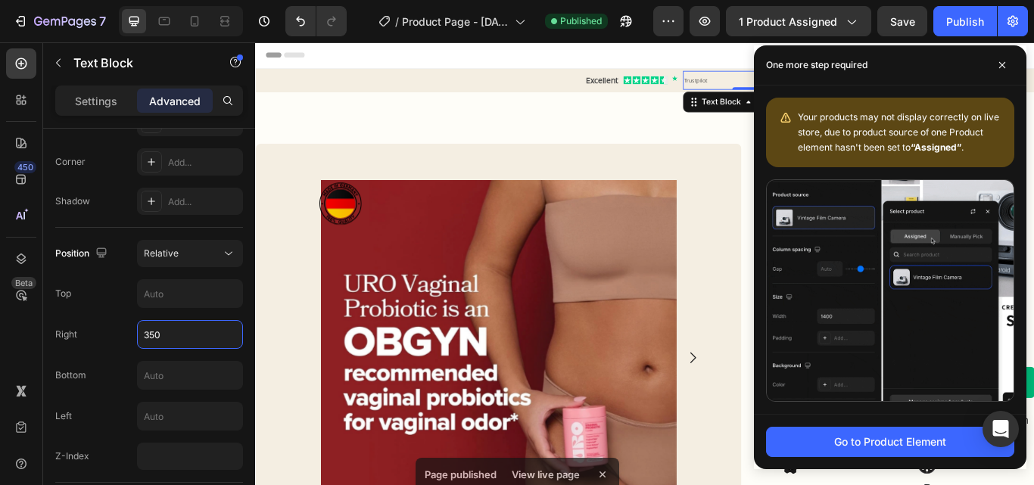
click at [958, 23] on div "Publish" at bounding box center [965, 22] width 38 height 16
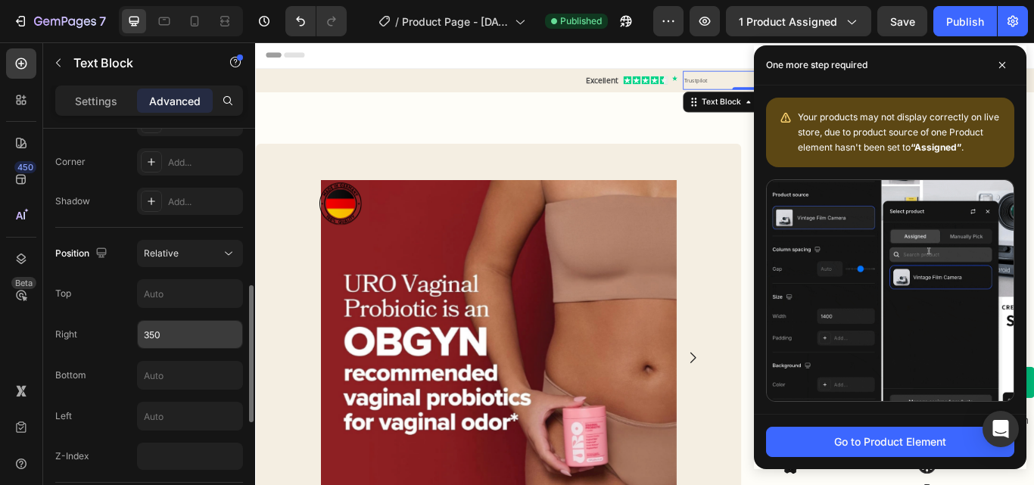
click at [152, 327] on input "350" at bounding box center [190, 334] width 104 height 27
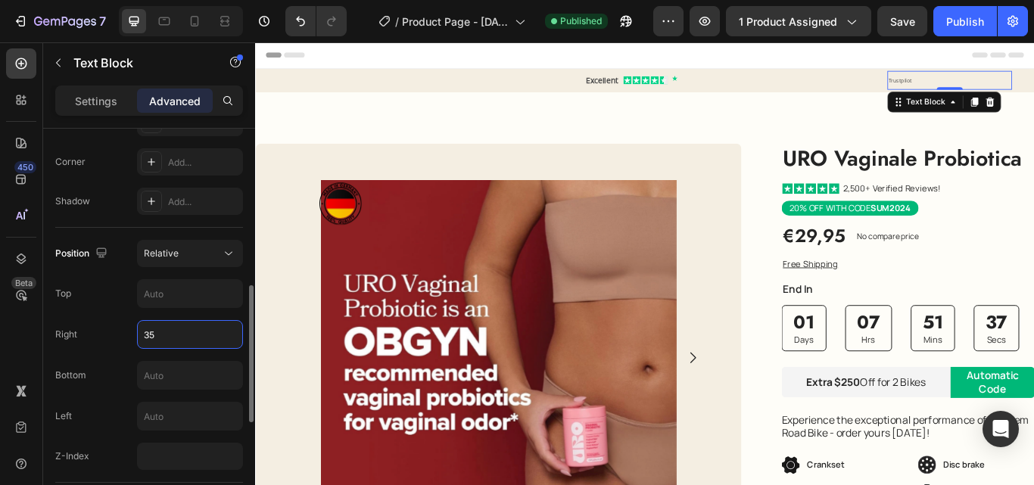
type input "355"
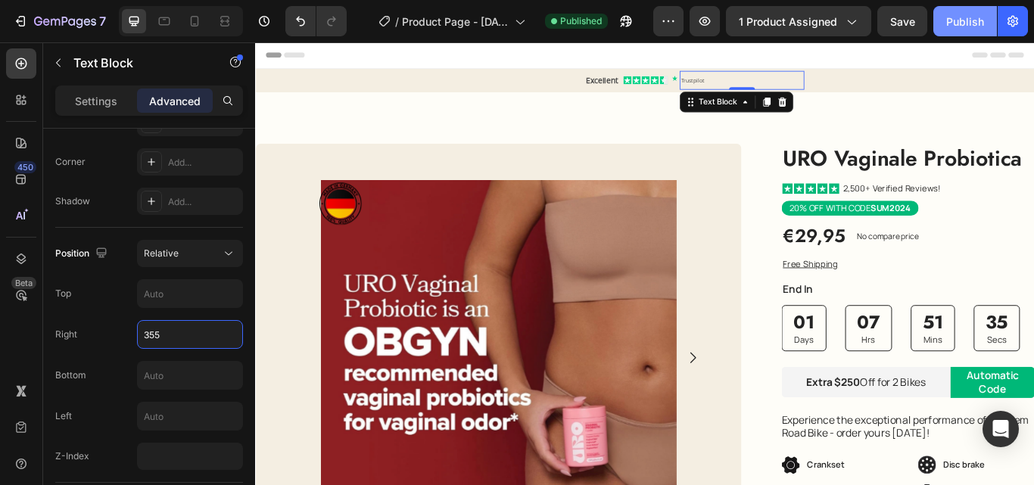
click at [961, 16] on div "Publish" at bounding box center [965, 22] width 38 height 16
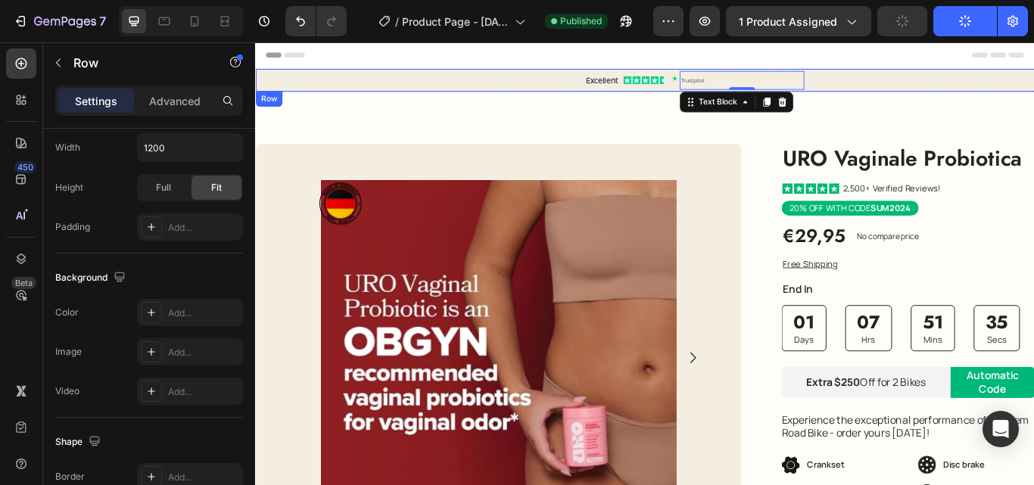
click at [289, 83] on div "Excellent Text Block" at bounding box center [406, 86] width 303 height 26
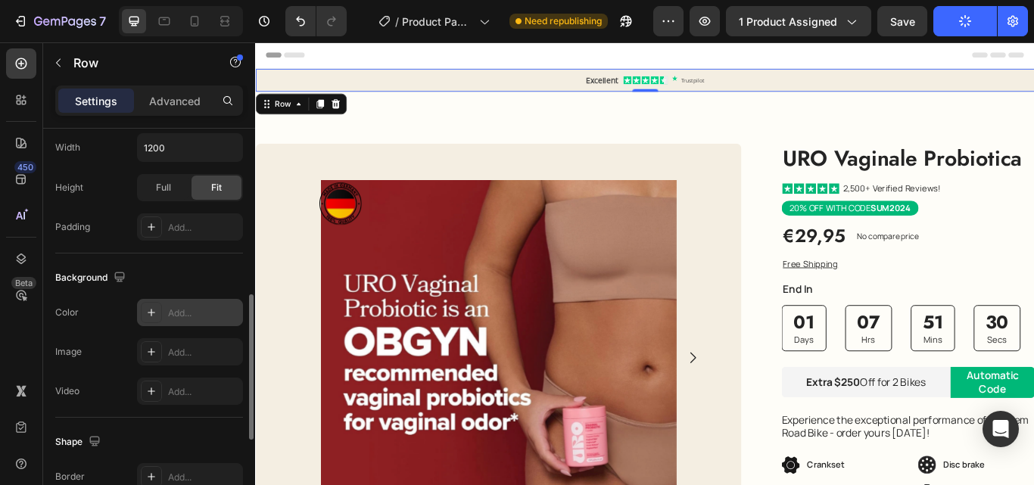
click at [181, 307] on div "Add..." at bounding box center [203, 314] width 71 height 14
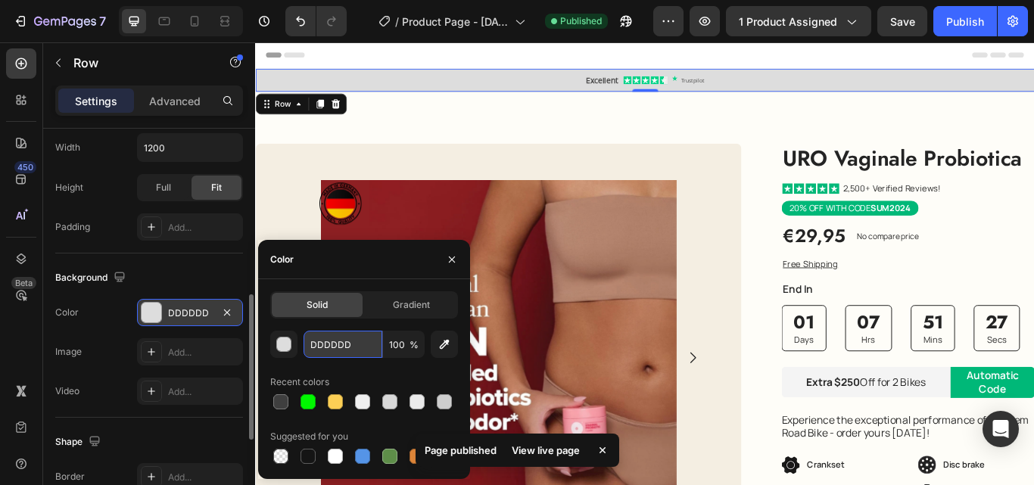
click at [329, 344] on input "DDDDDD" at bounding box center [343, 344] width 79 height 27
type input "ffff"
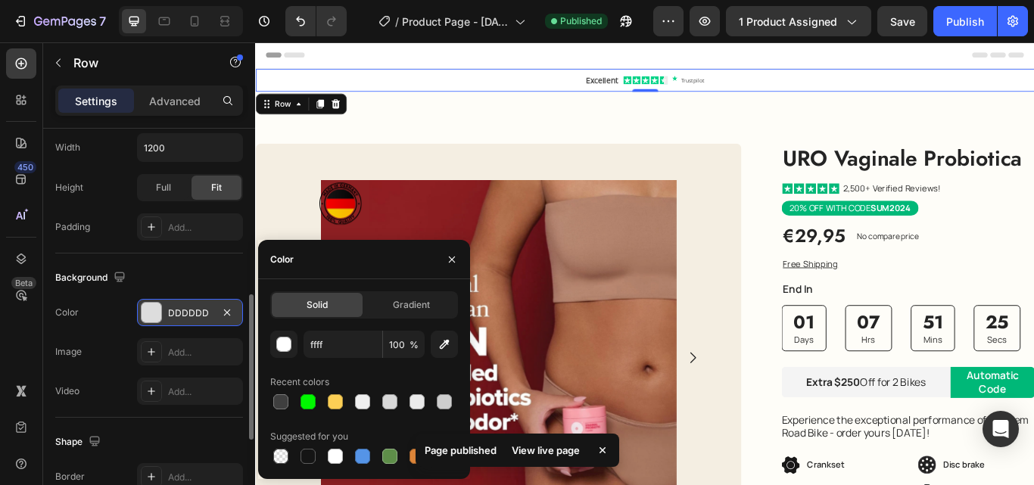
click at [8, 340] on div "450 Beta" at bounding box center [21, 212] width 30 height 328
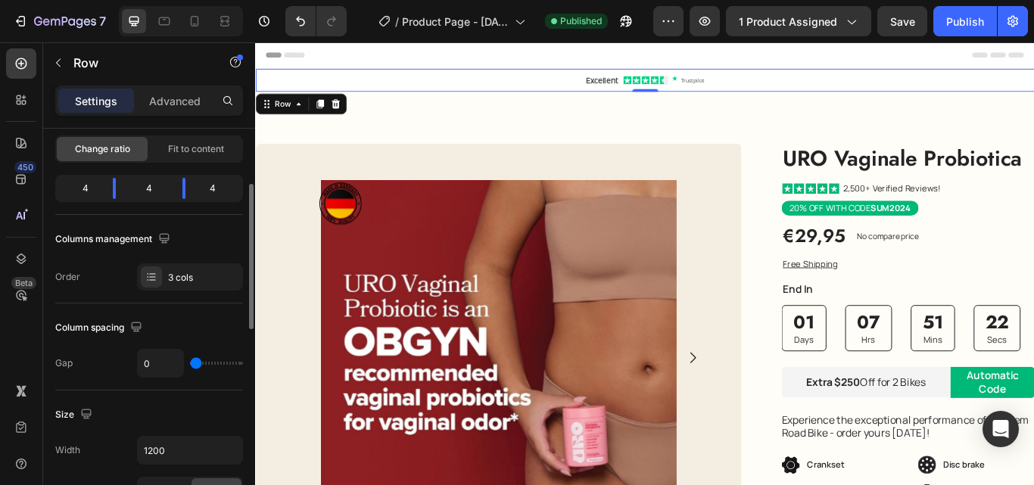
scroll to position [0, 0]
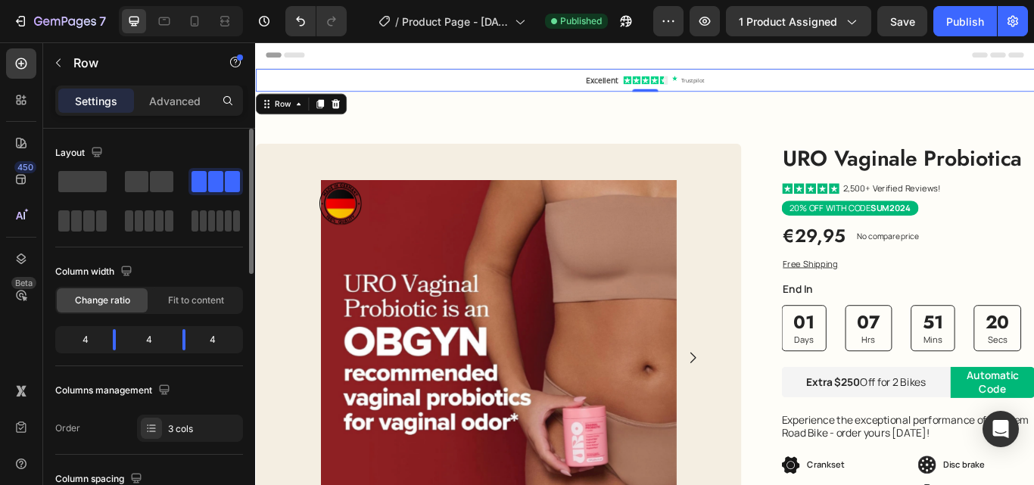
click at [174, 102] on p "Advanced" at bounding box center [174, 101] width 51 height 16
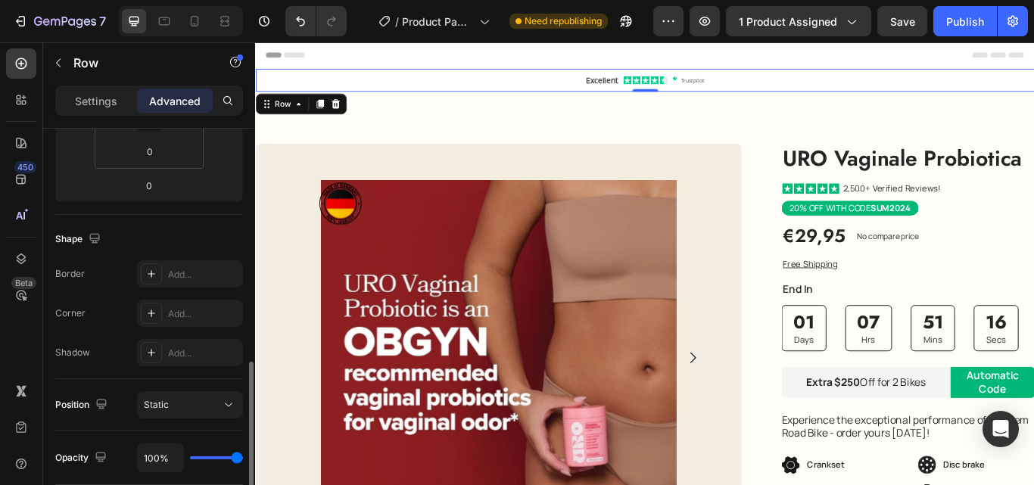
scroll to position [378, 0]
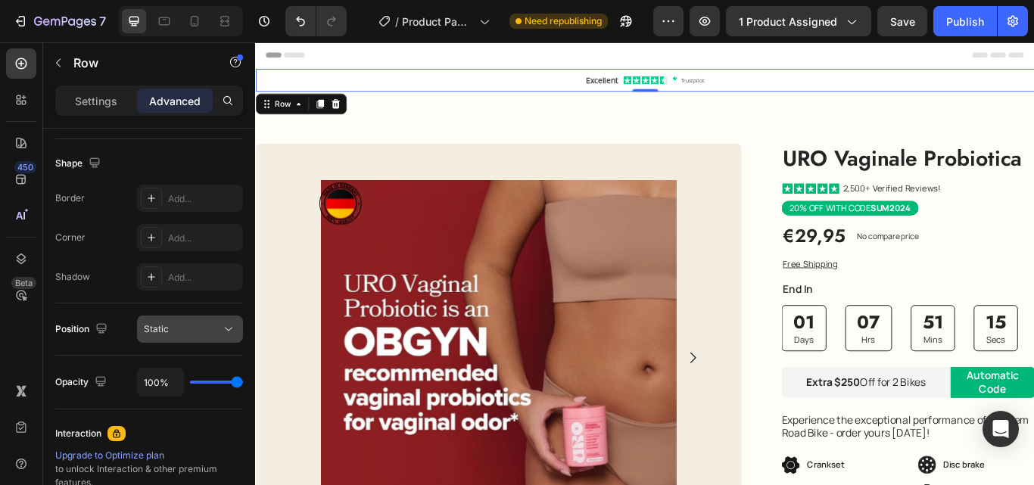
click at [180, 322] on div "Static" at bounding box center [190, 329] width 92 height 15
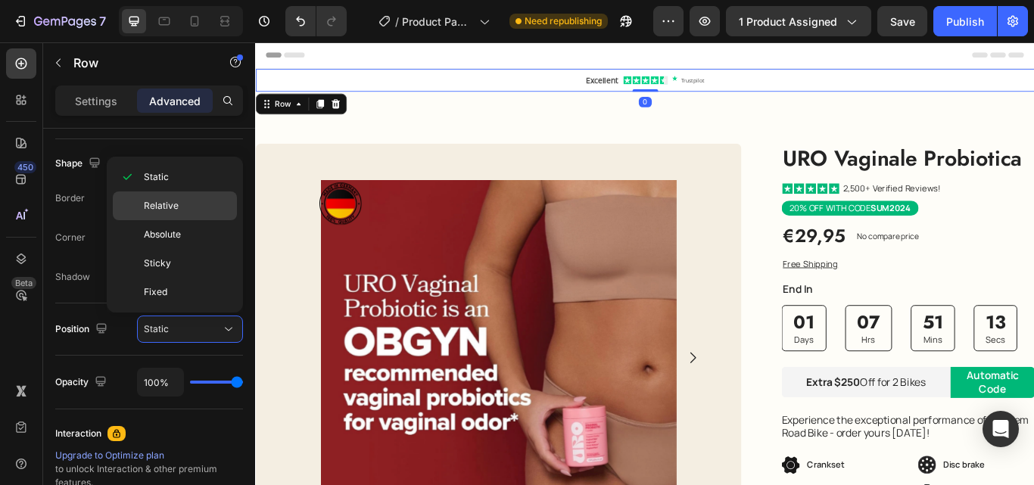
click at [173, 196] on div "Relative" at bounding box center [175, 206] width 124 height 29
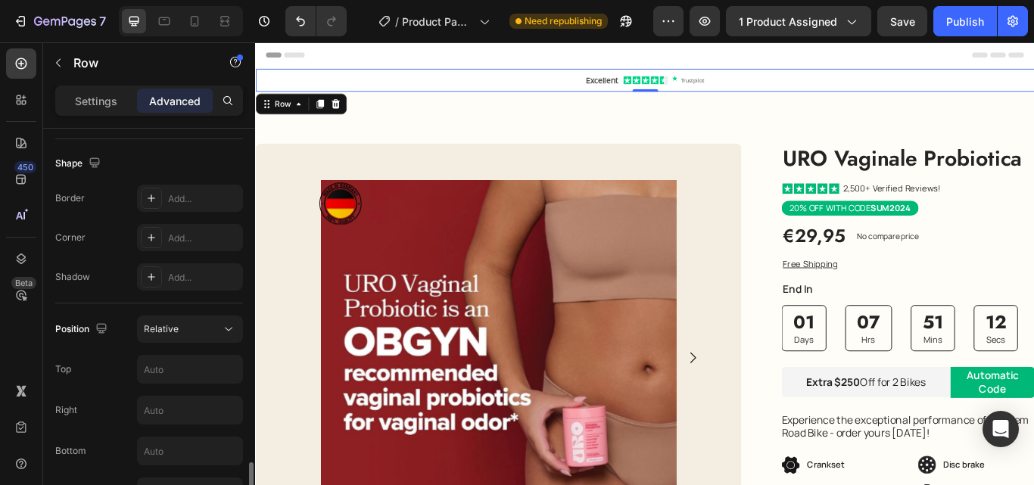
scroll to position [530, 0]
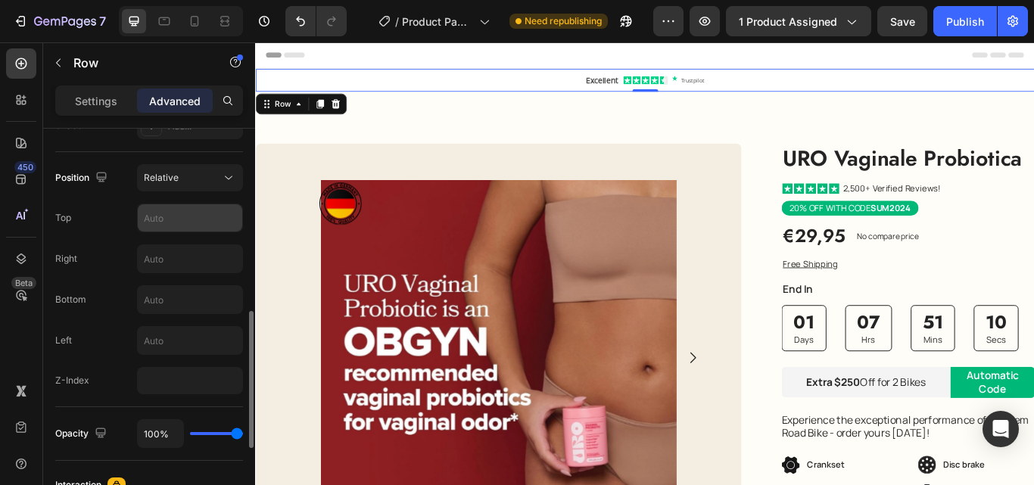
click at [175, 213] on input "text" at bounding box center [190, 217] width 104 height 27
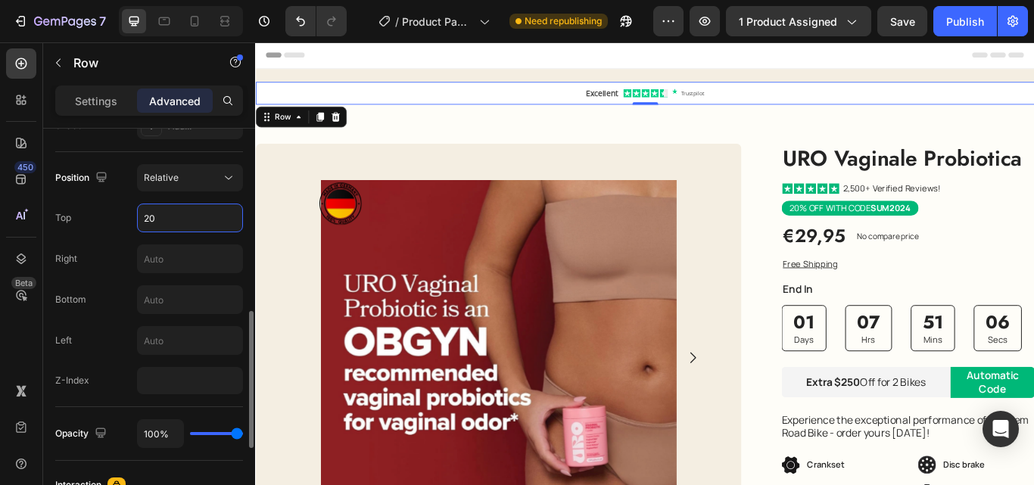
type input "2"
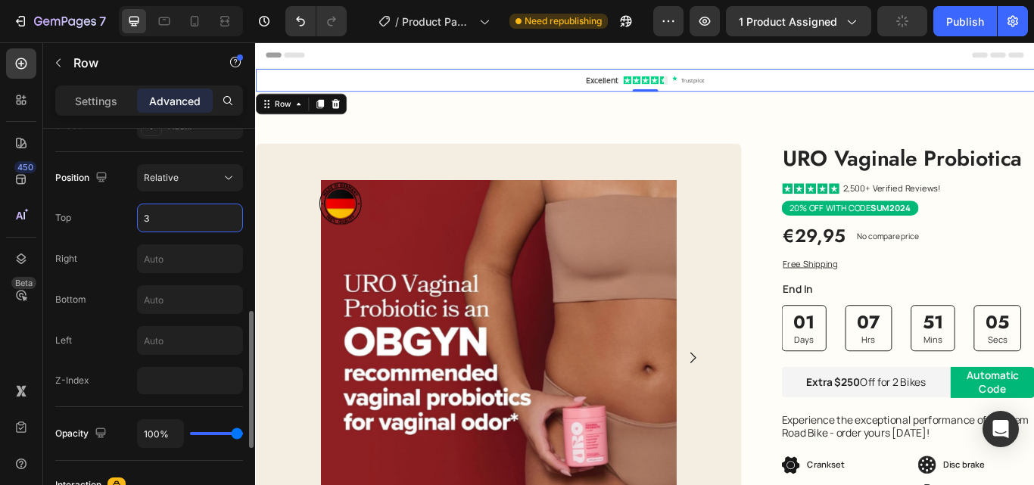
type input "30"
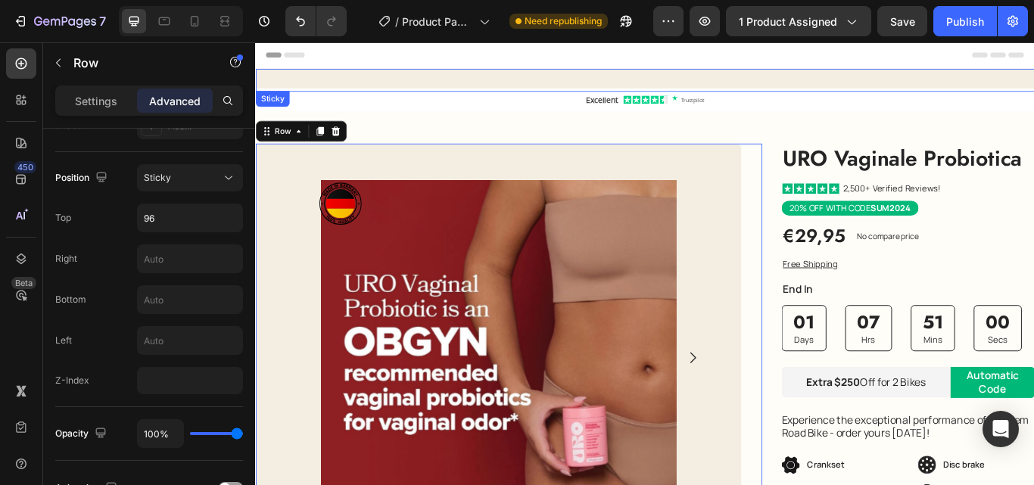
click at [735, 80] on div "Excellent Text Block Icon Icon Icon Icon Icon Icon List Icon Trustpilot Text Bl…" at bounding box center [709, 86] width 908 height 26
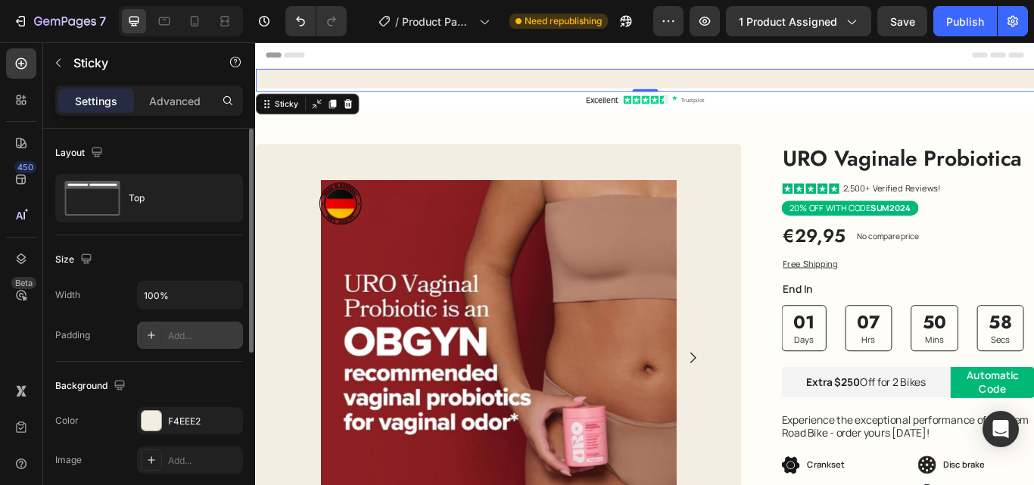
scroll to position [151, 0]
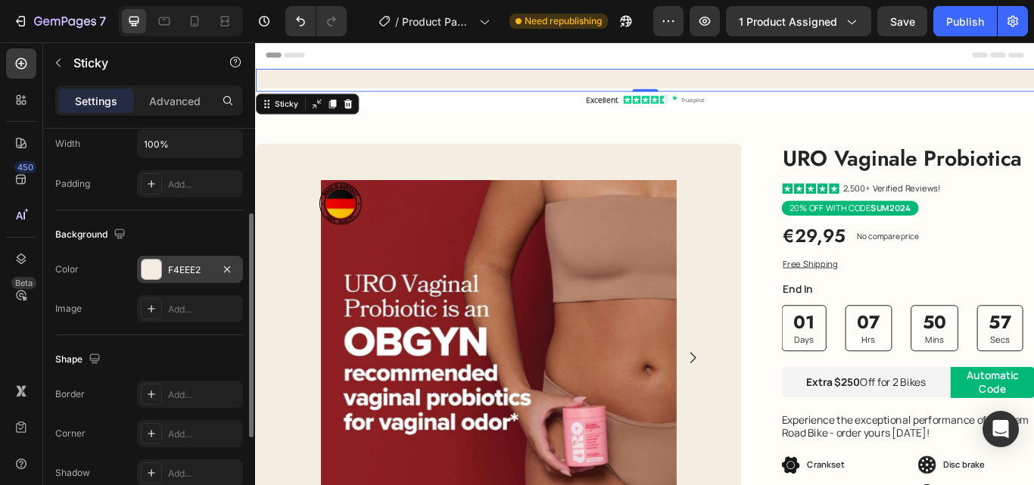
click at [163, 260] on div "F4EEE2" at bounding box center [190, 269] width 106 height 27
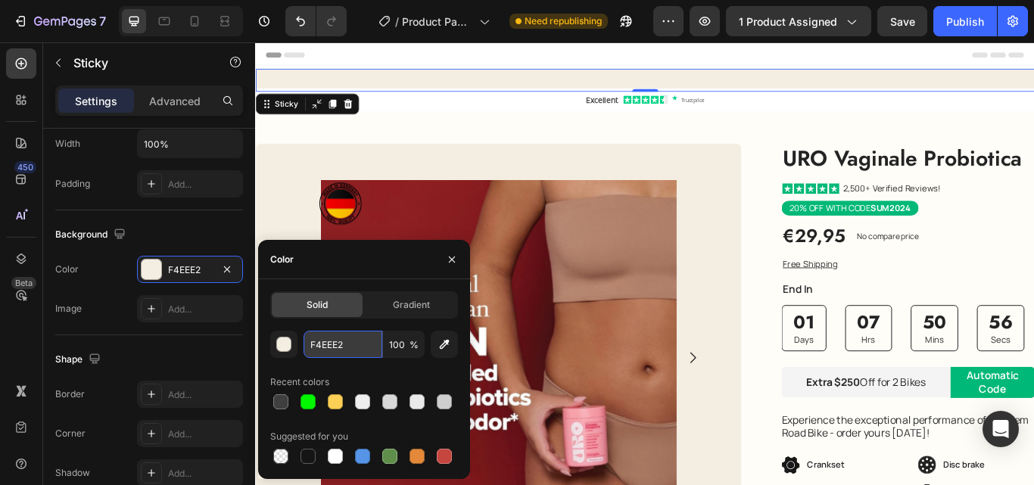
click at [337, 332] on input "F4EEE2" at bounding box center [343, 344] width 79 height 27
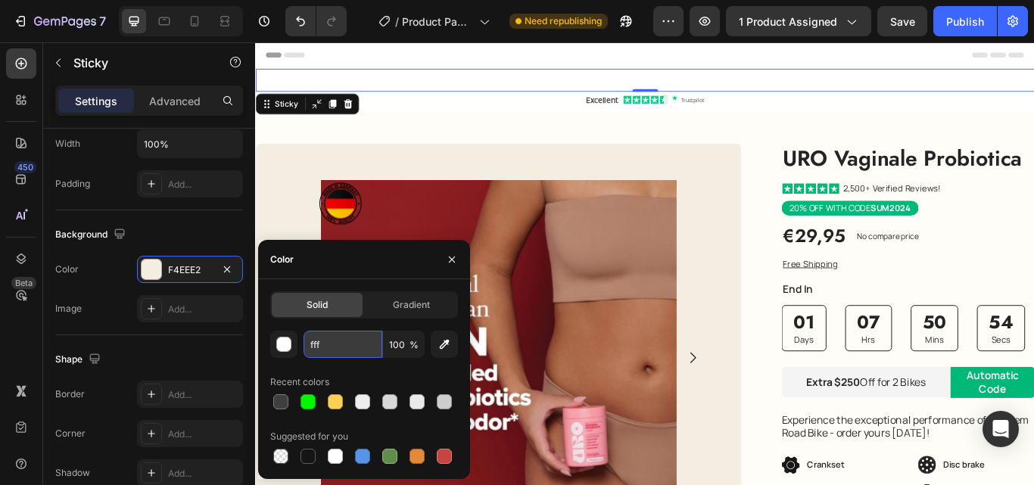
type input "ffff"
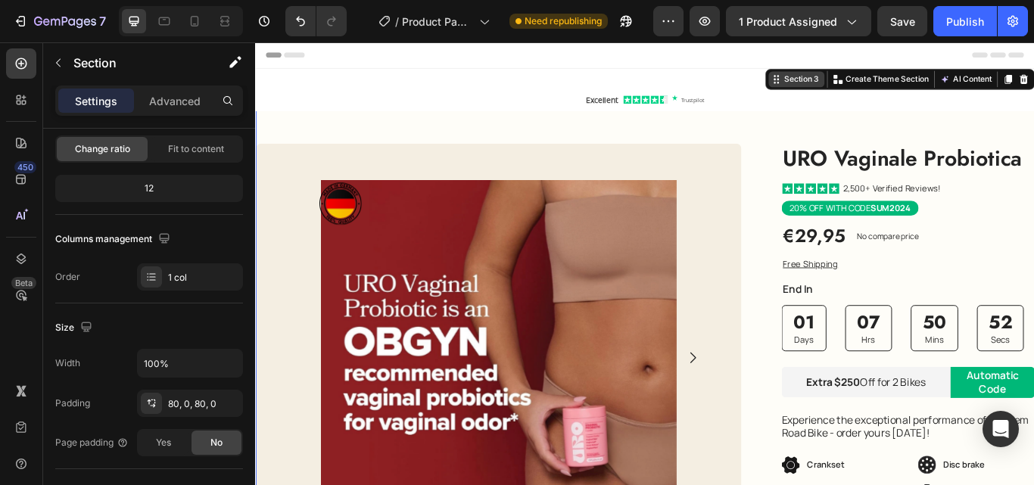
scroll to position [0, 0]
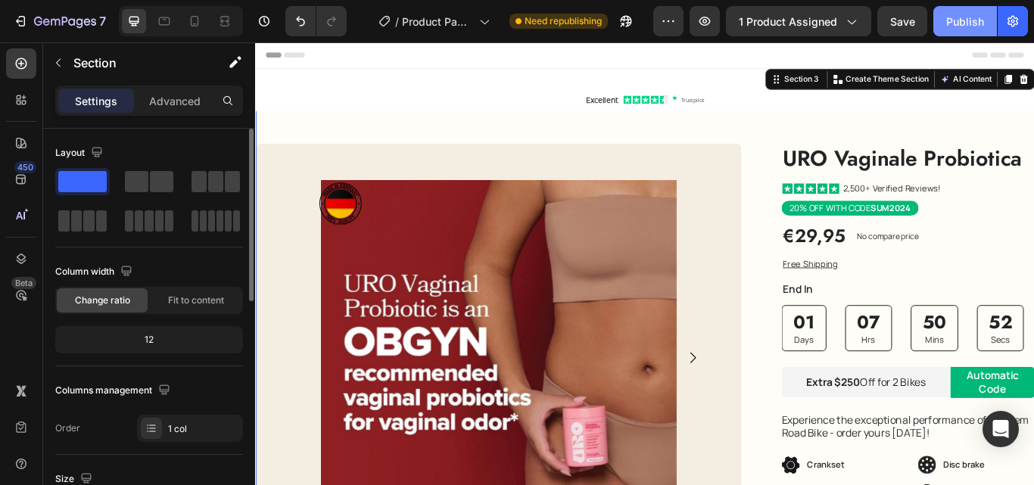
click at [960, 24] on div "Publish" at bounding box center [965, 22] width 38 height 16
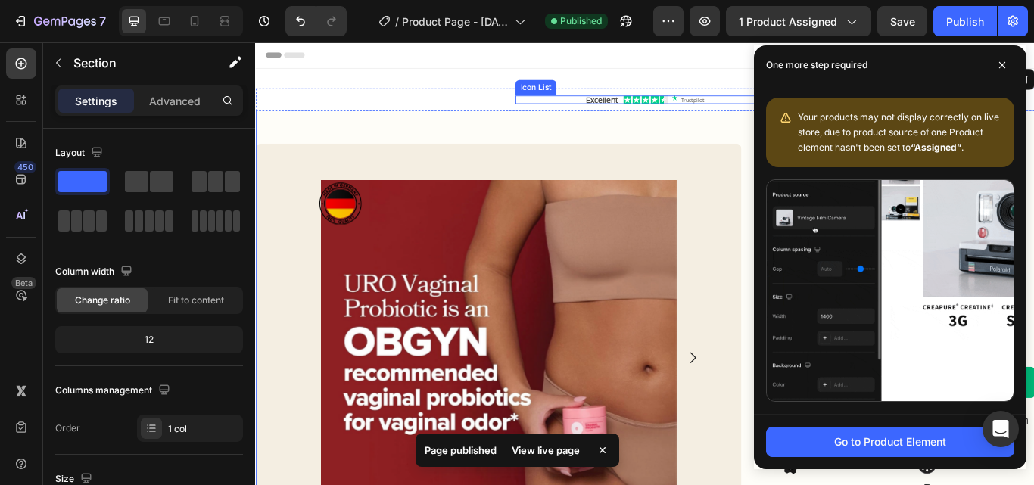
click at [655, 108] on div "Icon Icon Icon Icon Icon" at bounding box center [709, 109] width 303 height 10
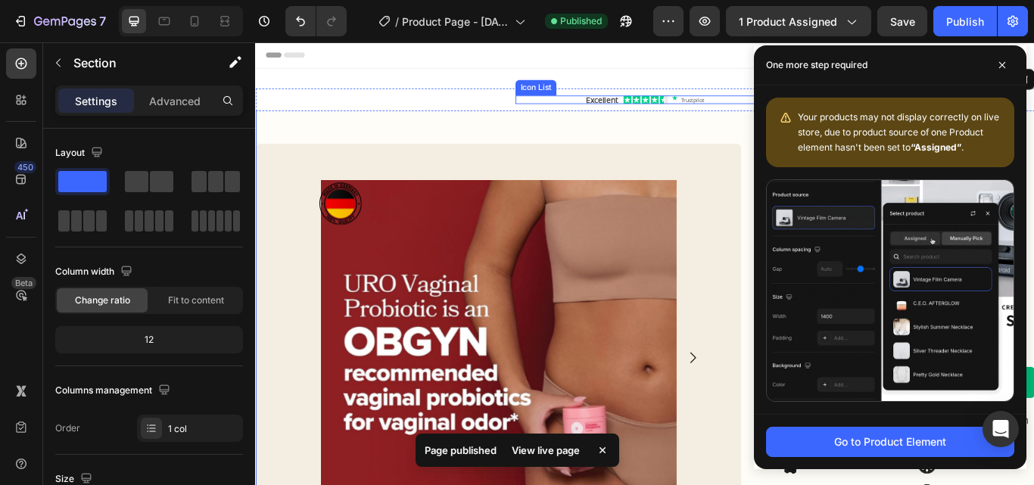
click at [655, 108] on div "Icon Icon Icon Icon Icon" at bounding box center [709, 109] width 303 height 10
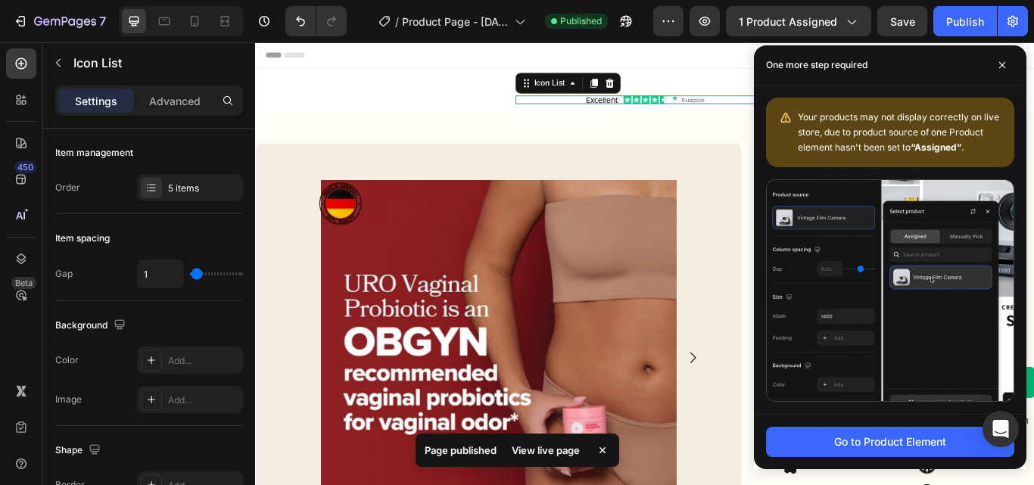
click at [655, 108] on div "Icon Icon Icon Icon Icon" at bounding box center [709, 109] width 303 height 10
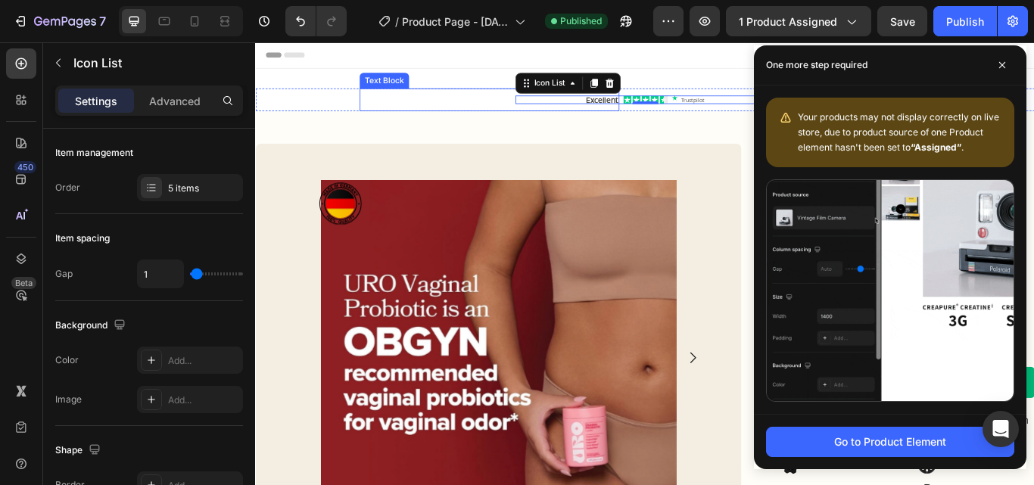
click at [528, 105] on p "Excellent" at bounding box center [528, 109] width 300 height 23
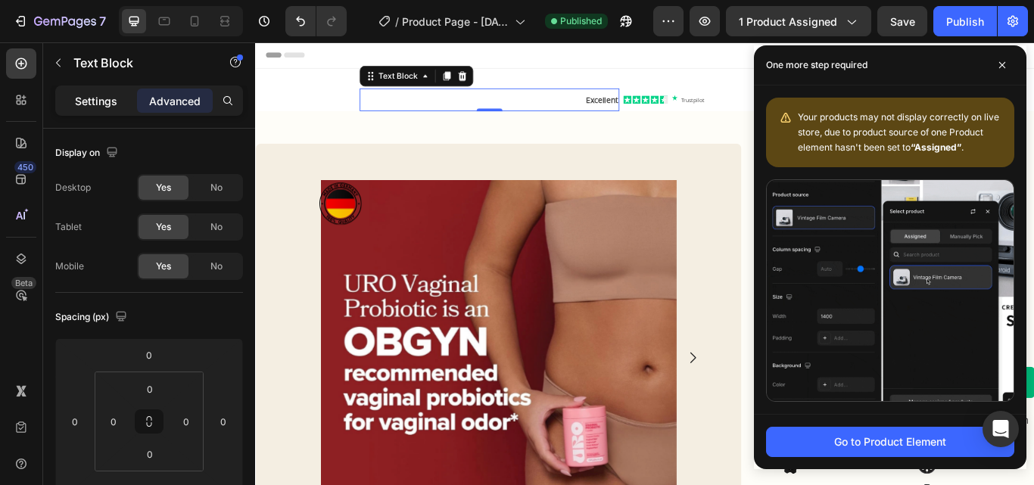
click at [87, 101] on p "Settings" at bounding box center [96, 101] width 42 height 16
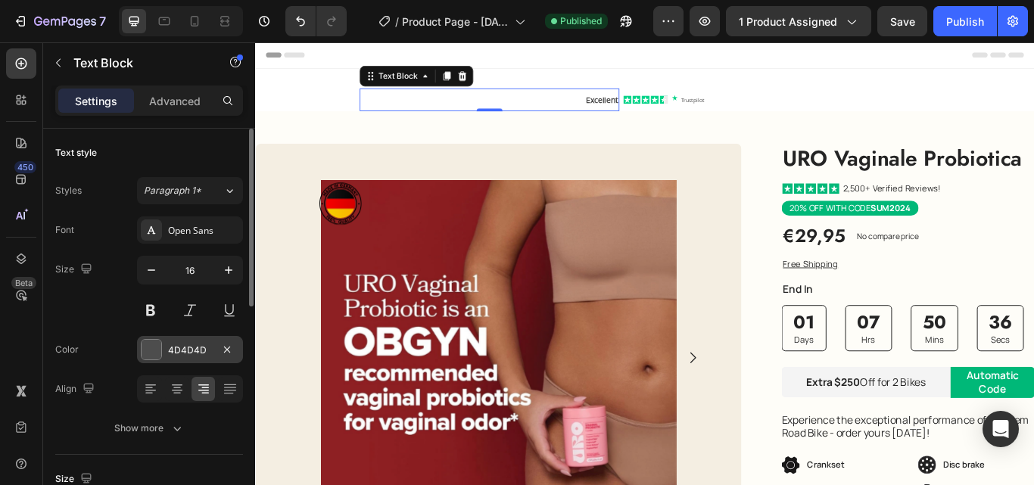
click at [162, 347] on div "4D4D4D" at bounding box center [190, 349] width 106 height 27
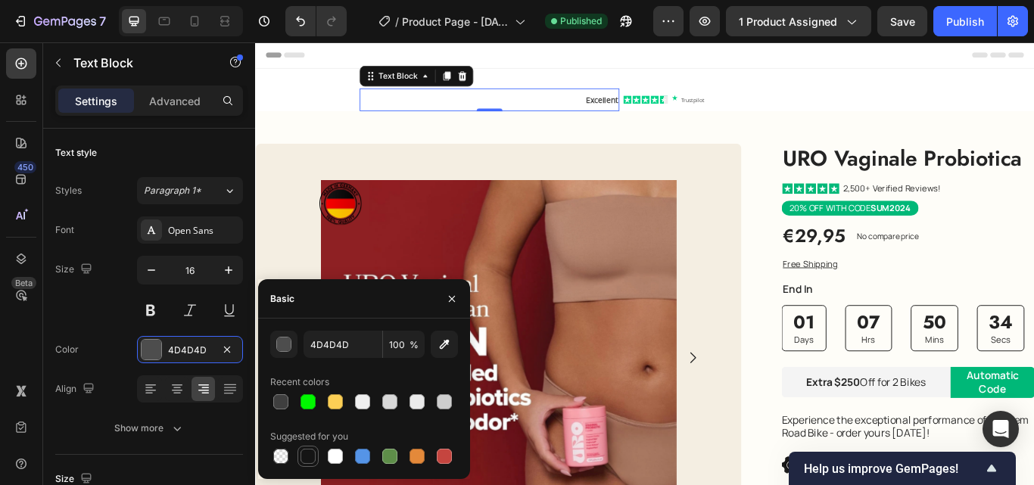
drag, startPoint x: 487, startPoint y: 63, endPoint x: 310, endPoint y: 462, distance: 436.8
click at [310, 462] on div at bounding box center [308, 456] width 15 height 15
type input "151515"
click at [762, 107] on span "Trustpilot" at bounding box center [764, 109] width 27 height 8
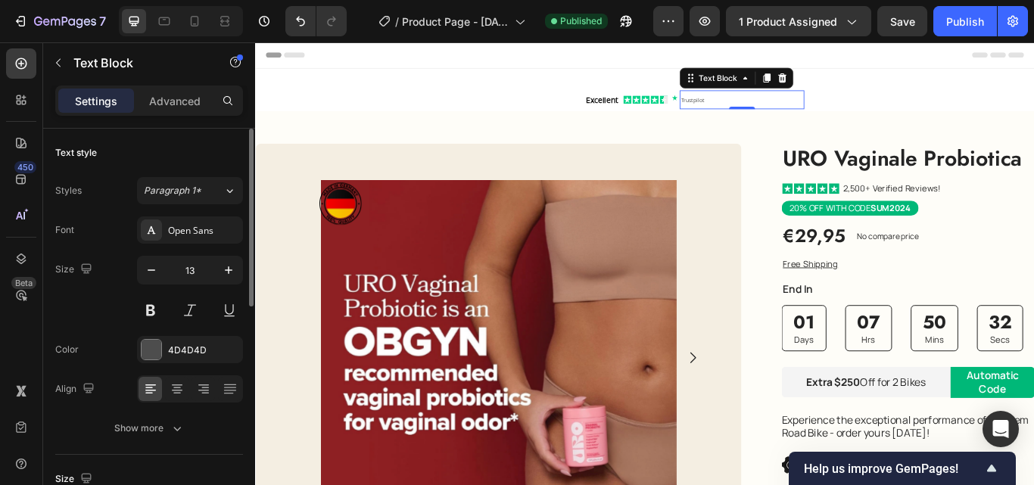
click at [181, 334] on div "Font Open Sans Size 13 Color 4D4D4D Align Show more" at bounding box center [149, 329] width 188 height 226
click at [164, 354] on div "4D4D4D" at bounding box center [190, 349] width 106 height 27
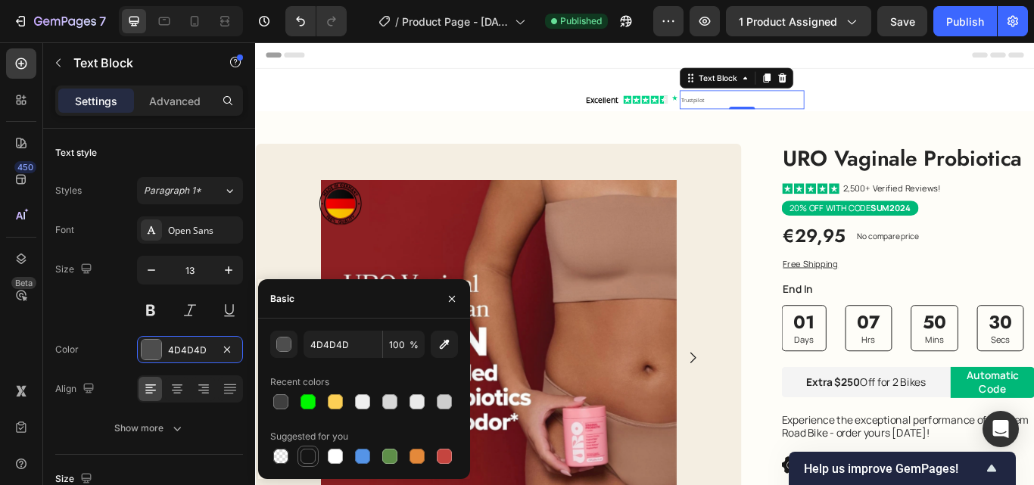
drag, startPoint x: 307, startPoint y: 446, endPoint x: 360, endPoint y: 173, distance: 277.6
click at [307, 446] on div at bounding box center [307, 456] width 21 height 21
type input "151515"
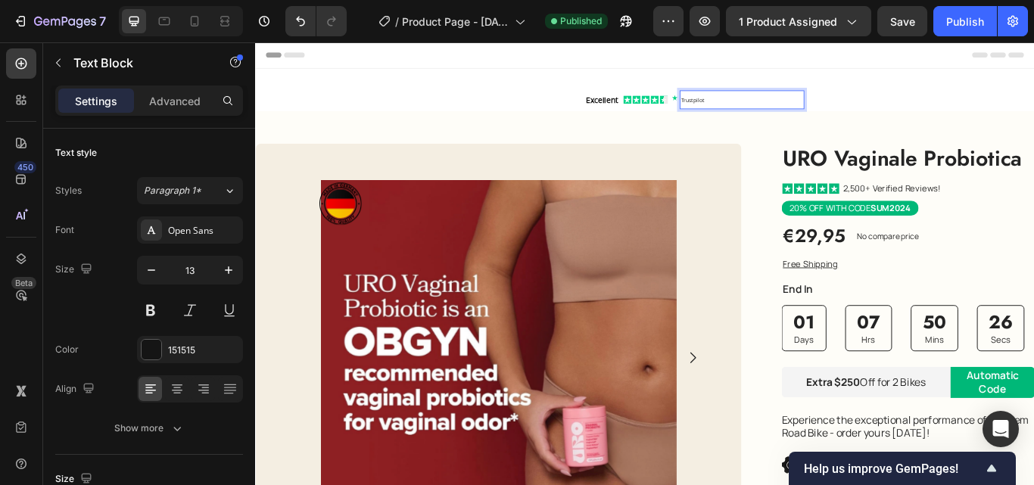
click at [768, 101] on p "Trustpilot" at bounding box center [822, 109] width 142 height 18
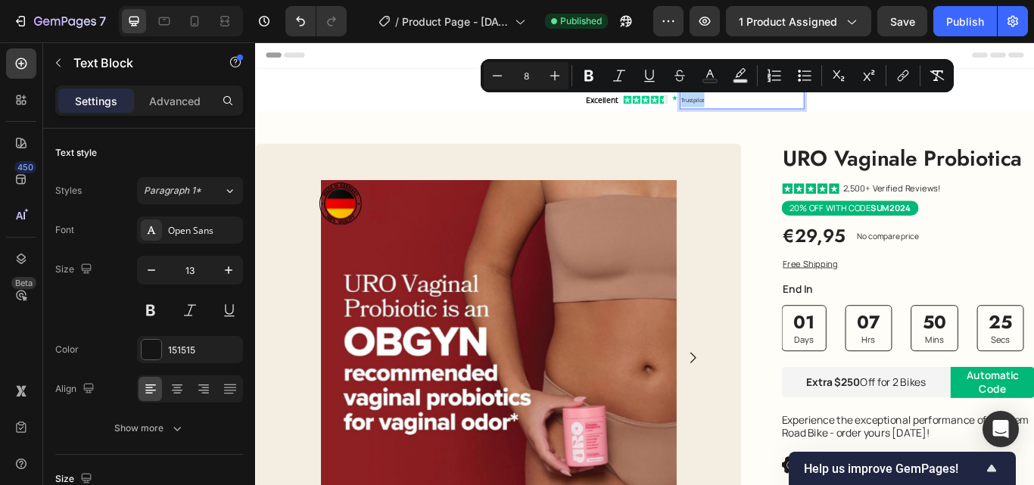
click at [768, 101] on p "Trustpilot" at bounding box center [822, 109] width 142 height 18
click at [649, 109] on div "Icon Icon Icon Icon Icon" at bounding box center [709, 109] width 303 height 10
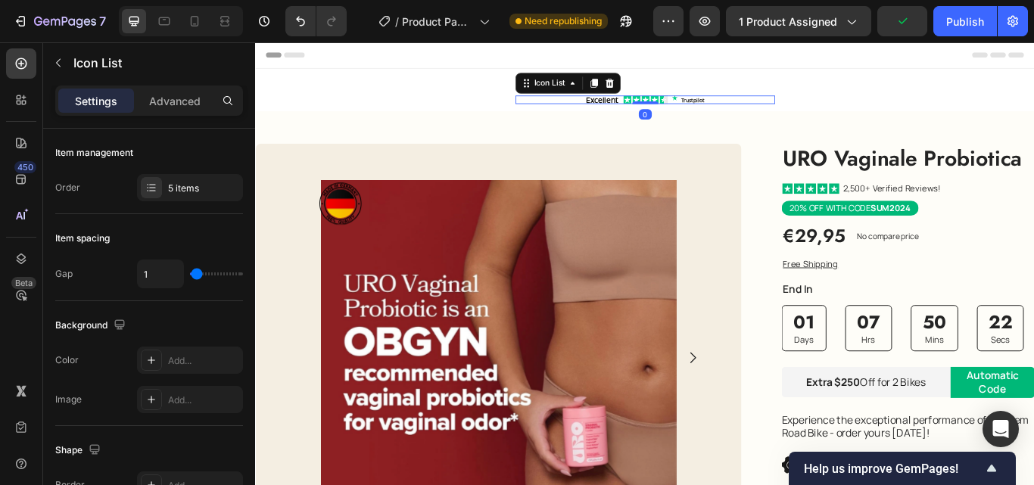
click at [649, 109] on div "Icon Icon Icon Icon Icon" at bounding box center [709, 109] width 303 height 10
click at [518, 105] on p "Excellent" at bounding box center [528, 109] width 300 height 23
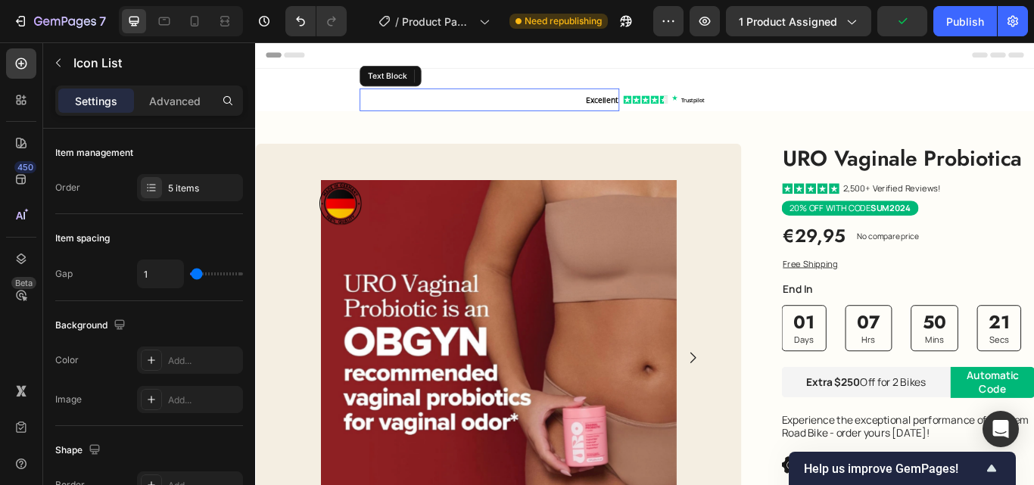
click at [518, 105] on p "Excellent" at bounding box center [528, 109] width 300 height 23
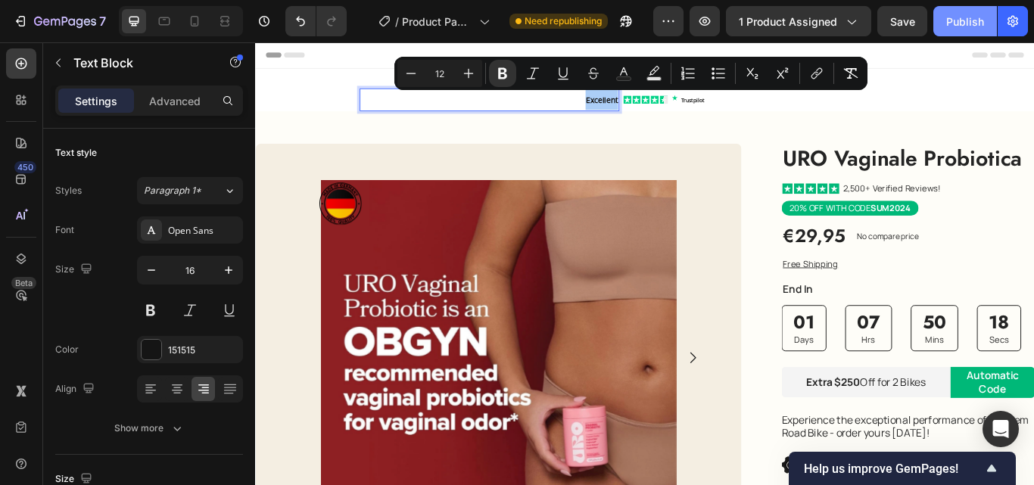
click at [957, 18] on div "Publish" at bounding box center [965, 22] width 38 height 16
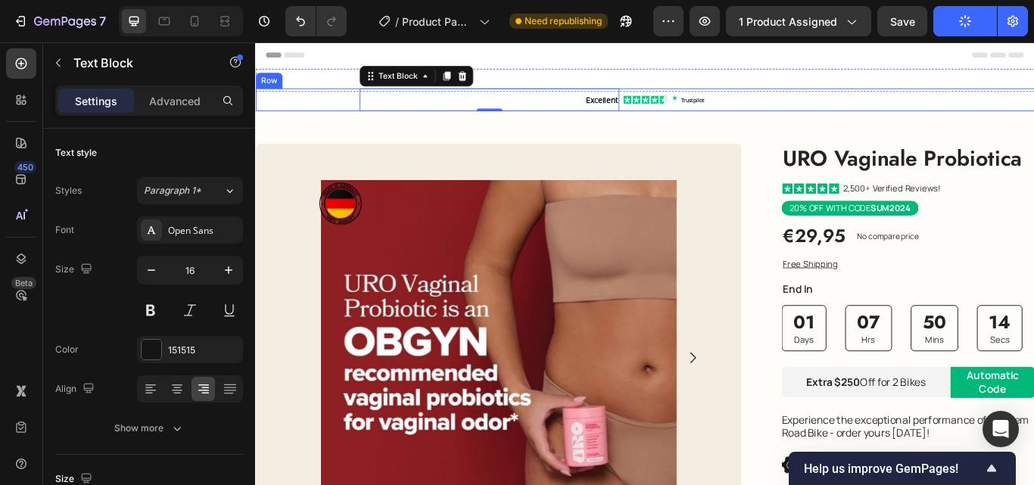
click at [290, 105] on div "Excellent Text Block 0" at bounding box center [406, 109] width 303 height 26
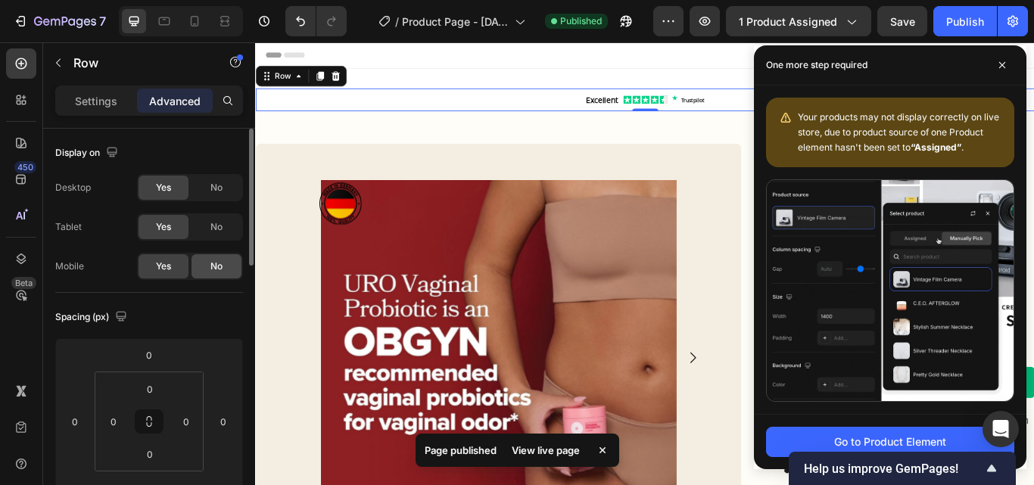
click at [216, 270] on span "No" at bounding box center [216, 267] width 12 height 14
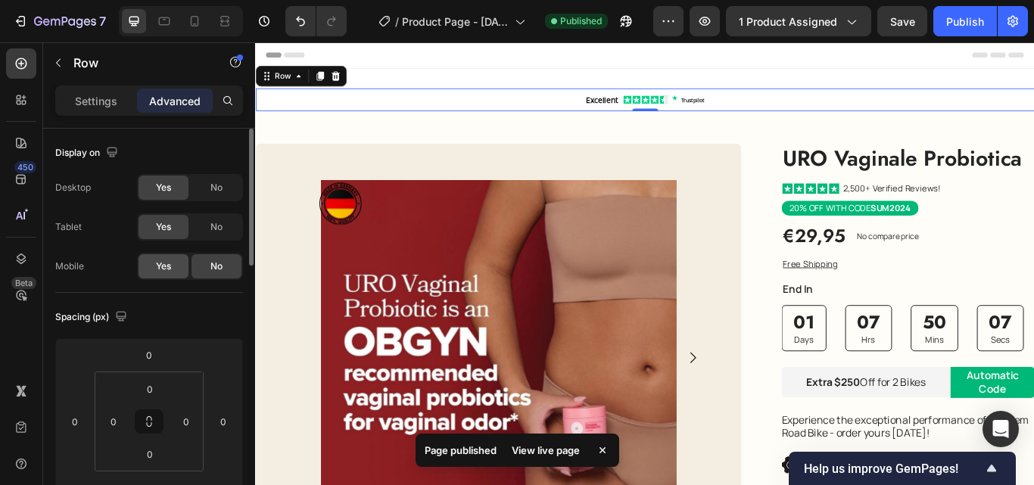
click at [156, 270] on span "Yes" at bounding box center [163, 267] width 15 height 14
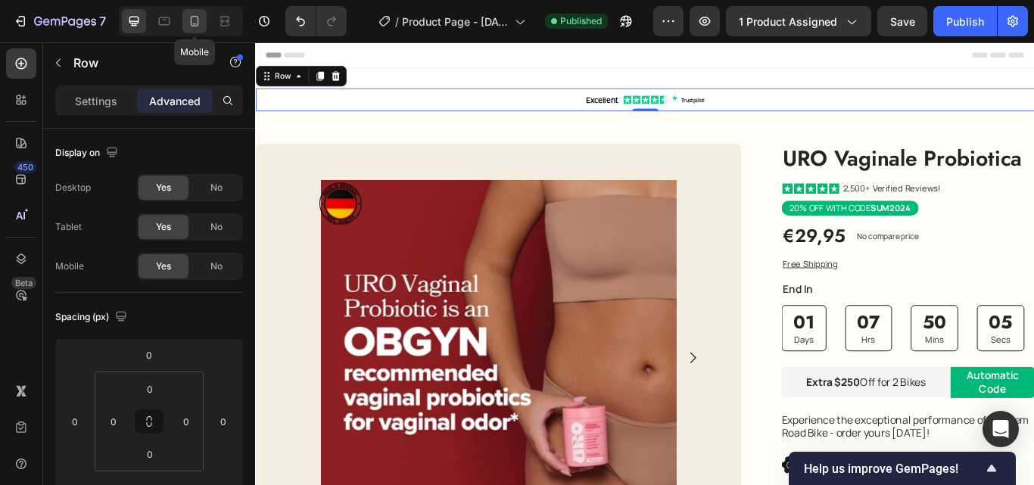
click at [201, 20] on icon at bounding box center [194, 21] width 15 height 15
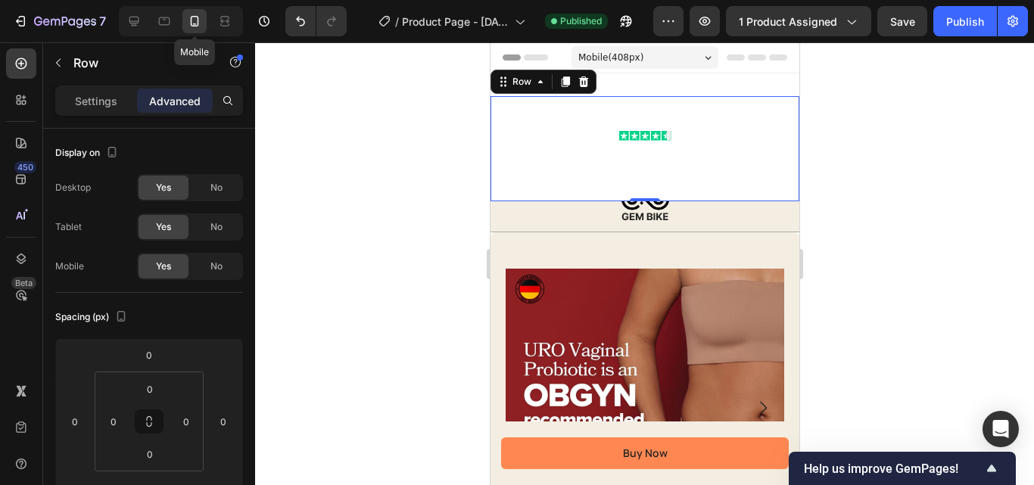
scroll to position [1, 0]
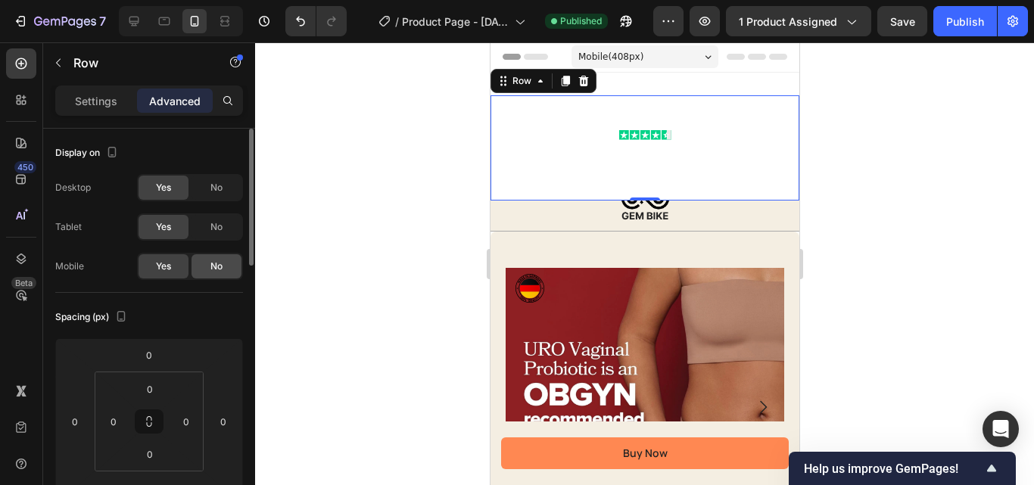
click at [218, 266] on span "No" at bounding box center [216, 267] width 12 height 14
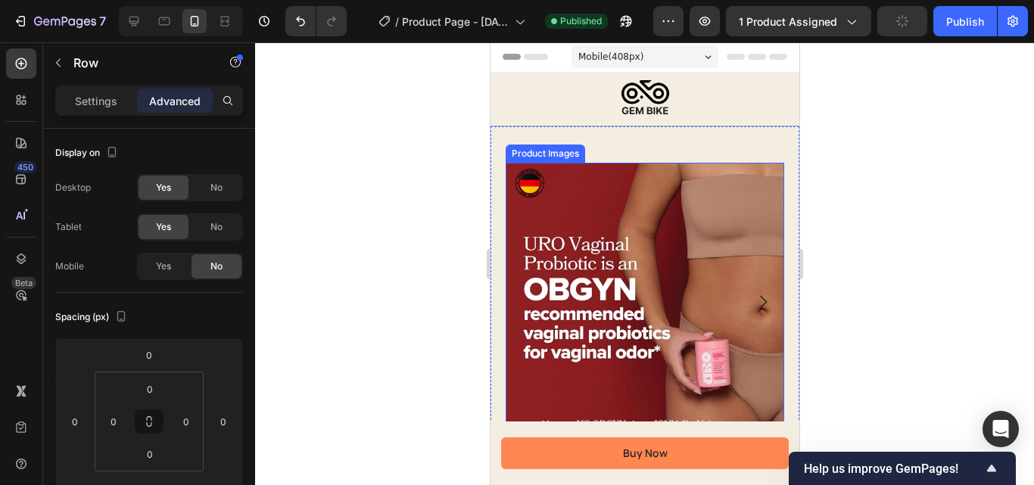
scroll to position [0, 0]
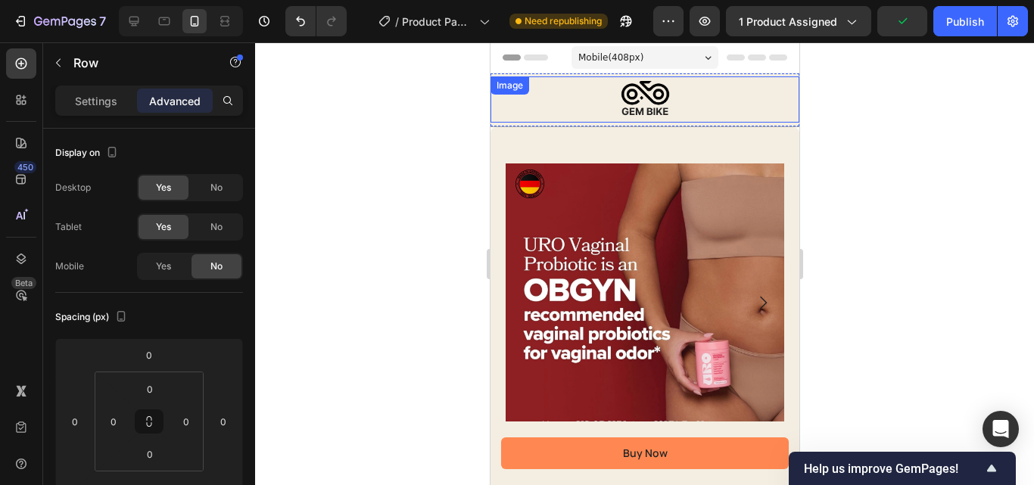
click at [621, 96] on img at bounding box center [644, 99] width 67 height 46
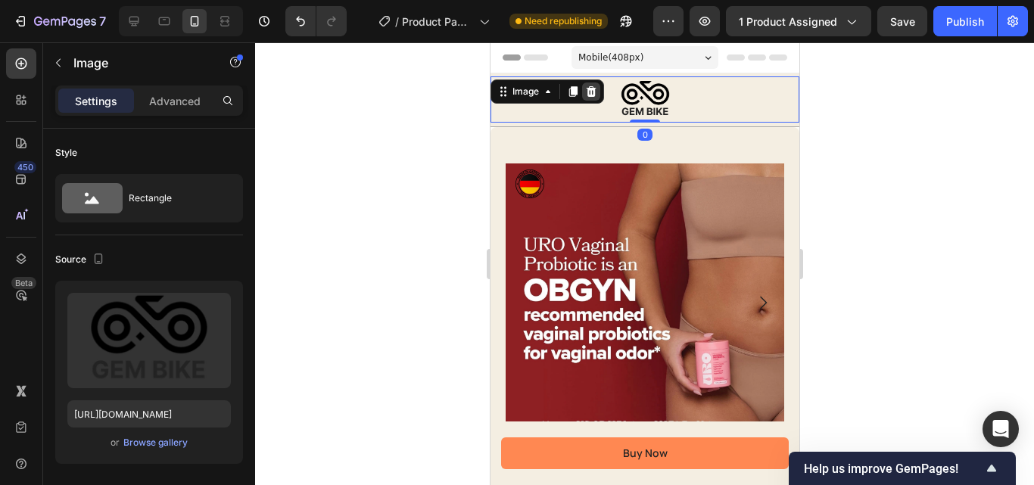
click at [593, 87] on icon at bounding box center [590, 92] width 12 height 12
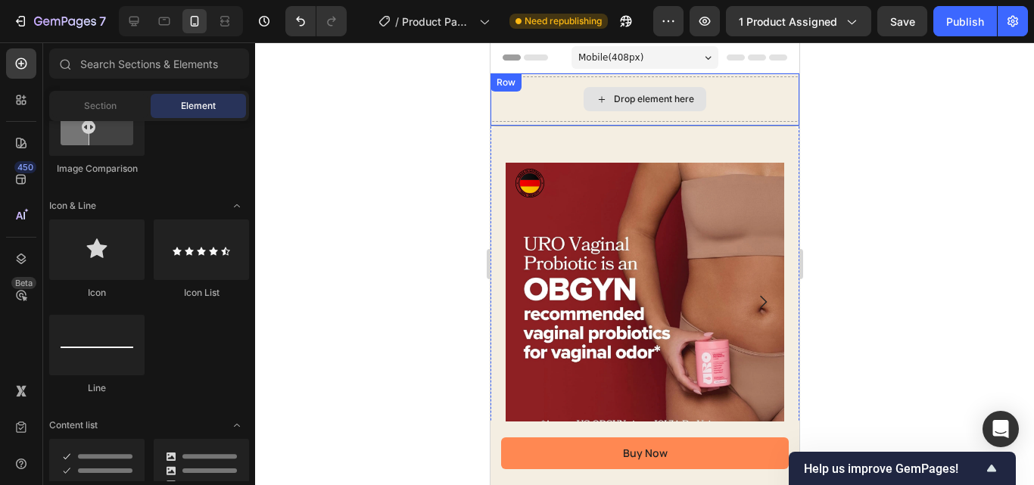
click at [613, 97] on div "Drop element here" at bounding box center [653, 99] width 80 height 12
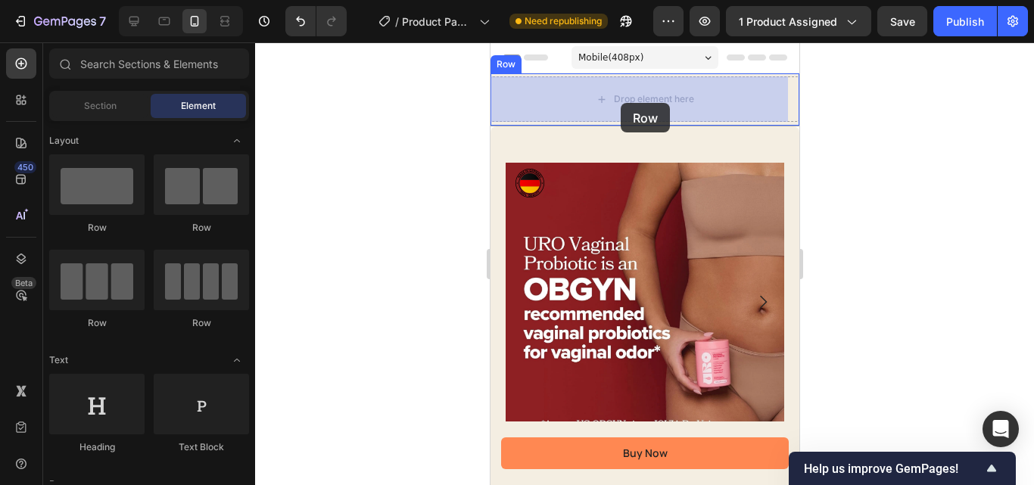
drag, startPoint x: 568, startPoint y: 332, endPoint x: 620, endPoint y: 103, distance: 235.2
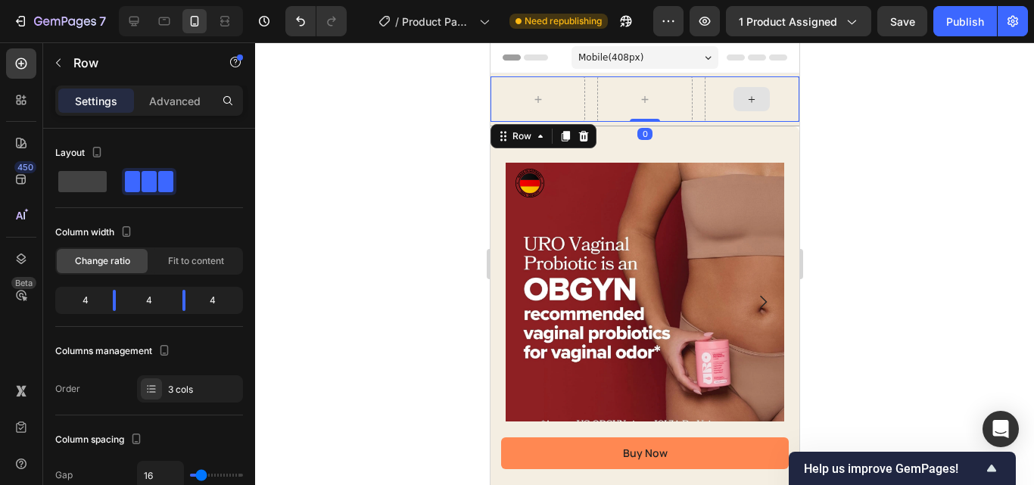
drag, startPoint x: 743, startPoint y: 100, endPoint x: 492, endPoint y: 148, distance: 255.2
click at [745, 101] on icon at bounding box center [751, 99] width 12 height 13
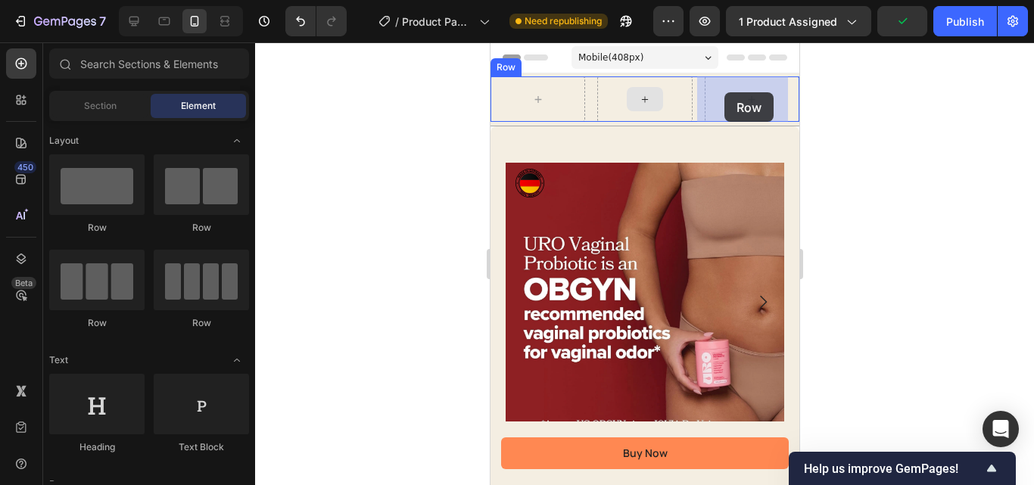
drag, startPoint x: 682, startPoint y: 244, endPoint x: 724, endPoint y: 92, distance: 157.7
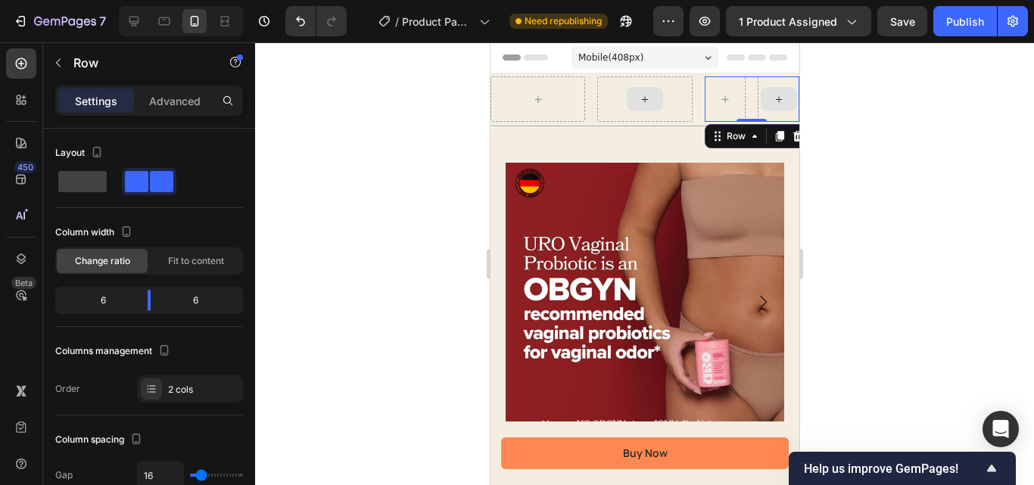
click at [772, 99] on icon at bounding box center [778, 99] width 12 height 13
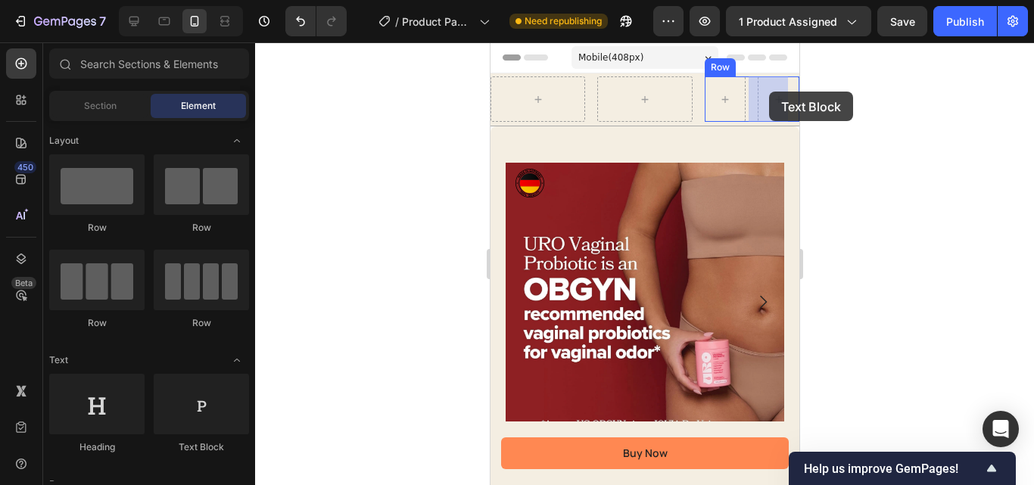
drag, startPoint x: 1523, startPoint y: 51, endPoint x: 768, endPoint y: 92, distance: 755.8
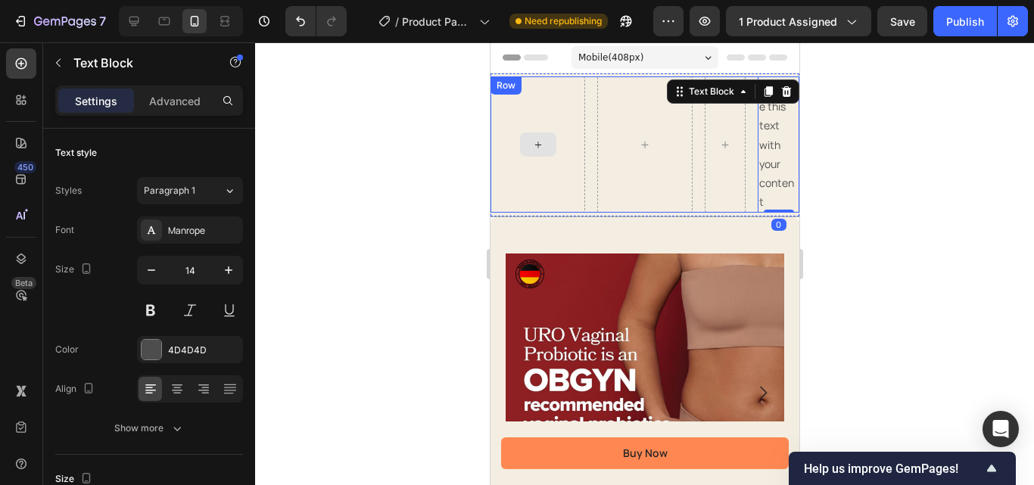
click at [536, 143] on icon at bounding box center [537, 145] width 12 height 13
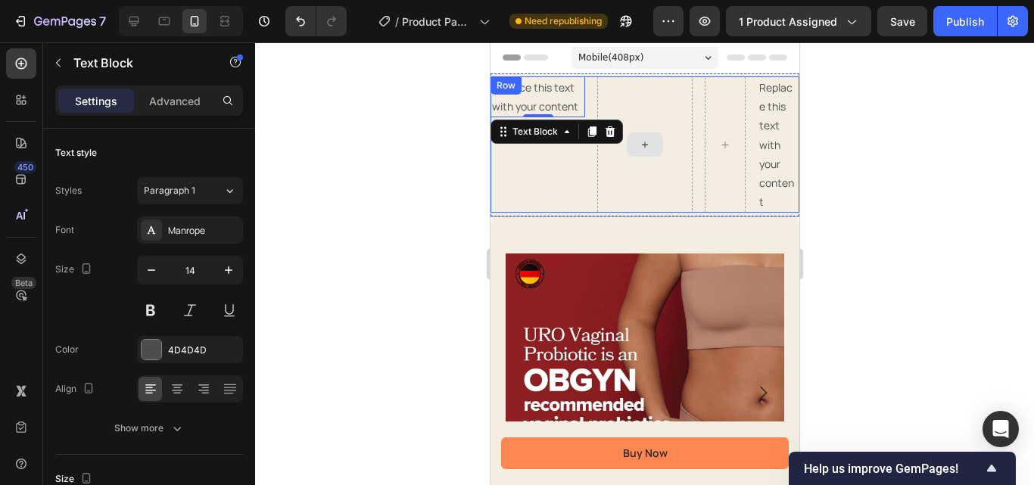
click at [638, 144] on icon at bounding box center [644, 145] width 12 height 13
